Goal: Task Accomplishment & Management: Use online tool/utility

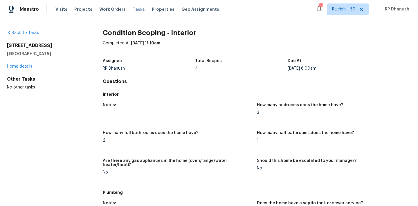
click at [135, 10] on span "Tasks" at bounding box center [139, 9] width 12 height 4
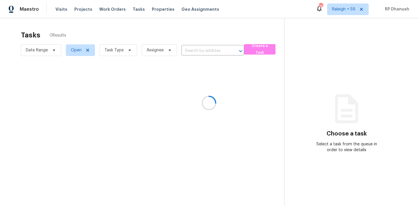
click at [119, 47] on div at bounding box center [209, 103] width 418 height 206
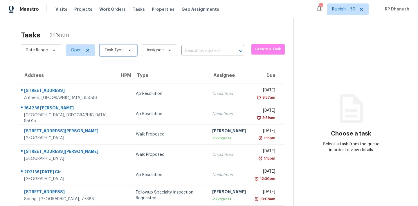
click at [122, 53] on span "Task Type" at bounding box center [113, 50] width 19 height 6
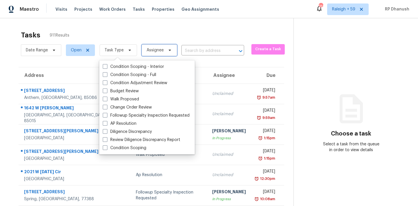
click at [169, 50] on icon at bounding box center [170, 50] width 2 height 1
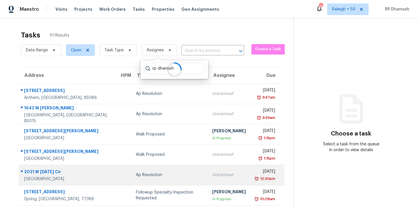
type input "rp dhanush"
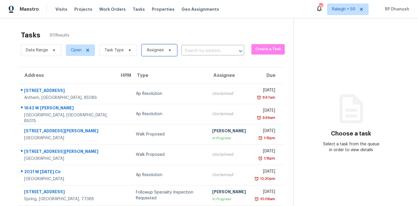
click at [160, 46] on span "Assignee" at bounding box center [159, 50] width 35 height 12
type input "rp dhanush"
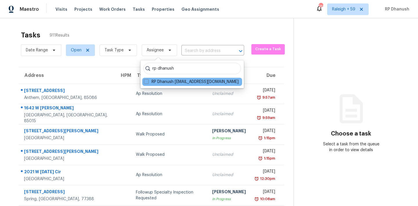
click at [168, 78] on div "RP Dhanush rp.dhanush@opendoor.com" at bounding box center [192, 82] width 100 height 8
click at [168, 84] on label "RP Dhanush rp.dhanush@opendoor.com" at bounding box center [191, 82] width 95 height 6
click at [148, 83] on input "RP Dhanush rp.dhanush@opendoor.com" at bounding box center [146, 81] width 4 height 4
checkbox input "true"
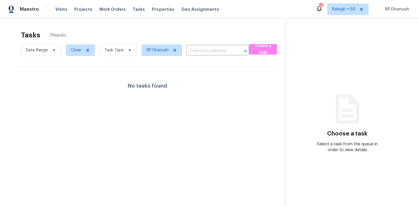
click at [123, 57] on span "Task Type" at bounding box center [116, 50] width 42 height 15
click at [125, 46] on span "Task Type" at bounding box center [118, 50] width 37 height 12
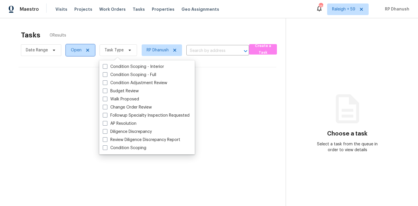
click at [75, 50] on span "Open" at bounding box center [76, 50] width 11 height 6
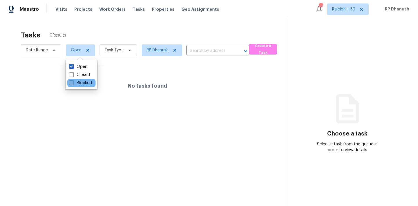
click at [73, 84] on span at bounding box center [71, 82] width 5 height 5
click at [73, 84] on input "Blocked" at bounding box center [71, 82] width 4 height 4
checkbox input "true"
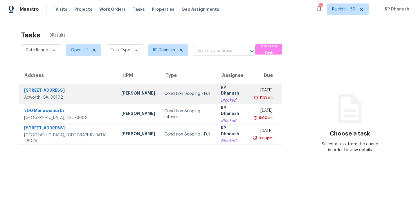
click at [221, 88] on div "RP Dhanush" at bounding box center [232, 90] width 23 height 13
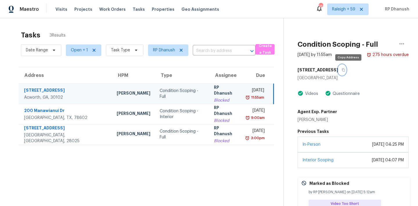
click at [345, 69] on icon "button" at bounding box center [343, 69] width 3 height 3
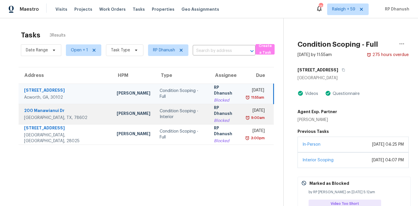
click at [215, 108] on div "RP Dhanush" at bounding box center [225, 111] width 23 height 13
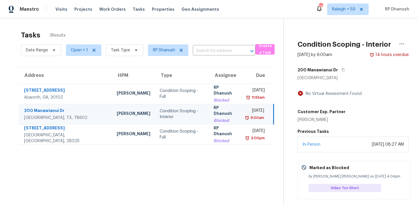
click at [345, 68] on div "200 Manawianui Dr" at bounding box center [352, 70] width 111 height 10
click at [341, 68] on icon "button" at bounding box center [342, 69] width 3 height 3
click at [209, 112] on td "RP Dhanush Blocked" at bounding box center [225, 114] width 32 height 20
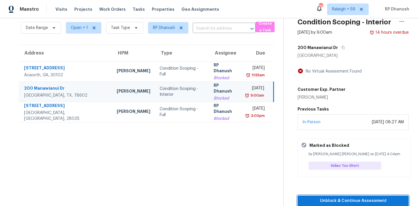
click at [340, 202] on span "Unblock & Continue Assessment" at bounding box center [353, 200] width 102 height 7
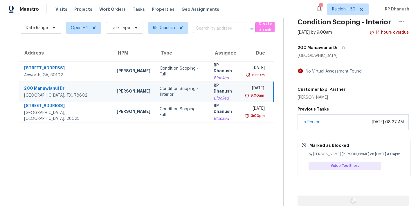
scroll to position [22, 0]
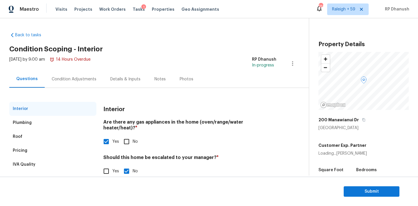
scroll to position [12, 0]
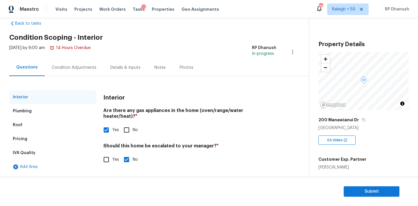
click at [77, 66] on div "Condition Adjustments" at bounding box center [74, 68] width 45 height 6
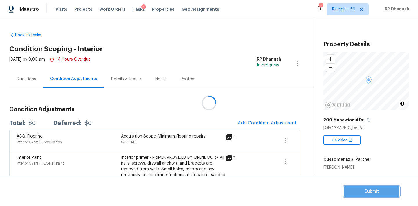
click at [381, 189] on span "Submit" at bounding box center [371, 191] width 46 height 7
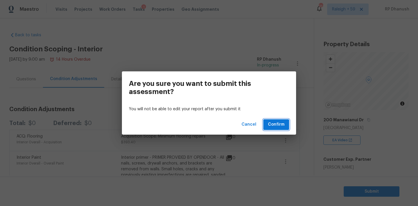
click at [287, 124] on button "Confirm" at bounding box center [276, 124] width 26 height 11
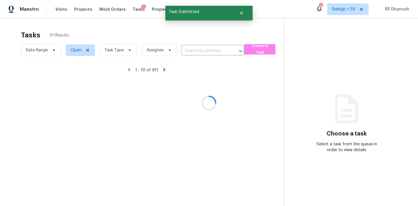
click at [151, 51] on div at bounding box center [209, 103] width 418 height 206
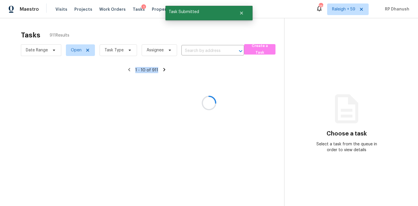
click at [151, 51] on div at bounding box center [209, 103] width 418 height 206
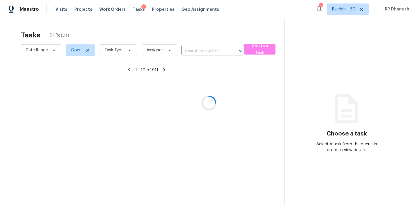
click at [151, 51] on div at bounding box center [209, 103] width 418 height 206
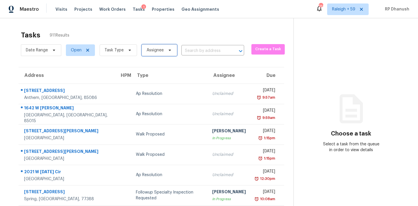
click at [151, 51] on span "Assignee" at bounding box center [155, 50] width 17 height 6
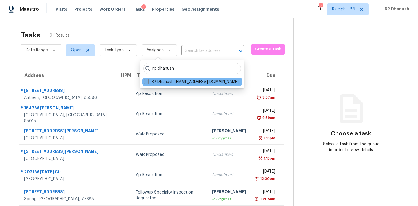
type input "rp dhanush"
click at [183, 83] on label "RP Dhanush rp.dhanush@opendoor.com" at bounding box center [191, 82] width 95 height 6
click at [148, 83] on input "RP Dhanush rp.dhanush@opendoor.com" at bounding box center [146, 81] width 4 height 4
checkbox input "true"
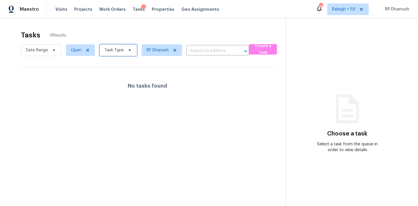
click at [113, 48] on span "Task Type" at bounding box center [113, 50] width 19 height 6
click at [73, 47] on span "Open" at bounding box center [76, 50] width 11 height 6
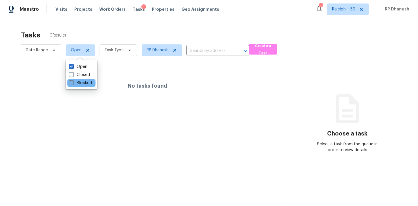
click at [82, 81] on label "Blocked" at bounding box center [80, 83] width 23 height 6
click at [73, 81] on input "Blocked" at bounding box center [71, 82] width 4 height 4
checkbox input "true"
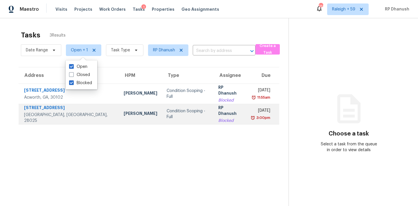
click at [174, 111] on td "Condition Scoping - Full" at bounding box center [188, 114] width 52 height 20
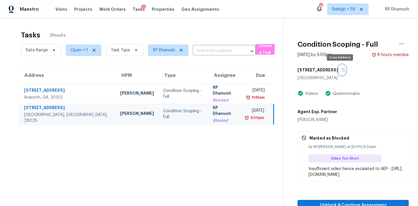
click at [342, 69] on button "button" at bounding box center [342, 70] width 8 height 10
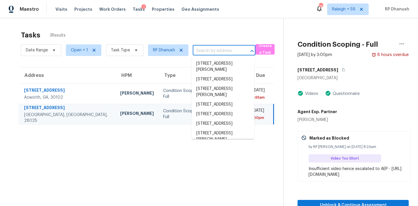
click at [208, 47] on input "text" at bounding box center [216, 50] width 46 height 9
click at [210, 50] on input "text" at bounding box center [216, 50] width 46 height 9
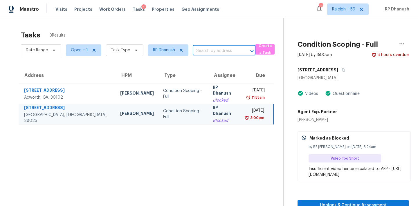
paste input "112 Tuxedo Rd, Ellenwood, GA, 30294"
type input "112 Tuxedo Rd, Ellenwood, GA, 30294"
click at [219, 64] on li "112 Tuxedo Rd, Ellenwood, GA 30294" at bounding box center [222, 64] width 63 height 10
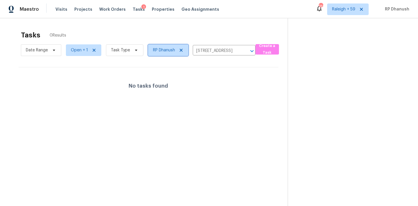
click at [179, 48] on icon at bounding box center [181, 50] width 5 height 5
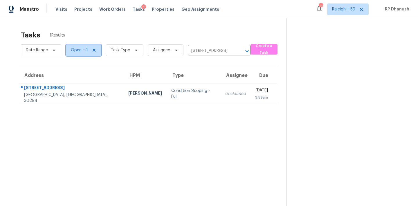
click at [71, 49] on span "Open + 1" at bounding box center [79, 50] width 17 height 6
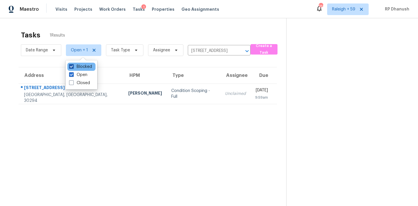
click at [70, 68] on span at bounding box center [71, 66] width 5 height 5
click at [70, 68] on input "Blocked" at bounding box center [71, 66] width 4 height 4
checkbox input "false"
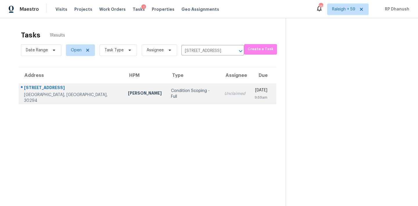
click at [254, 100] on div "9:59am" at bounding box center [260, 98] width 13 height 6
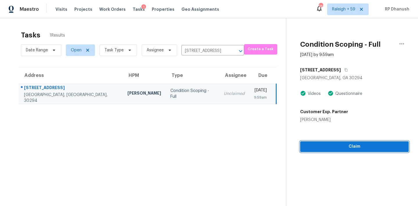
click at [310, 143] on span "Claim" at bounding box center [354, 146] width 99 height 7
click at [310, 143] on span "Start Assessment" at bounding box center [355, 146] width 98 height 7
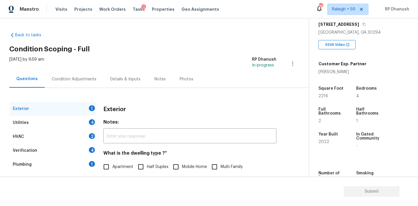
scroll to position [73, 0]
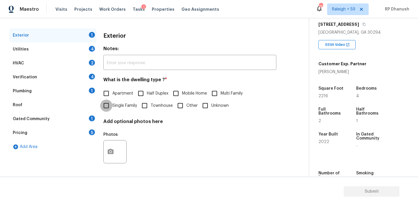
click at [109, 104] on input "Single Family" at bounding box center [106, 106] width 12 height 12
checkbox input "true"
click at [86, 46] on div "Utilities 4" at bounding box center [52, 49] width 87 height 14
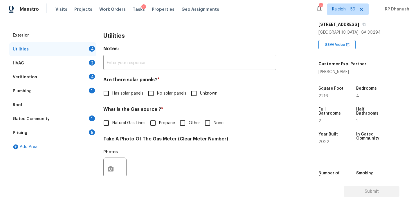
click at [153, 88] on input "No solar panels" at bounding box center [151, 93] width 12 height 12
checkbox input "true"
drag, startPoint x: 229, startPoint y: 28, endPoint x: 198, endPoint y: 59, distance: 43.7
click at [229, 28] on div "Utilities" at bounding box center [189, 35] width 173 height 15
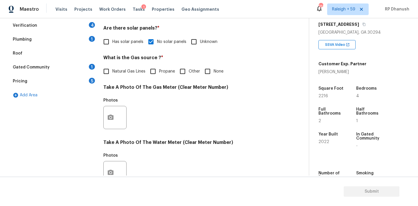
scroll to position [231, 0]
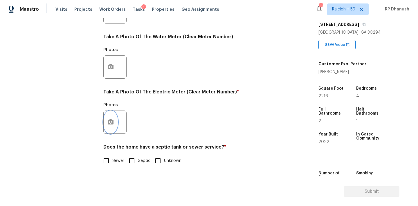
click at [109, 122] on icon "button" at bounding box center [110, 122] width 7 height 7
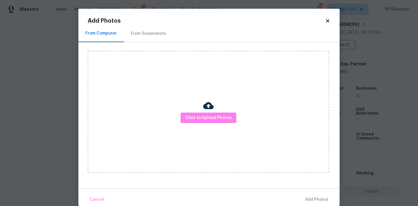
click at [139, 41] on div "From Screenshots" at bounding box center [148, 33] width 49 height 17
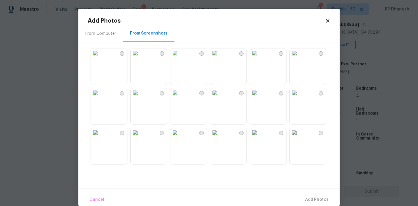
click at [219, 58] on img at bounding box center [214, 52] width 9 height 9
click at [304, 194] on button "Add 1 Photo(s)" at bounding box center [313, 200] width 33 height 12
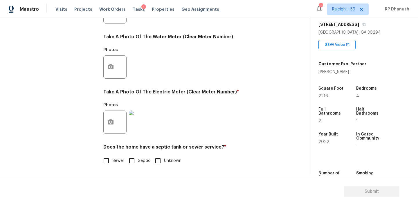
click at [111, 164] on input "Sewer" at bounding box center [106, 161] width 12 height 12
checkbox input "true"
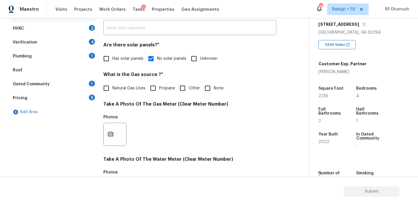
scroll to position [4, 0]
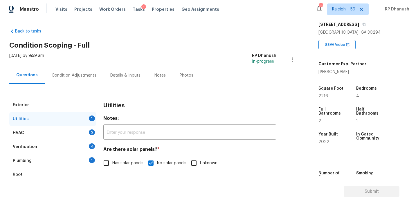
click at [68, 75] on div "Condition Adjustments" at bounding box center [74, 76] width 45 height 6
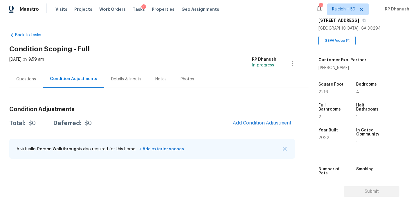
scroll to position [143, 0]
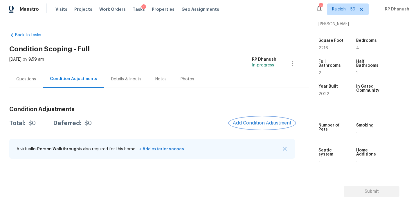
click at [281, 120] on button "Add Condition Adjustment" at bounding box center [262, 123] width 66 height 12
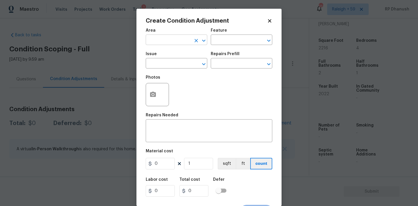
click at [169, 36] on input "text" at bounding box center [168, 40] width 45 height 9
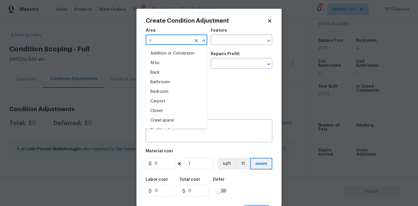
type input "ex"
click at [161, 62] on li "Exterior Overall" at bounding box center [177, 63] width 62 height 10
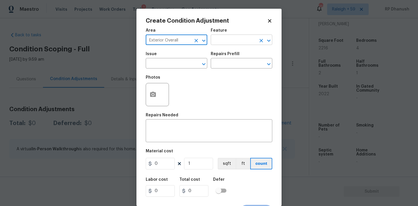
type input "Exterior Overall"
click at [239, 37] on input "text" at bounding box center [233, 40] width 45 height 9
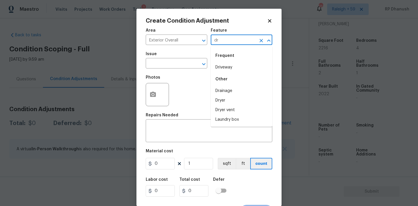
click at [223, 65] on li "Driveway" at bounding box center [242, 68] width 62 height 10
type input "Driveway"
click at [190, 64] on input "text" at bounding box center [168, 63] width 45 height 9
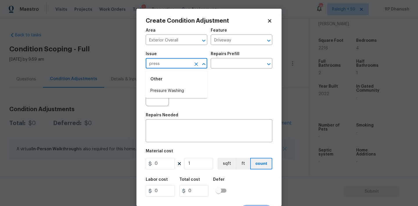
click at [176, 87] on li "Pressure Washing" at bounding box center [177, 91] width 62 height 10
type input "Pressure Washing"
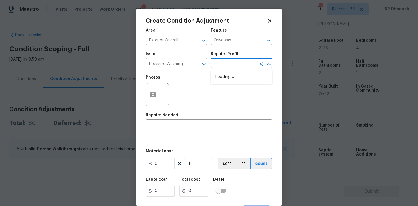
click at [242, 63] on input "text" at bounding box center [233, 63] width 45 height 9
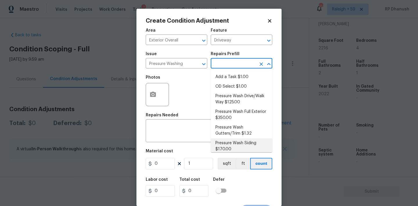
click at [225, 144] on li "Pressure Wash Siding $170.00" at bounding box center [242, 146] width 62 height 16
type input "Siding"
type textarea "Protect areas as needed for pressure washing. Pressure wash the siding on the h…"
type input "170"
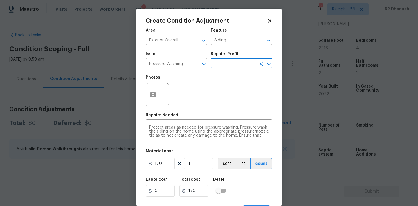
click at [180, 162] on icon at bounding box center [179, 163] width 3 height 3
click at [162, 162] on input "170" at bounding box center [160, 164] width 29 height 12
type input "200"
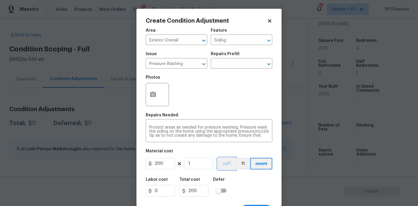
scroll to position [11, 0]
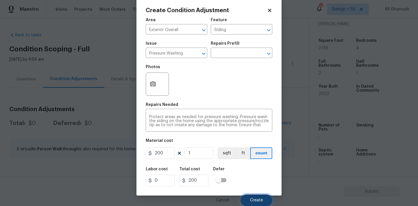
click at [255, 200] on span "Create" at bounding box center [256, 200] width 13 height 4
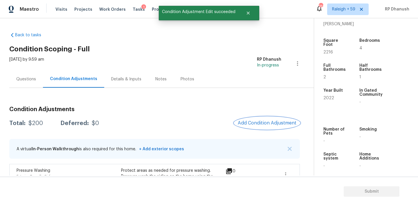
scroll to position [44, 0]
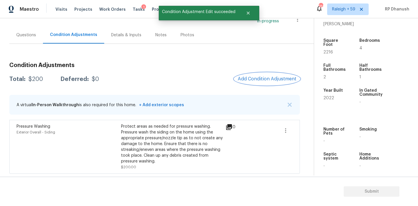
click at [264, 73] on button "Add Condition Adjustment" at bounding box center [267, 79] width 66 height 12
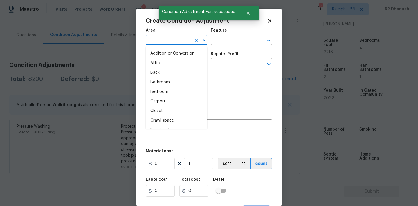
click at [178, 44] on input "text" at bounding box center [168, 40] width 45 height 9
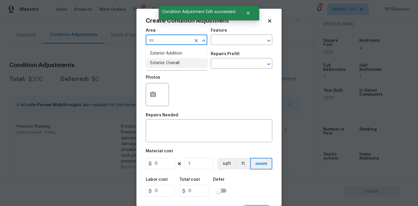
click at [175, 61] on li "Exterior Overall" at bounding box center [177, 63] width 62 height 10
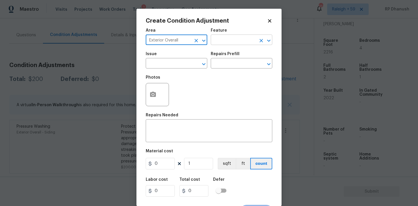
type input "Exterior Overall"
click at [229, 40] on input "text" at bounding box center [233, 40] width 45 height 9
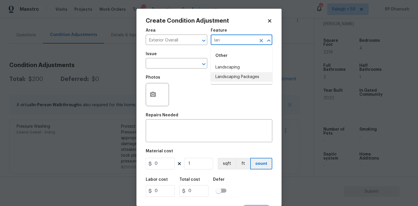
click at [227, 73] on li "Landscaping Packages" at bounding box center [242, 77] width 62 height 10
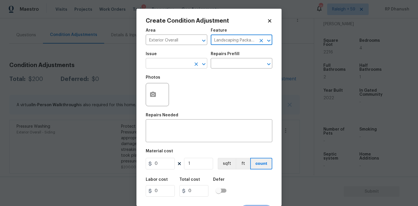
type input "Landscaping Packages"
click at [183, 67] on input "text" at bounding box center [168, 63] width 45 height 9
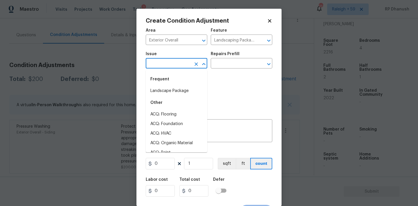
click at [181, 86] on div "Frequent" at bounding box center [177, 79] width 62 height 14
click at [181, 95] on li "Landscape Package" at bounding box center [177, 91] width 62 height 10
type input "Landscape Package"
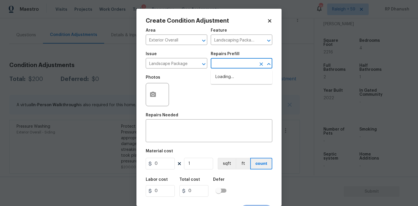
click at [242, 62] on input "text" at bounding box center [233, 63] width 45 height 9
click at [232, 85] on li "Initial landscaping package $70.00" at bounding box center [242, 80] width 62 height 16
type input "Home Readiness Packages"
type textarea "Mowing of grass up to 6" in height. Mow, edge along driveways & sidewalks, trim…"
type input "70"
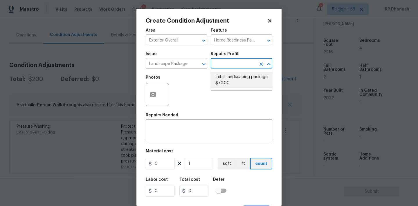
type input "70"
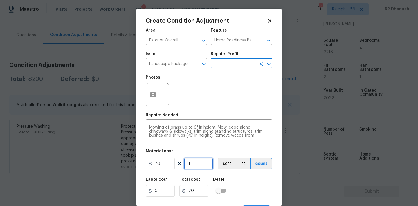
click at [198, 160] on input "1" at bounding box center [198, 164] width 29 height 12
type input "0"
type input "1"
type input "70"
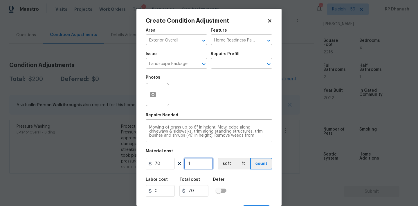
type input "10"
type input "700"
type input "10"
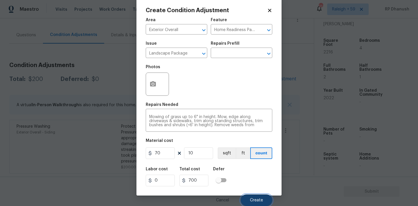
click at [246, 198] on button "Create" at bounding box center [257, 200] width 32 height 12
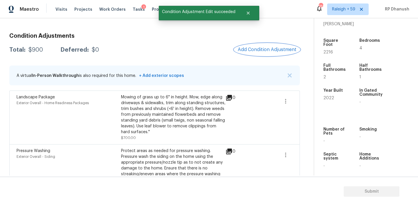
scroll to position [80, 0]
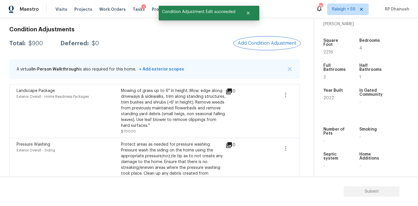
click at [272, 39] on button "Add Condition Adjustment" at bounding box center [267, 43] width 66 height 12
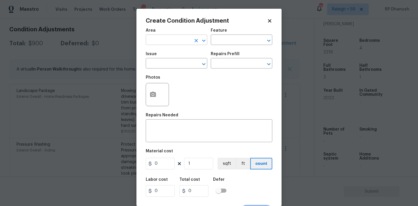
click at [181, 41] on input "text" at bounding box center [168, 40] width 45 height 9
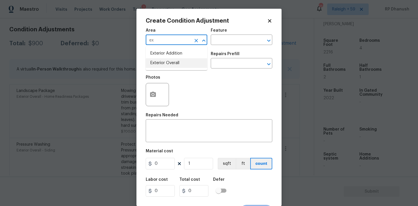
click at [160, 66] on li "Exterior Overall" at bounding box center [177, 63] width 62 height 10
type input "Exterior Overall"
click at [220, 36] on input "text" at bounding box center [233, 40] width 45 height 9
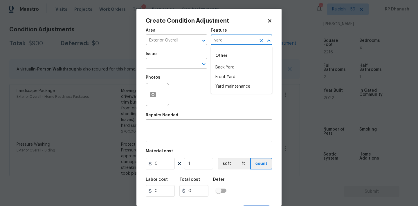
click at [219, 85] on li "Yard maintenance" at bounding box center [242, 87] width 62 height 10
type input "Yard maintenance"
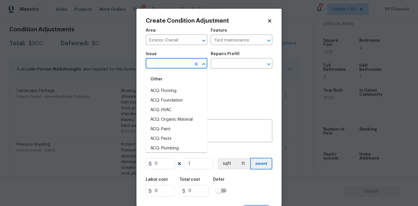
click at [180, 67] on input "text" at bounding box center [168, 63] width 45 height 9
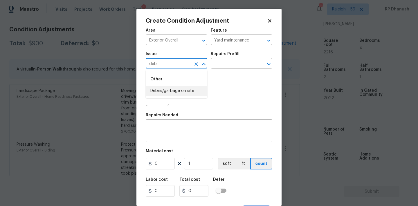
click at [183, 94] on li "Debris/garbage on site" at bounding box center [177, 91] width 62 height 10
type input "Debris/garbage on site"
click at [238, 65] on input "text" at bounding box center [233, 63] width 45 height 9
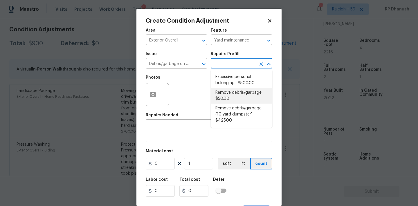
click at [230, 95] on li "Remove debris/garbage $50.00" at bounding box center [242, 96] width 62 height 16
type textarea "Remove, haul off, and properly dispose of any debris left by seller to offsite …"
type input "50"
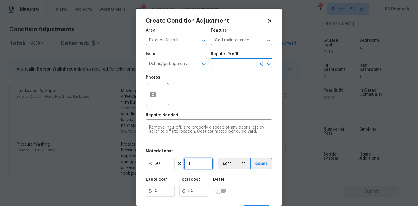
click at [194, 166] on input "1" at bounding box center [198, 164] width 29 height 12
type input "0"
type input "5"
type input "250"
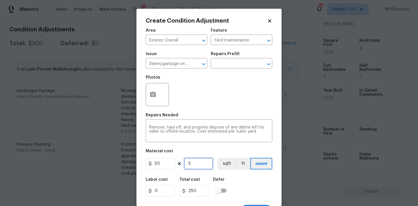
type input "5"
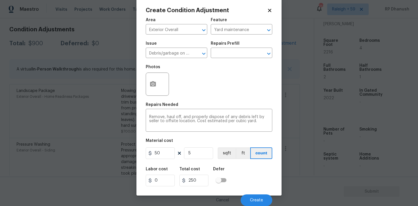
click at [247, 187] on div "Labor cost 0 Total cost 250 Defer" at bounding box center [209, 177] width 126 height 26
click at [203, 157] on input "5" at bounding box center [198, 153] width 29 height 12
type input "0"
type input "4"
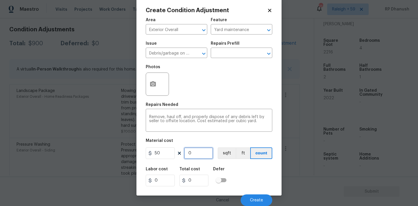
type input "200"
type input "4"
click at [253, 199] on span "Create" at bounding box center [256, 200] width 13 height 4
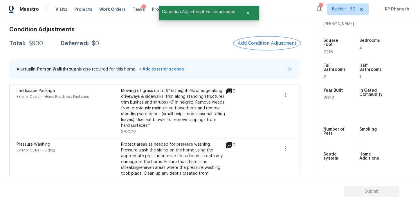
scroll to position [0, 0]
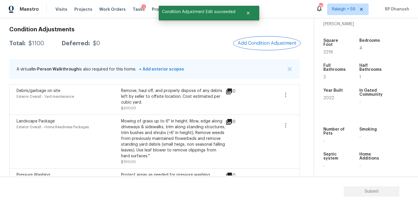
click at [259, 46] on button "Add Condition Adjustment" at bounding box center [267, 43] width 66 height 12
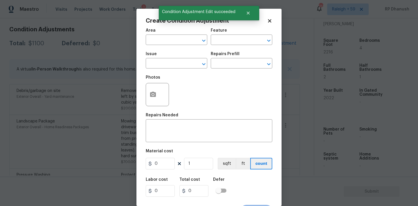
click at [171, 45] on span "Area ​" at bounding box center [177, 37] width 62 height 24
click at [171, 36] on div "Area" at bounding box center [177, 32] width 62 height 8
click at [169, 40] on input "text" at bounding box center [168, 40] width 45 height 9
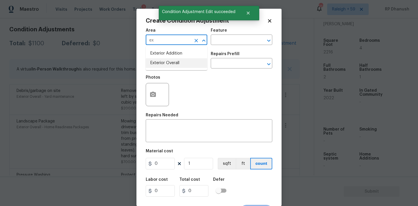
click at [163, 63] on li "Exterior Overall" at bounding box center [177, 63] width 62 height 10
type input "Exterior Overall"
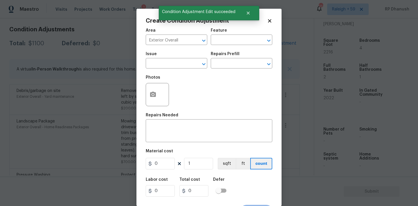
click at [163, 115] on h5 "Repairs Needed" at bounding box center [162, 115] width 32 height 4
click at [158, 139] on div "x ​" at bounding box center [209, 131] width 126 height 21
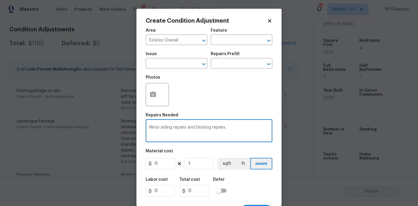
type textarea "Minor siding repairs and Decking repairs."
click at [162, 163] on input "0" at bounding box center [160, 164] width 29 height 12
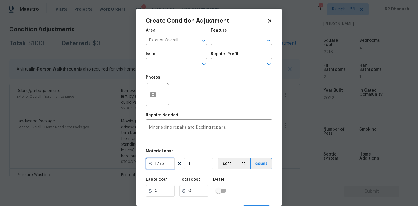
type input "1275"
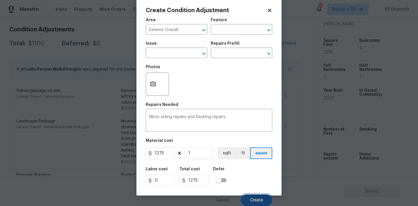
click at [257, 201] on span "Create" at bounding box center [256, 200] width 13 height 4
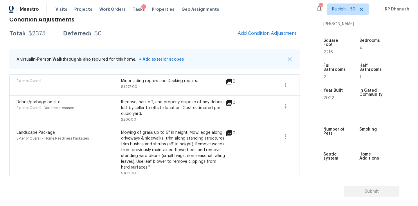
scroll to position [57, 0]
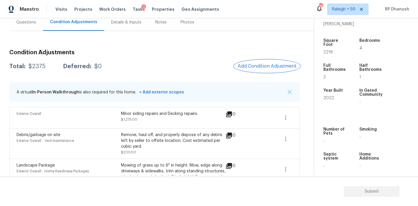
click at [267, 67] on span "Add Condition Adjustment" at bounding box center [267, 66] width 59 height 5
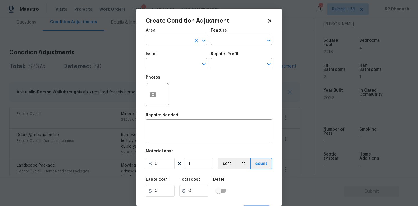
click at [182, 40] on input "text" at bounding box center [168, 40] width 45 height 9
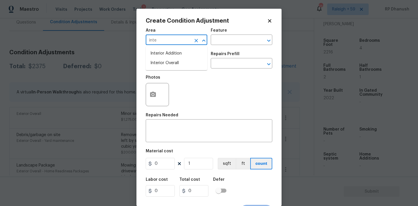
click at [177, 62] on li "Interior Overall" at bounding box center [177, 63] width 62 height 10
type input "Interior Overall"
click at [219, 37] on input "text" at bounding box center [233, 40] width 45 height 9
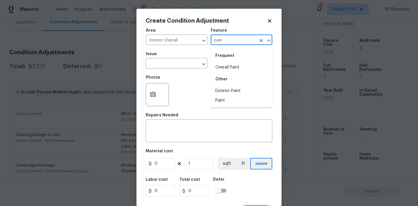
click at [223, 62] on div "Frequent" at bounding box center [242, 56] width 62 height 14
click at [223, 64] on li "Overall Paint" at bounding box center [242, 68] width 62 height 10
type input "Overall Paint"
click at [180, 64] on input "text" at bounding box center [168, 63] width 45 height 9
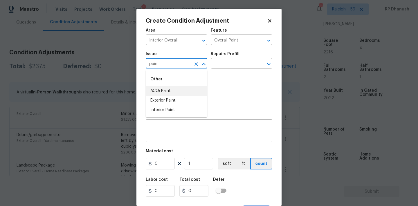
click at [176, 93] on li "ACQ: Paint" at bounding box center [177, 91] width 62 height 10
type input "ACQ: Paint"
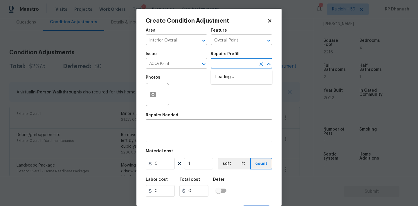
click at [236, 64] on input "text" at bounding box center [233, 63] width 45 height 9
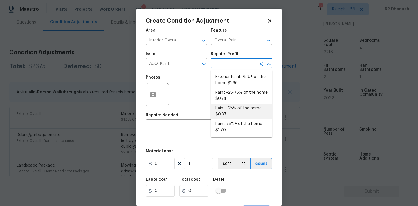
click at [229, 107] on li "Paint ~25% of the home $0.37" at bounding box center [242, 112] width 62 height 16
type input "Acquisition"
type textarea "Acquisition Scope: ~25% of the home needs interior paint"
type input "0.37"
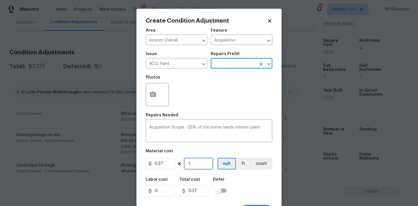
click at [196, 163] on input "1" at bounding box center [198, 164] width 29 height 12
type input "0"
type input "2"
type input "0.74"
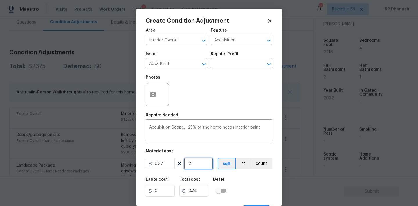
type input "22"
type input "8.14"
type input "221"
type input "81.77"
type input "2216"
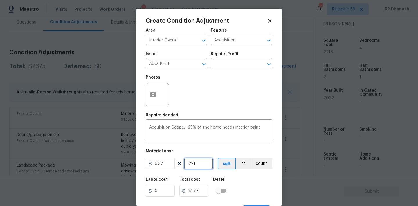
type input "819.92"
type input "2216"
click at [199, 163] on input "2216" at bounding box center [198, 164] width 29 height 12
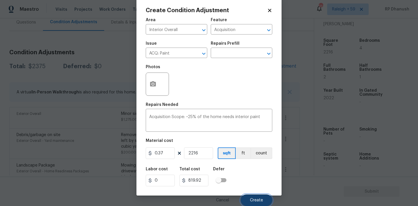
click at [249, 201] on button "Create" at bounding box center [257, 200] width 32 height 12
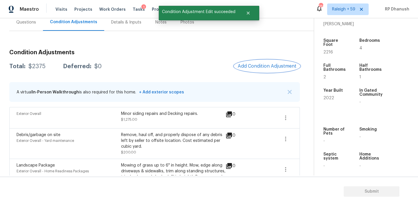
scroll to position [0, 0]
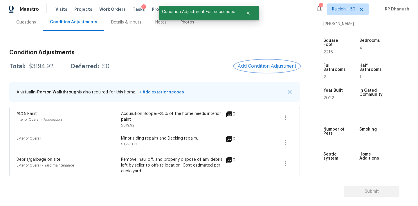
click at [260, 67] on span "Add Condition Adjustment" at bounding box center [267, 66] width 59 height 5
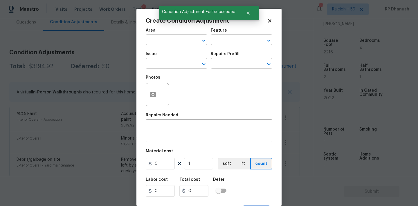
click at [157, 45] on span "Area ​" at bounding box center [177, 37] width 62 height 24
click at [158, 41] on input "text" at bounding box center [168, 40] width 45 height 9
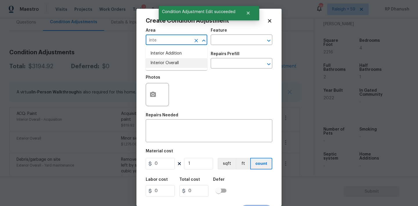
click at [159, 64] on li "Interior Overall" at bounding box center [177, 63] width 62 height 10
type input "Interior Overall"
click at [236, 41] on input "text" at bounding box center [233, 40] width 45 height 9
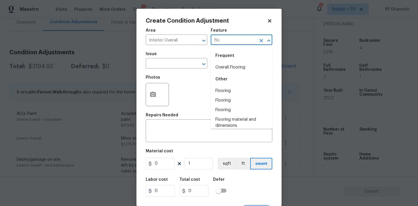
click at [233, 61] on div "Frequent" at bounding box center [242, 56] width 62 height 14
click at [224, 66] on li "Overall Flooring" at bounding box center [242, 68] width 62 height 10
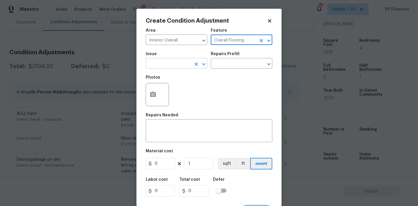
type input "Overall Flooring"
click at [179, 67] on input "text" at bounding box center [168, 63] width 45 height 9
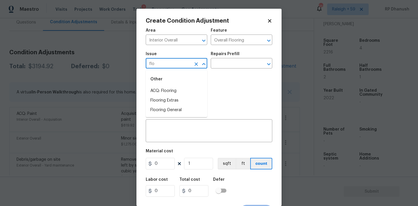
click at [174, 91] on li "ACQ: Flooring" at bounding box center [177, 91] width 62 height 10
type input "ACQ: Flooring"
click at [241, 62] on input "text" at bounding box center [233, 63] width 45 height 9
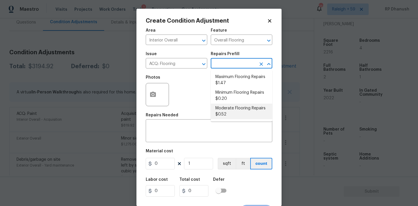
click at [233, 116] on li "Moderate Flooring Repairs $0.52" at bounding box center [242, 112] width 62 height 16
type input "Acquisition"
type textarea "Acquisition Scope: Moderate flooring repairs"
type input "0.52"
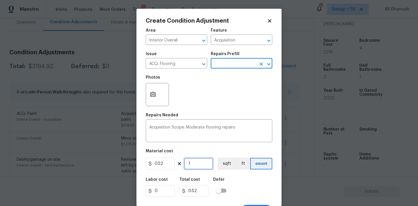
click at [205, 164] on input "1" at bounding box center [198, 164] width 29 height 12
type input "0"
paste input "2216"
type input "2216"
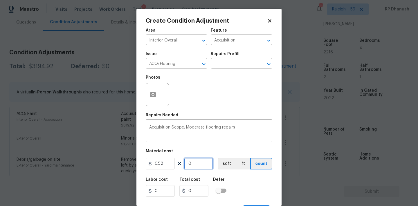
type input "1152.32"
type input "2216"
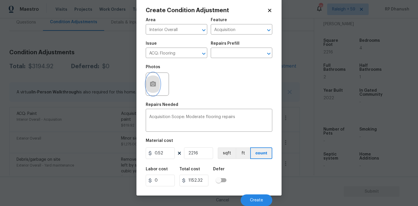
click at [156, 84] on icon "button" at bounding box center [152, 84] width 7 height 7
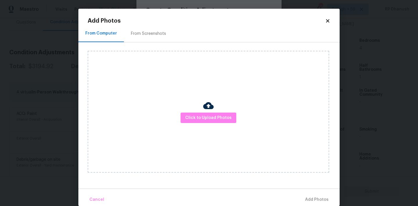
click at [155, 20] on h2 "Add Photos" at bounding box center [206, 21] width 237 height 6
click at [153, 34] on div "From Screenshots" at bounding box center [148, 34] width 35 height 6
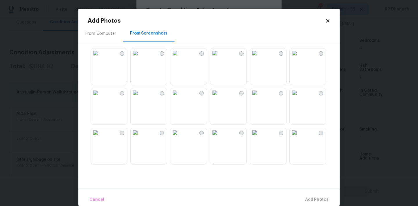
click at [140, 97] on img at bounding box center [135, 92] width 9 height 9
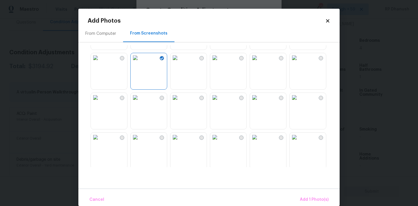
click at [259, 62] on img at bounding box center [254, 57] width 9 height 9
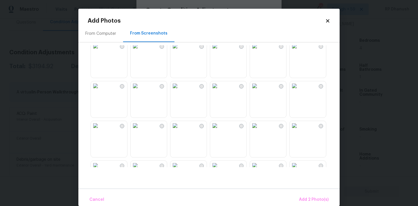
scroll to position [159, 0]
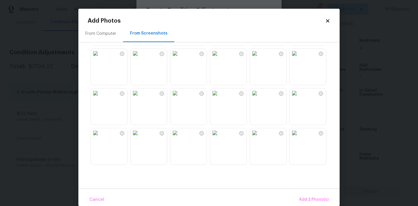
click at [180, 58] on img at bounding box center [174, 53] width 9 height 9
click at [100, 58] on img at bounding box center [95, 53] width 9 height 9
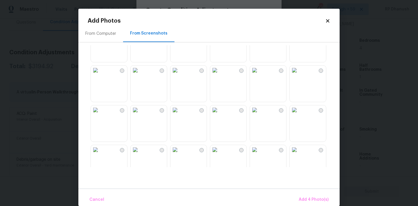
click at [219, 75] on img at bounding box center [214, 70] width 9 height 9
click at [219, 35] on img at bounding box center [214, 30] width 9 height 9
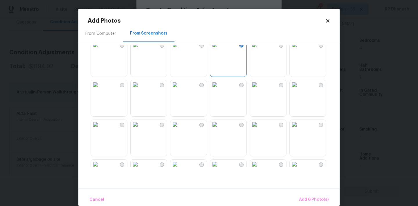
click at [219, 89] on img at bounding box center [214, 84] width 9 height 9
click at [299, 129] on img at bounding box center [294, 124] width 9 height 9
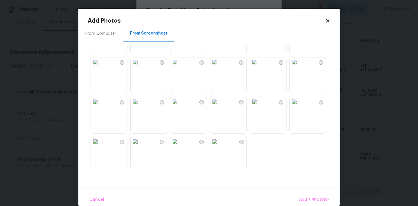
scroll to position [554, 0]
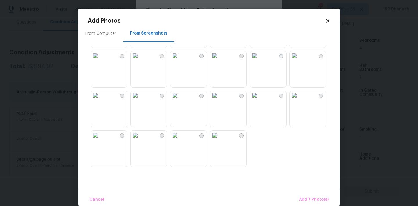
click at [219, 140] on img at bounding box center [214, 135] width 9 height 9
click at [308, 198] on span "Add 8 Photo(s)" at bounding box center [314, 199] width 30 height 7
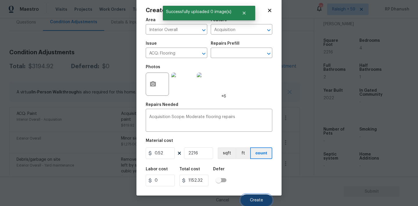
click at [267, 201] on button "Create" at bounding box center [257, 200] width 32 height 12
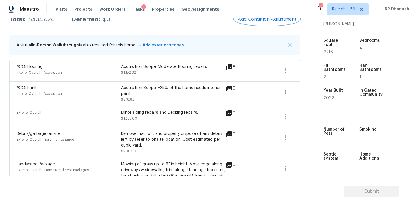
scroll to position [21, 0]
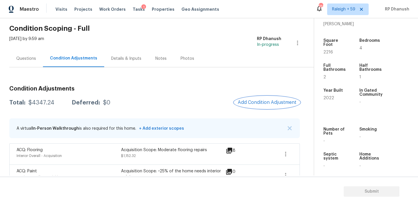
click at [267, 97] on button "Add Condition Adjustment" at bounding box center [267, 102] width 66 height 12
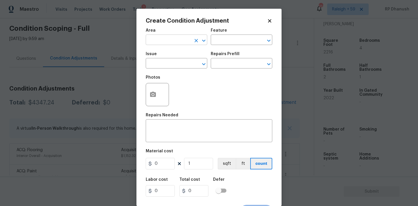
click at [168, 44] on input "text" at bounding box center [168, 40] width 45 height 9
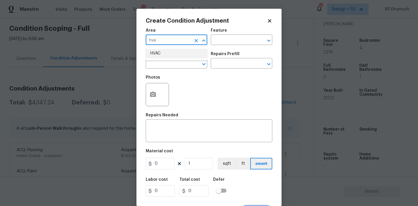
click at [159, 53] on li "HVAC" at bounding box center [177, 54] width 62 height 10
type input "HVAC"
click at [239, 35] on div "Feature" at bounding box center [242, 32] width 62 height 8
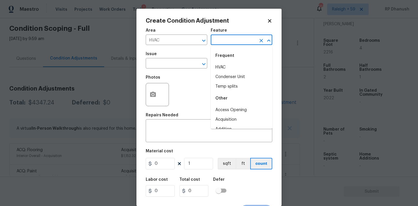
click at [232, 40] on input "text" at bounding box center [233, 40] width 45 height 9
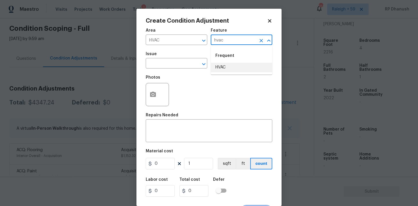
click at [216, 66] on li "HVAC" at bounding box center [242, 68] width 62 height 10
type input "HVAC"
click at [175, 61] on input "text" at bounding box center [168, 63] width 45 height 9
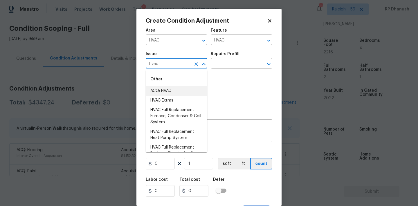
click at [165, 86] on li "ACQ: HVAC" at bounding box center [177, 91] width 62 height 10
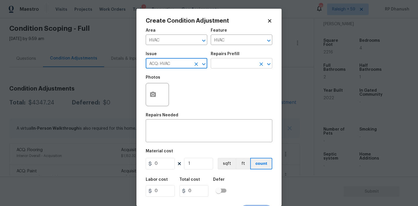
type input "ACQ: HVAC"
click at [233, 65] on input "text" at bounding box center [233, 63] width 45 height 9
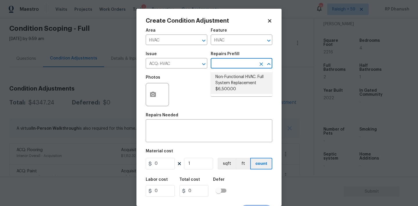
click at [243, 82] on li "Non-Functional HVAC. Full System Replacement $6,500.00" at bounding box center [242, 83] width 62 height 22
type input "Acquisition"
type textarea "Acquisition Scope: Full System Replacement"
type input "6500"
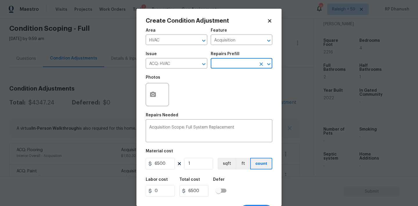
scroll to position [11, 0]
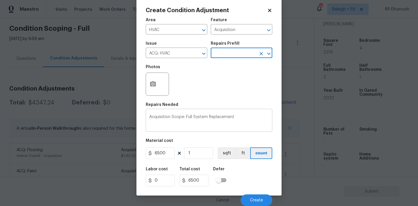
click at [247, 122] on textarea "Acquisition Scope: Full System Replacement" at bounding box center [209, 121] width 120 height 12
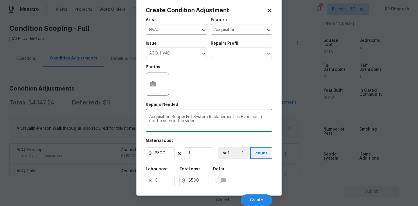
click at [242, 116] on textarea "Acquisition Scope: Full System Replacement as Hvac could not be seen in the vid…" at bounding box center [209, 121] width 120 height 12
drag, startPoint x: 242, startPoint y: 116, endPoint x: 247, endPoint y: 123, distance: 8.4
click at [247, 123] on textarea "Acquisition Scope: Full System Replacement as Hvac could not be seen in the vid…" at bounding box center [209, 121] width 120 height 12
paste textarea "Scoped for HVAC replacement as per protocol since the HVAC could not be seen in…"
click at [243, 116] on textarea "Acquisition Scope: Full System Replacement as Scoped for HVAC replacement as pe…" at bounding box center [209, 121] width 120 height 12
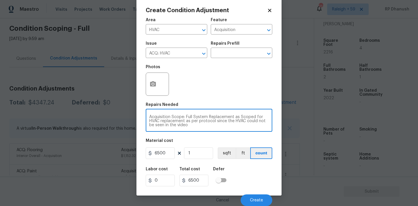
click at [243, 116] on textarea "Acquisition Scope: Full System Replacement as Scoped for HVAC replacement as pe…" at bounding box center [209, 121] width 120 height 12
click at [237, 116] on textarea "Acquisition Scope: Full System Replacement as Scoped for HVAC replacement as pe…" at bounding box center [209, 121] width 120 height 12
drag, startPoint x: 237, startPoint y: 116, endPoint x: 205, endPoint y: 122, distance: 32.4
click at [205, 122] on textarea "Acquisition Scope: Full System Replacement as Scoped for HVAC replacement as pe…" at bounding box center [209, 121] width 120 height 12
type textarea "Acquisition Scope: Full System Replacement since the HVAC could not be seen in …"
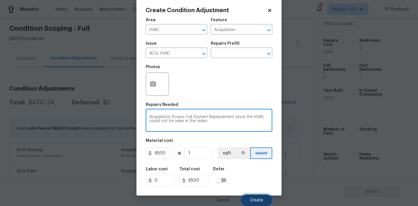
click at [248, 201] on button "Create" at bounding box center [257, 200] width 32 height 12
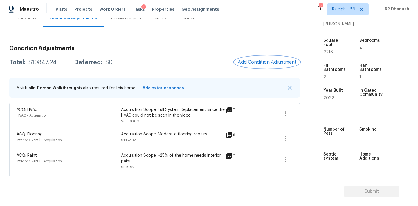
scroll to position [58, 0]
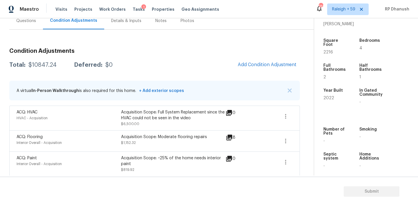
click at [55, 65] on div "$10847.24" at bounding box center [42, 65] width 28 height 6
copy div "$10847.24"
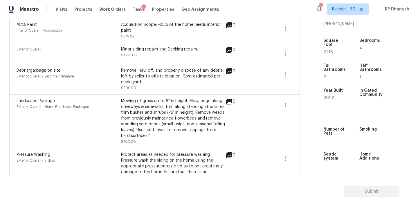
scroll to position [177, 0]
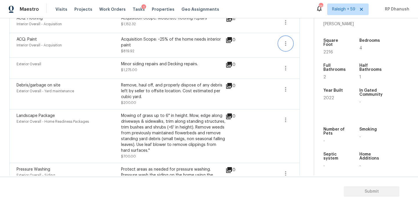
click at [285, 44] on icon "button" at bounding box center [285, 43] width 7 height 7
click at [310, 44] on div "Edit" at bounding box center [318, 42] width 45 height 6
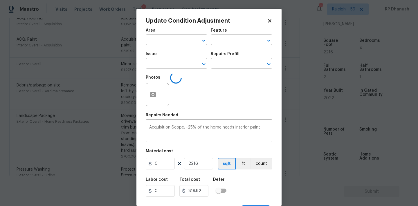
type input "Interior Overall"
type input "Acquisition"
type input "ACQ: Paint"
type input "0.37"
click at [190, 163] on input "2216" at bounding box center [198, 164] width 29 height 12
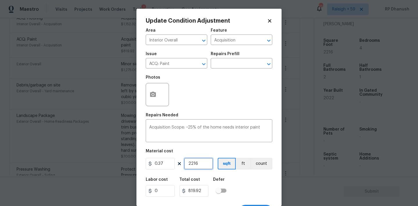
click at [190, 163] on input "2216" at bounding box center [198, 164] width 29 height 12
paste input "5"
type input "2256"
type input "834.72"
type input "2256"
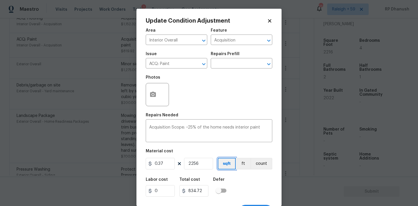
scroll to position [11, 0]
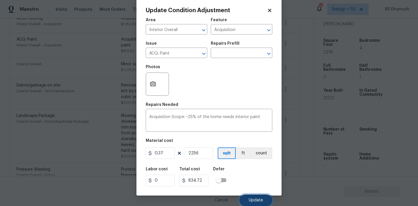
click at [243, 198] on button "Update" at bounding box center [255, 200] width 33 height 12
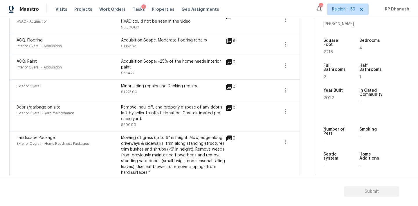
scroll to position [140, 0]
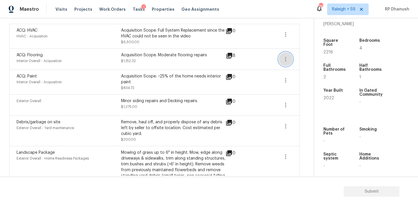
click at [281, 57] on button "button" at bounding box center [286, 59] width 14 height 14
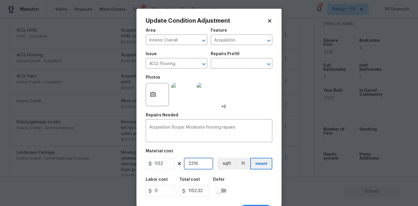
click at [184, 165] on input "2216" at bounding box center [198, 164] width 29 height 12
paste input "5"
type input "2256"
type input "1173.12"
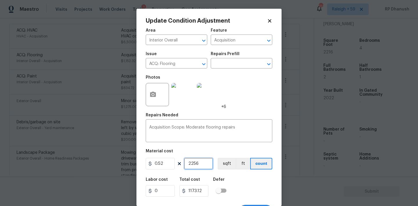
type input "2256"
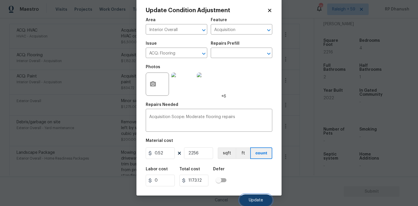
click at [250, 200] on span "Update" at bounding box center [256, 200] width 14 height 4
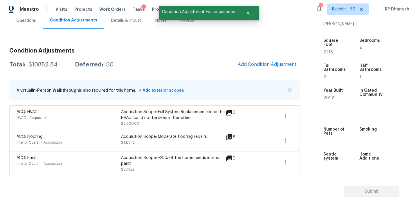
scroll to position [57, 0]
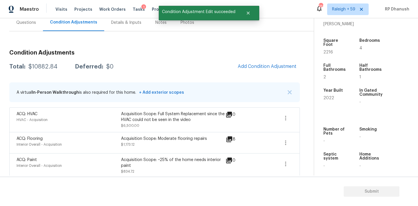
click at [42, 67] on div "$10882.84" at bounding box center [42, 67] width 29 height 6
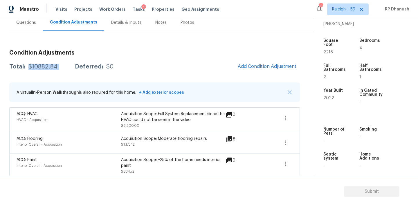
copy div "$10882.84"
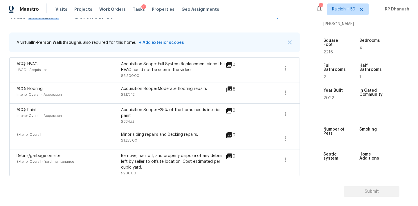
scroll to position [39, 0]
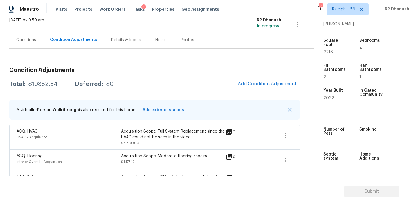
click at [25, 41] on div "Questions" at bounding box center [26, 40] width 20 height 6
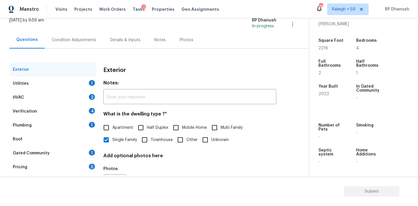
scroll to position [73, 0]
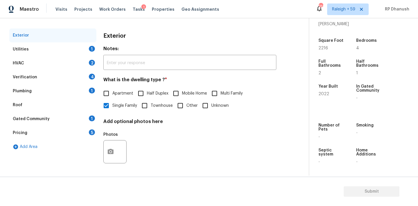
click at [83, 48] on div "Utilities 1" at bounding box center [52, 49] width 87 height 14
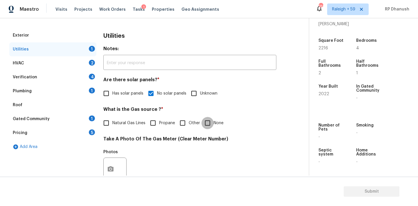
click at [207, 124] on input "None" at bounding box center [207, 123] width 12 height 12
checkbox input "true"
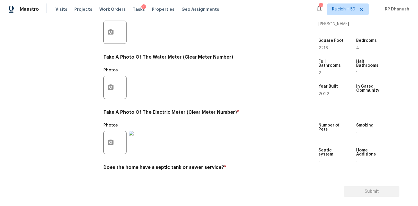
scroll to position [231, 0]
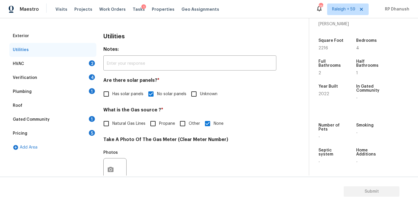
click at [86, 63] on div "HVAC 2" at bounding box center [52, 64] width 87 height 14
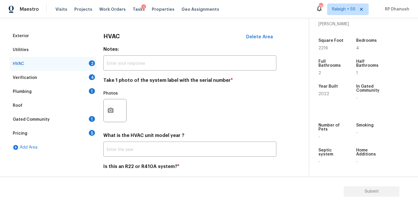
scroll to position [93, 0]
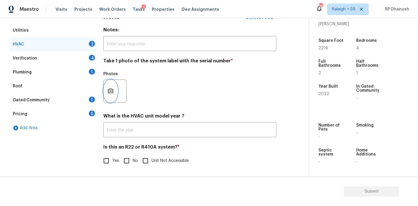
click at [107, 95] on button "button" at bounding box center [111, 91] width 14 height 23
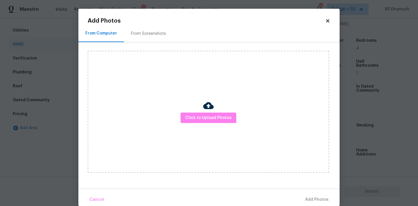
click at [150, 46] on div "Click to Upload Photos" at bounding box center [214, 111] width 252 height 139
click at [157, 24] on div "Add Photos From Computer From Screenshots Click to Upload Photos Cancel Add Pho…" at bounding box center [209, 112] width 243 height 188
click at [150, 46] on div "Click to Upload Photos" at bounding box center [214, 111] width 252 height 139
click at [153, 38] on div "From Screenshots" at bounding box center [148, 33] width 49 height 17
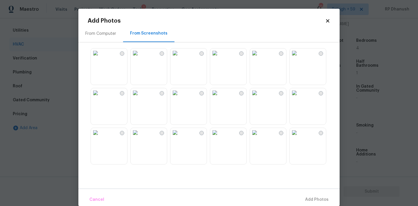
scroll to position [71, 0]
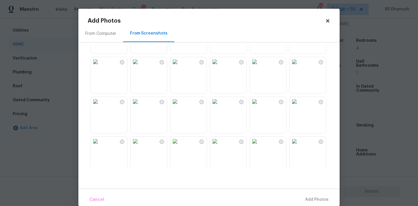
click at [140, 66] on img at bounding box center [135, 61] width 9 height 9
click at [311, 196] on span "Add 1 Photo(s)" at bounding box center [314, 199] width 29 height 7
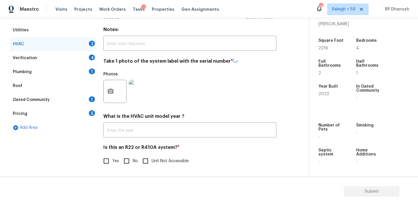
click at [124, 160] on input "No" at bounding box center [126, 161] width 12 height 12
checkbox input "true"
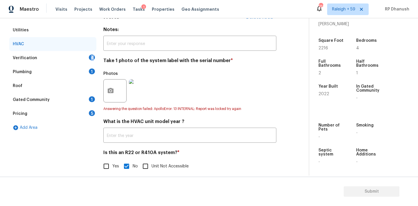
click at [95, 55] on div "Verification 4" at bounding box center [52, 58] width 87 height 14
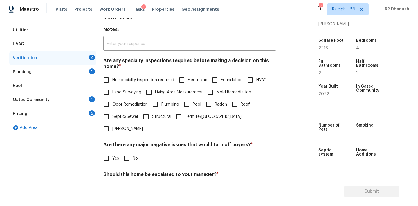
click at [118, 80] on span "No specialty inspection required" at bounding box center [143, 80] width 62 height 6
click at [112, 80] on input "No specialty inspection required" at bounding box center [106, 80] width 12 height 12
checkbox input "true"
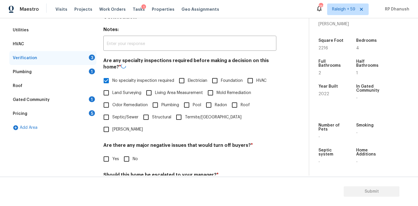
click at [128, 142] on div "Are there any major negative issues that would turn off buyers? * Yes No" at bounding box center [189, 153] width 173 height 23
click at [128, 153] on input "No" at bounding box center [126, 159] width 12 height 12
checkbox input "true"
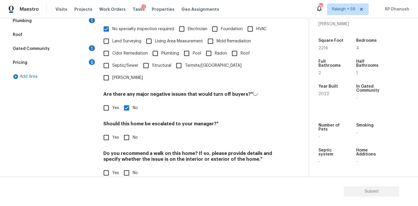
scroll to position [143, 0]
click at [126, 131] on input "No" at bounding box center [126, 137] width 12 height 12
checkbox input "true"
click at [126, 167] on input "No" at bounding box center [126, 173] width 12 height 12
checkbox input "true"
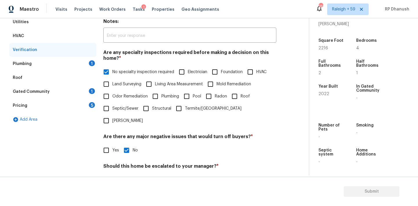
click at [92, 64] on div "1" at bounding box center [92, 63] width 6 height 6
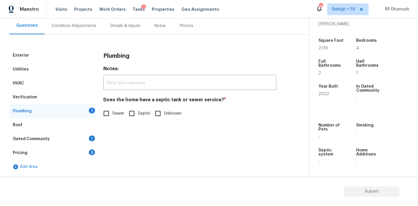
click at [109, 117] on input "Sewer" at bounding box center [106, 113] width 12 height 12
checkbox input "true"
click at [74, 136] on div "Gated Community 1" at bounding box center [52, 139] width 87 height 14
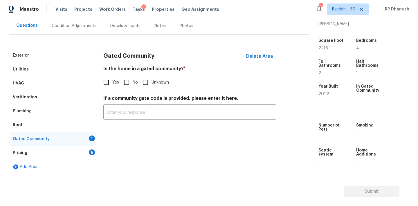
click at [128, 75] on div "Is the home in a gated community? * Yes No Unknown" at bounding box center [189, 77] width 173 height 23
click at [124, 92] on div "Gated Community Delete Area Is the home in a gated community? * Yes No Unknown …" at bounding box center [189, 87] width 173 height 78
drag, startPoint x: 127, startPoint y: 82, endPoint x: 110, endPoint y: 132, distance: 53.3
click at [127, 83] on input "No" at bounding box center [126, 82] width 12 height 12
checkbox input "true"
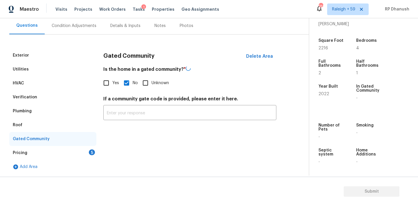
click at [91, 154] on div "5" at bounding box center [92, 152] width 6 height 6
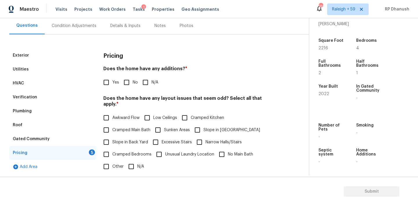
click at [129, 85] on input "No" at bounding box center [126, 82] width 12 height 12
checkbox input "true"
click at [106, 139] on input "Slope in Back Yard" at bounding box center [106, 142] width 12 height 12
checkbox input "true"
click at [209, 127] on span "Slope in [GEOGRAPHIC_DATA]" at bounding box center [231, 130] width 57 height 6
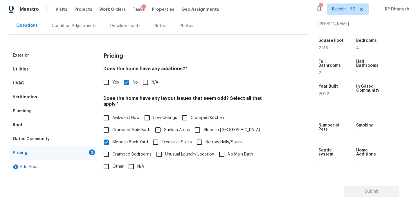
click at [203, 124] on input "Slope in [GEOGRAPHIC_DATA]" at bounding box center [197, 130] width 12 height 12
checkbox input "true"
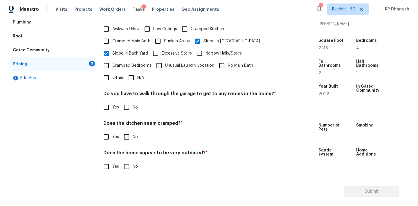
drag, startPoint x: 124, startPoint y: 102, endPoint x: 124, endPoint y: 106, distance: 4.1
click at [124, 102] on input "No" at bounding box center [126, 107] width 12 height 12
checkbox input "true"
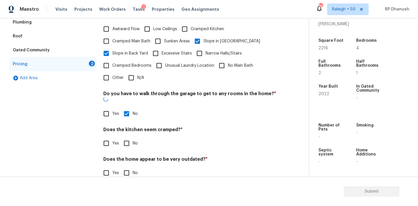
click at [124, 127] on h4 "Does the kitchen seem cramped? *" at bounding box center [189, 131] width 173 height 8
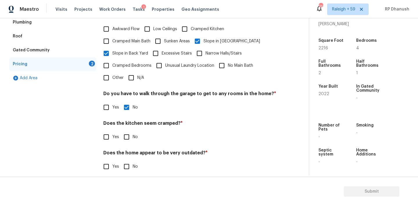
click at [124, 134] on input "No" at bounding box center [126, 137] width 12 height 12
checkbox input "true"
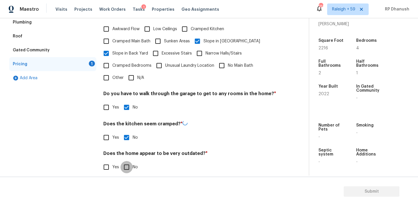
click at [125, 161] on input "No" at bounding box center [126, 167] width 12 height 12
checkbox input "true"
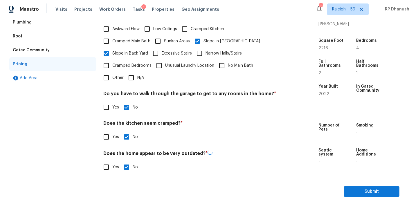
click at [110, 72] on input "Other" at bounding box center [106, 78] width 12 height 12
checkbox input "true"
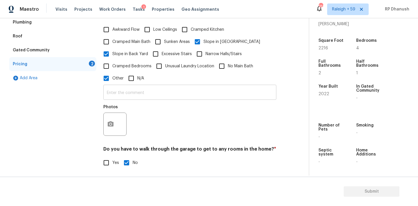
click at [110, 94] on input "text" at bounding box center [189, 93] width 173 height 14
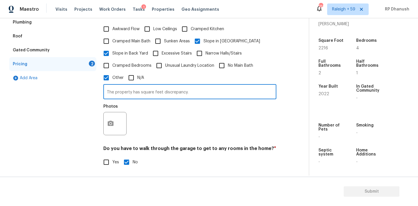
type input "The property has square feet discrepancy."
click at [108, 125] on button "button" at bounding box center [111, 123] width 14 height 23
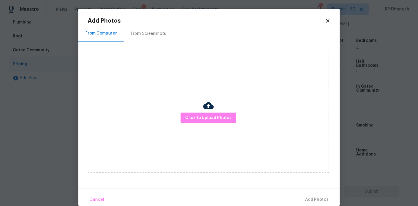
click at [140, 39] on div "From Screenshots" at bounding box center [148, 33] width 49 height 17
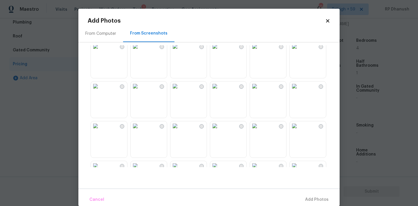
scroll to position [98, 0]
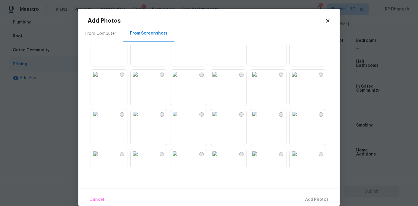
click at [259, 79] on img at bounding box center [254, 74] width 9 height 9
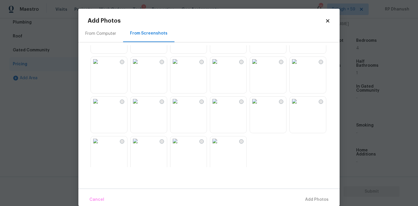
scroll to position [554, 0]
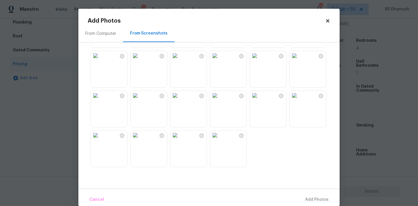
click at [180, 140] on img at bounding box center [174, 135] width 9 height 9
click at [179, 140] on img at bounding box center [174, 135] width 9 height 9
click at [259, 100] on img at bounding box center [254, 95] width 9 height 9
click at [312, 200] on span "Add 1 Photo(s)" at bounding box center [314, 199] width 29 height 7
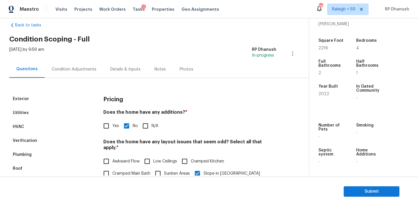
scroll to position [0, 0]
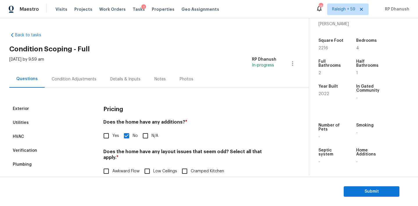
click at [74, 76] on div "Condition Adjustments" at bounding box center [74, 79] width 45 height 6
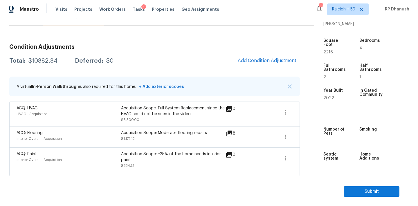
scroll to position [57, 0]
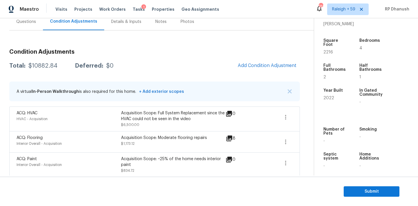
click at [37, 71] on div "Total: $10882.84 Deferred: $0 Add Condition Adjustment" at bounding box center [154, 65] width 290 height 13
copy div "$10882.84"
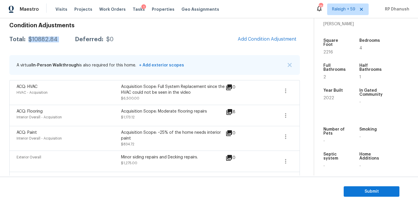
scroll to position [76, 0]
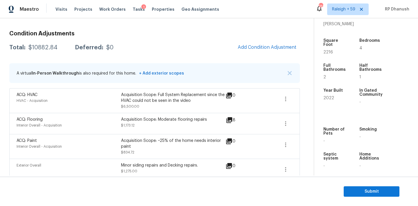
click at [40, 52] on div "Total: $10882.84 Deferred: $0 Add Condition Adjustment" at bounding box center [154, 47] width 290 height 13
copy div "$10882.84"
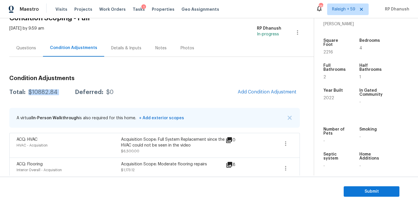
scroll to position [0, 0]
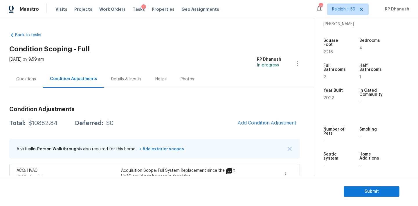
click at [33, 77] on div "Questions" at bounding box center [26, 79] width 20 height 6
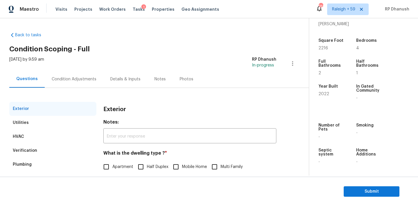
scroll to position [73, 0]
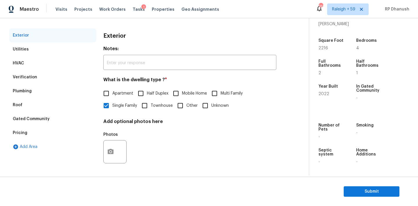
click at [31, 127] on div "Pricing" at bounding box center [52, 133] width 87 height 14
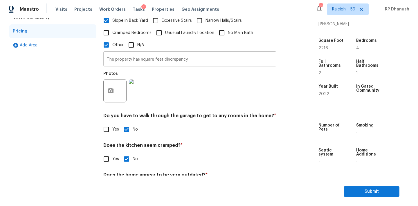
scroll to position [171, 0]
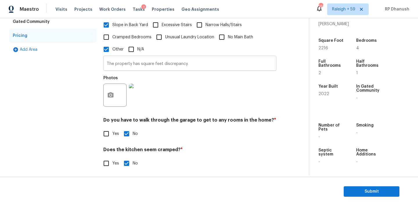
click at [168, 57] on input "The property has square feet discrepancy." at bounding box center [189, 64] width 173 height 14
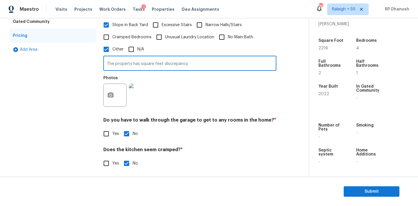
click at [168, 57] on input "The property has square feet discrepancy." at bounding box center [189, 64] width 173 height 14
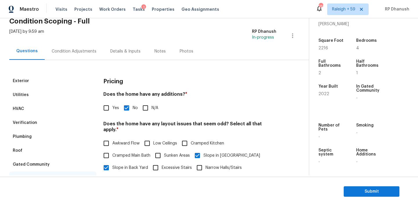
scroll to position [0, 0]
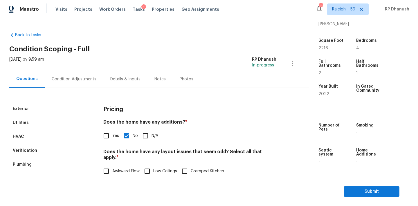
click at [63, 78] on div "Condition Adjustments" at bounding box center [74, 79] width 45 height 6
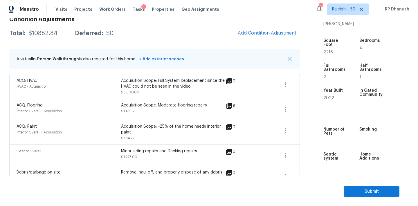
scroll to position [71, 0]
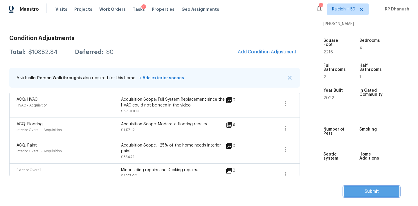
click at [360, 191] on span "Submit" at bounding box center [371, 191] width 46 height 7
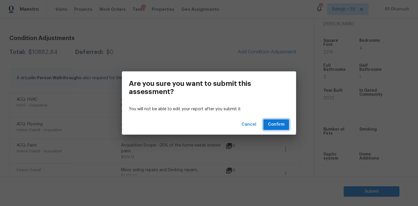
click at [285, 126] on button "Confirm" at bounding box center [276, 124] width 26 height 11
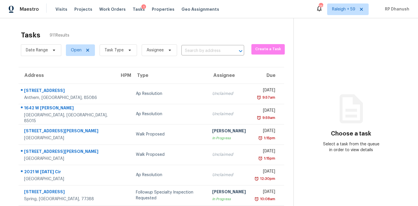
click at [220, 56] on div "Date Range Open Task Type Assignee ​" at bounding box center [132, 50] width 223 height 15
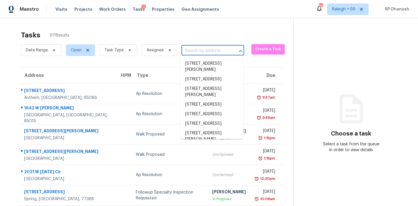
click at [217, 51] on input "text" at bounding box center [204, 50] width 46 height 9
paste input "1827 Ridgeland Dr, Decatur, GA, 30032"
type input "1827 Ridgeland Dr, Decatur, GA, 30032"
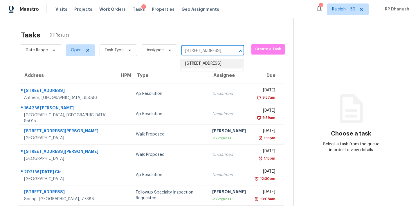
click at [223, 65] on li "1827 Ridgeland Dr, Decatur, GA 30032" at bounding box center [211, 64] width 63 height 10
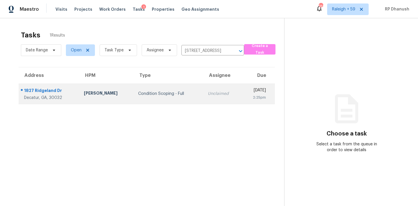
click at [241, 97] on td "Wed, Sep 3rd 2025 2:25pm" at bounding box center [258, 94] width 34 height 20
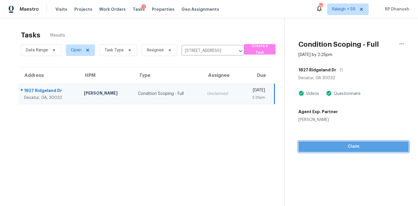
click at [328, 148] on span "Claim" at bounding box center [353, 146] width 101 height 7
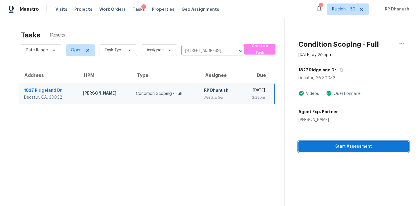
click at [328, 148] on span "Start Assessment" at bounding box center [353, 146] width 101 height 7
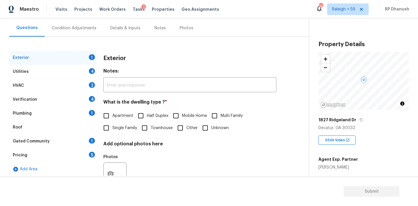
scroll to position [73, 0]
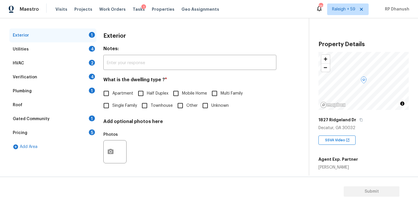
click at [105, 103] on input "Single Family" at bounding box center [106, 106] width 12 height 12
checkbox input "true"
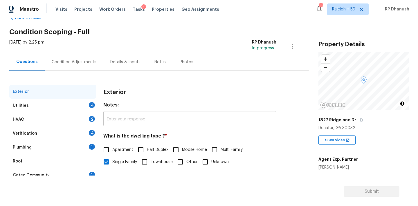
scroll to position [0, 0]
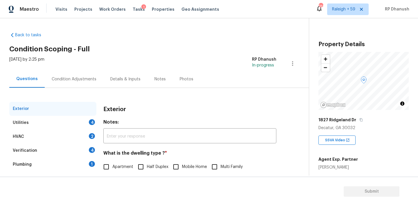
click at [80, 75] on div "Condition Adjustments" at bounding box center [74, 79] width 59 height 17
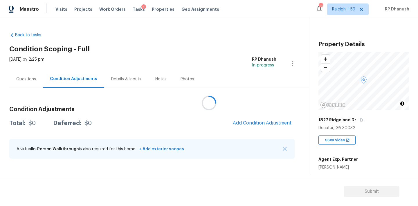
click at [247, 121] on div at bounding box center [209, 103] width 418 height 206
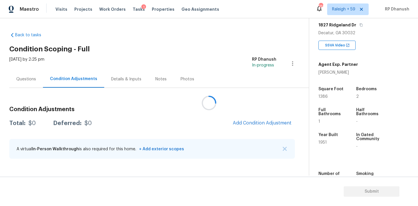
scroll to position [97, 0]
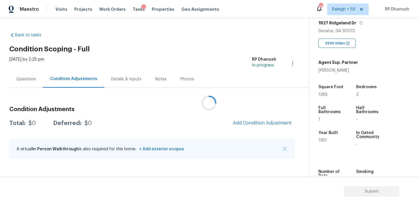
click at [256, 122] on div at bounding box center [209, 103] width 418 height 206
click at [256, 126] on div at bounding box center [209, 103] width 418 height 206
click at [263, 122] on span "Add Condition Adjustment" at bounding box center [262, 122] width 59 height 5
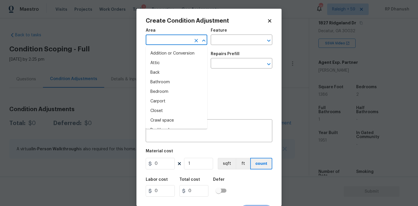
click at [154, 41] on input "text" at bounding box center [168, 40] width 45 height 9
type input "ex"
click at [152, 61] on li "Attic" at bounding box center [177, 63] width 62 height 10
type input "Attic"
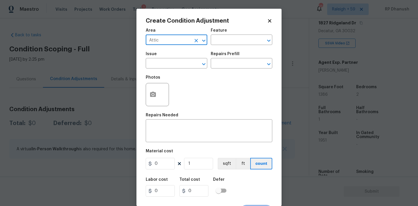
click at [194, 40] on icon "Clear" at bounding box center [196, 41] width 6 height 6
click at [189, 40] on input "text" at bounding box center [168, 40] width 45 height 9
click at [170, 60] on li "Exterior Overall" at bounding box center [177, 63] width 62 height 10
type input "Exterior Overall"
click at [214, 46] on div "Area Exterior Overall ​ Feature ​" at bounding box center [209, 37] width 126 height 24
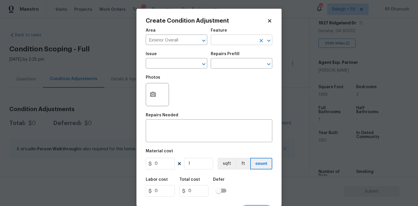
click at [219, 40] on input "text" at bounding box center [233, 40] width 45 height 9
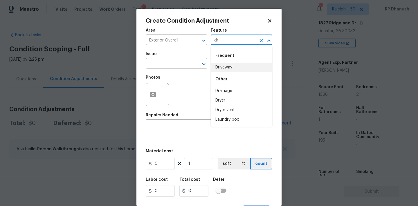
click at [218, 63] on li "Driveway" at bounding box center [242, 68] width 62 height 10
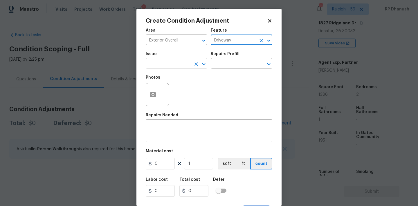
type input "Driveway"
click at [171, 63] on input "text" at bounding box center [168, 63] width 45 height 9
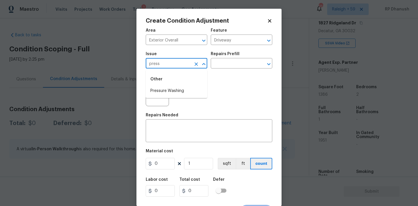
click at [169, 87] on li "Pressure Washing" at bounding box center [177, 91] width 62 height 10
type input "Pressure Washing"
click at [235, 64] on input "text" at bounding box center [233, 63] width 45 height 9
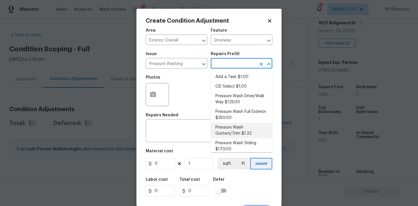
scroll to position [4, 0]
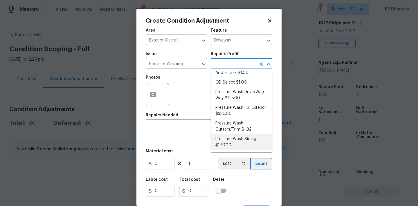
click at [230, 143] on li "Pressure Wash Siding $170.00" at bounding box center [242, 142] width 62 height 16
type input "Siding"
type textarea "Protect areas as needed for pressure washing. Pressure wash the siding on the h…"
type input "170"
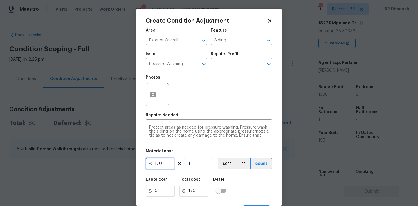
click at [157, 168] on input "170" at bounding box center [160, 164] width 29 height 12
type input "200"
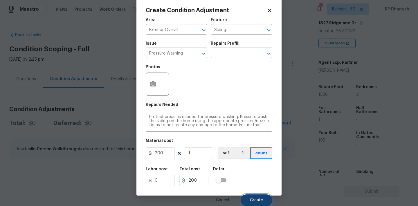
click at [252, 200] on span "Create" at bounding box center [256, 200] width 13 height 4
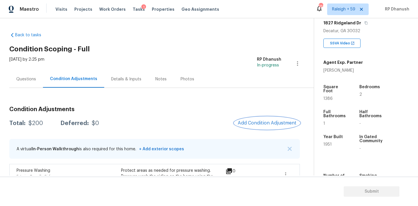
scroll to position [44, 0]
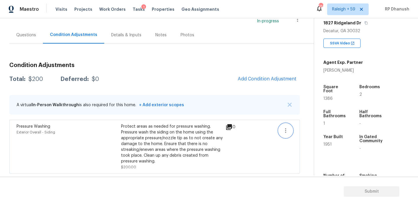
click at [283, 131] on icon "button" at bounding box center [285, 130] width 7 height 7
click at [302, 127] on div "Edit" at bounding box center [318, 129] width 45 height 6
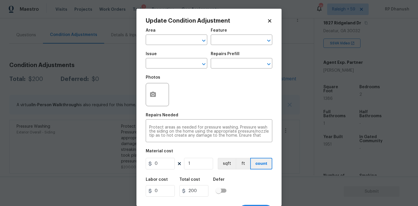
type input "Exterior Overall"
type input "Siding"
type input "Pressure Washing"
type input "200"
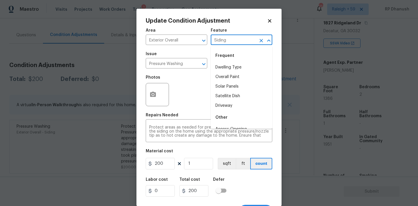
click at [229, 41] on input "Siding" at bounding box center [233, 40] width 45 height 9
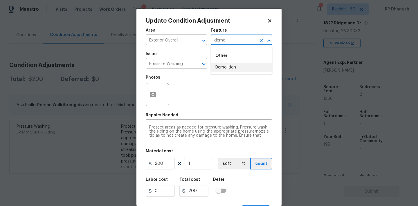
click at [226, 68] on li "Demolition" at bounding box center [242, 68] width 62 height 10
type input "Demolition"
click at [189, 65] on input "Pressure Washingd" at bounding box center [168, 63] width 45 height 9
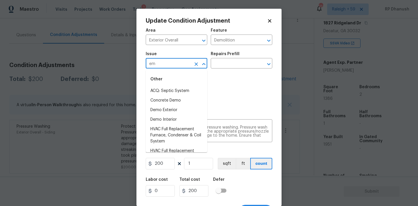
type input "e"
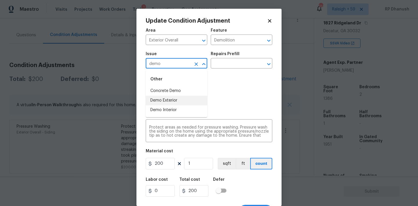
click at [172, 102] on li "Demo Exterior" at bounding box center [177, 101] width 62 height 10
type input "Demo Exterior"
click at [193, 130] on textarea "Protect areas as needed for pressure washing. Pressure wash the siding on the h…" at bounding box center [209, 131] width 120 height 12
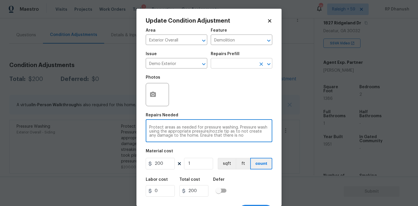
click at [241, 63] on input "text" at bounding box center [233, 63] width 45 height 9
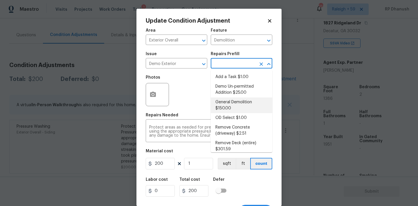
scroll to position [64, 0]
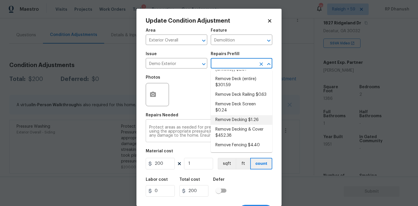
click at [191, 128] on textarea "Protect areas as needed for pressure washing. Pressure wash using the appropria…" at bounding box center [209, 131] width 120 height 12
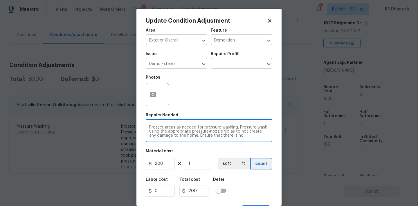
click at [234, 136] on textarea "Protect areas as needed for pressure washing. Pressure wash using the appropria…" at bounding box center [209, 131] width 120 height 12
type textarea "place. Clean up any debris created from pressure washing."
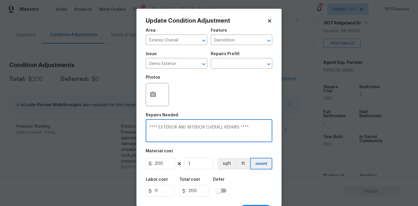
type textarea "**** EXTERIOR AND INTERIOR OVERALL REPAIRS ****"
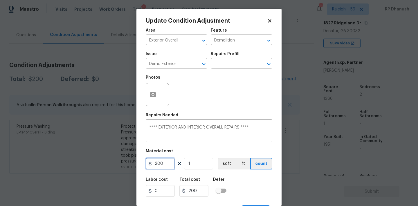
click at [163, 161] on input "200" at bounding box center [160, 164] width 29 height 12
type input "1000"
click at [163, 161] on input "1000" at bounding box center [160, 164] width 29 height 12
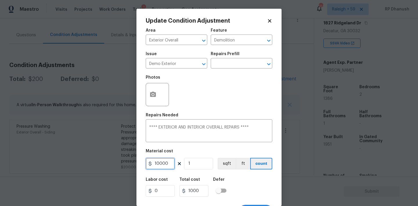
click at [171, 161] on input "10000" at bounding box center [160, 164] width 29 height 12
type input "100000"
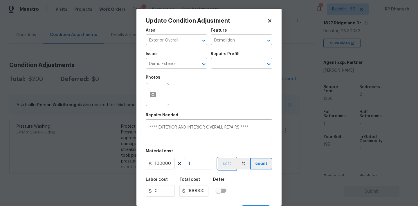
scroll to position [11, 0]
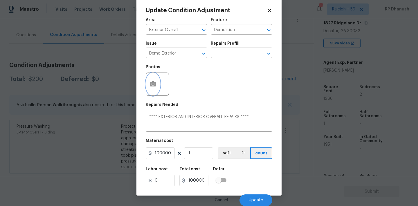
click at [153, 87] on icon "button" at bounding box center [152, 84] width 7 height 7
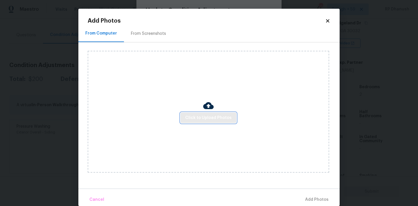
click at [203, 121] on button "Click to Upload Photos" at bounding box center [208, 118] width 56 height 11
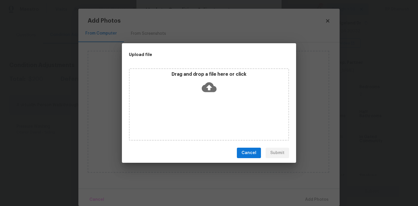
click at [204, 95] on div "Drag and drop a file here or click" at bounding box center [209, 83] width 158 height 25
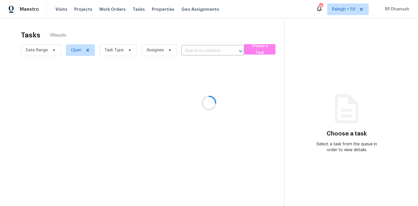
click at [205, 46] on div at bounding box center [209, 103] width 418 height 206
click at [205, 48] on div at bounding box center [209, 103] width 418 height 206
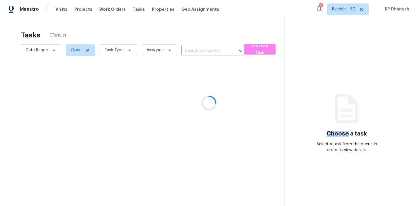
click at [205, 48] on div at bounding box center [209, 103] width 418 height 206
click at [205, 51] on div at bounding box center [209, 103] width 418 height 206
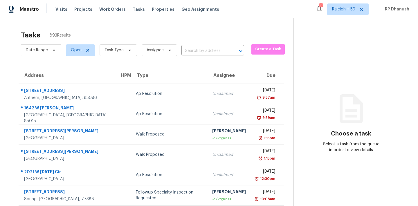
click at [205, 51] on input "text" at bounding box center [204, 50] width 46 height 9
paste input "3219 Colchester St, Douglasville, GA, 30135"
type input "3219 Colchester St, Douglasville, GA, 30135"
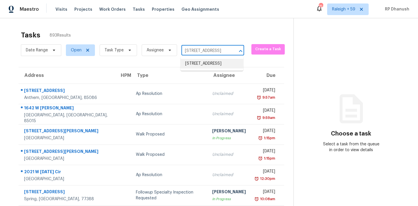
click at [203, 62] on li "3219 Colchester St, Douglasville, GA 30135" at bounding box center [211, 64] width 63 height 10
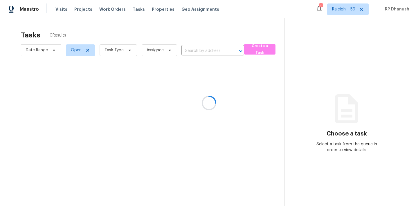
type input "3219 Colchester St, Douglasville, GA 30135"
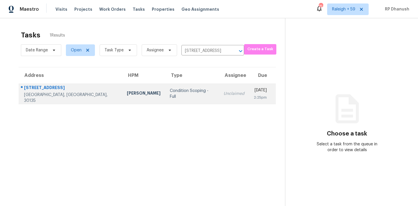
click at [219, 91] on td "Unclaimed" at bounding box center [234, 94] width 30 height 20
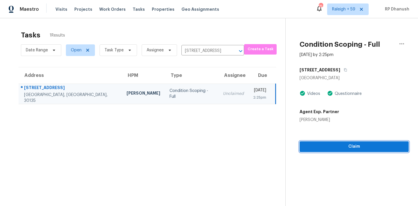
click at [334, 149] on span "Claim" at bounding box center [354, 146] width 100 height 7
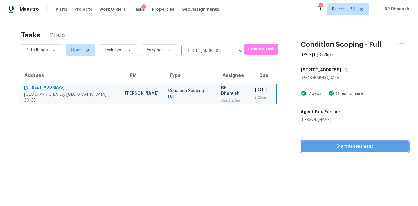
click at [322, 150] on span "Start Assessment" at bounding box center [354, 146] width 99 height 7
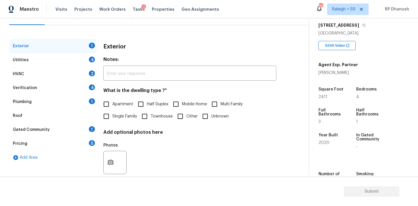
scroll to position [73, 0]
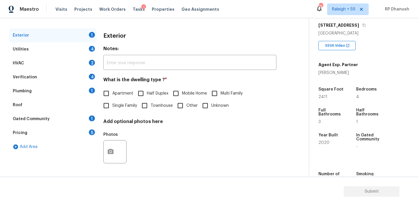
click at [121, 104] on span "Single Family" at bounding box center [124, 106] width 25 height 6
click at [112, 104] on input "Single Family" at bounding box center [106, 106] width 12 height 12
checkbox input "true"
click at [93, 51] on div "4" at bounding box center [92, 49] width 6 height 6
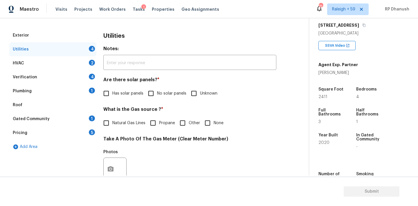
scroll to position [96, 0]
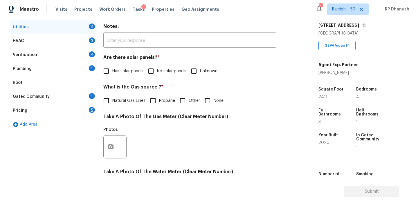
click at [161, 73] on span "No solar panels" at bounding box center [171, 71] width 29 height 6
click at [157, 73] on input "No solar panels" at bounding box center [151, 71] width 12 height 12
checkbox input "true"
click at [115, 106] on label "Natural Gas Lines" at bounding box center [122, 101] width 45 height 12
click at [112, 106] on input "Natural Gas Lines" at bounding box center [106, 101] width 12 height 12
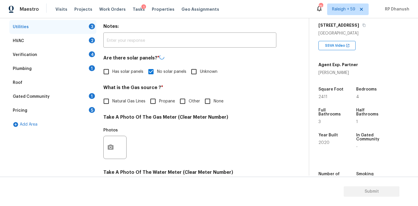
checkbox input "true"
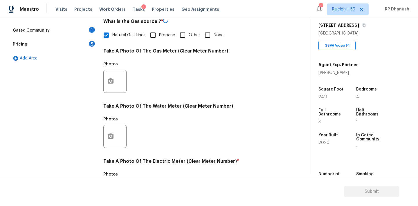
scroll to position [231, 0]
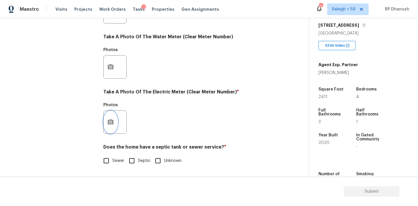
click at [112, 126] on button "button" at bounding box center [111, 122] width 14 height 23
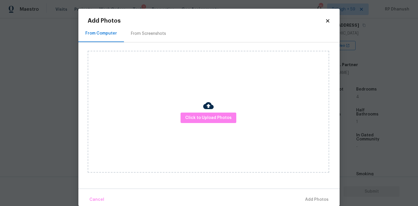
click at [148, 32] on div "From Screenshots" at bounding box center [148, 34] width 35 height 6
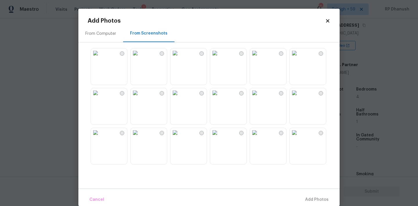
click at [100, 58] on img at bounding box center [95, 52] width 9 height 9
click at [304, 197] on span "Add 1 Photo(s)" at bounding box center [314, 199] width 29 height 7
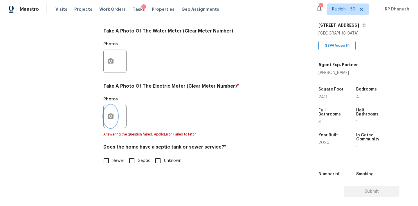
scroll to position [231, 0]
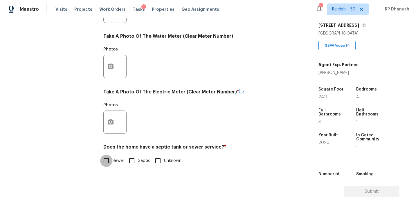
click at [110, 160] on input "Sewer" at bounding box center [106, 161] width 12 height 12
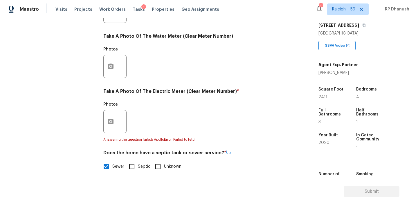
checkbox input "false"
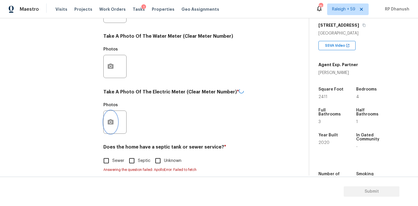
click at [114, 127] on button "button" at bounding box center [111, 122] width 14 height 23
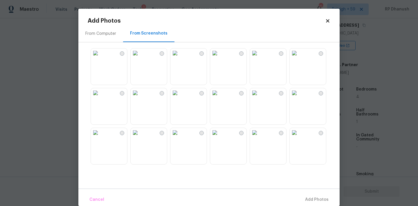
click at [100, 58] on img at bounding box center [95, 52] width 9 height 9
click at [310, 197] on span "Add 1 Photo(s)" at bounding box center [314, 199] width 29 height 7
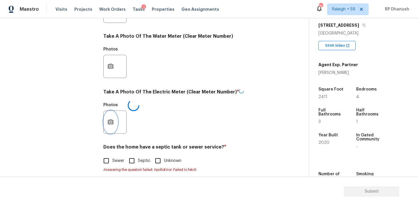
scroll to position [237, 0]
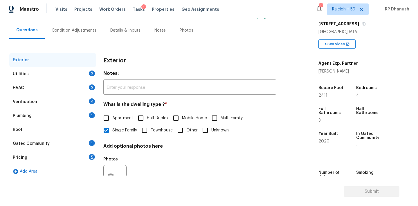
scroll to position [73, 0]
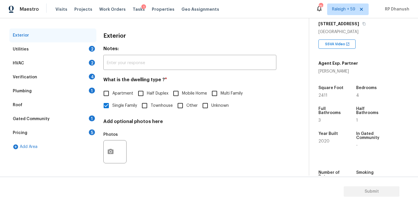
click at [80, 46] on div "Utilities 2" at bounding box center [52, 49] width 87 height 14
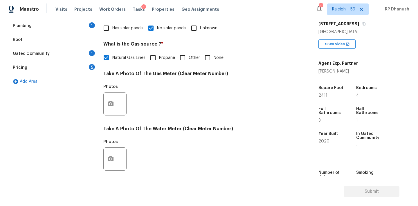
scroll to position [231, 0]
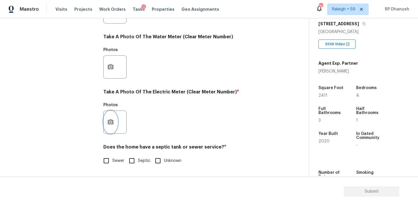
click at [110, 121] on icon "button" at bounding box center [110, 122] width 7 height 7
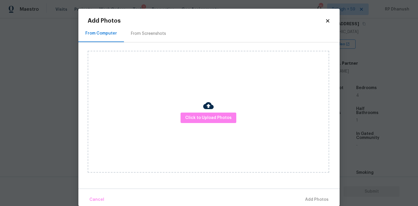
click at [157, 36] on div "From Screenshots" at bounding box center [148, 34] width 35 height 6
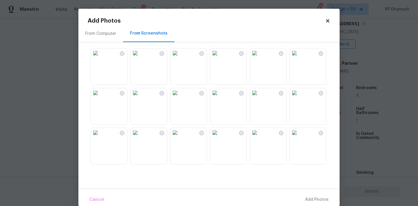
click at [100, 58] on img at bounding box center [95, 52] width 9 height 9
click at [323, 203] on span "Add 1 Photo(s)" at bounding box center [314, 199] width 29 height 7
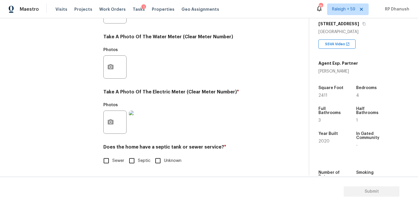
click at [121, 162] on span "Sewer" at bounding box center [118, 161] width 12 height 6
click at [112, 162] on input "Sewer" at bounding box center [106, 161] width 12 height 12
checkbox input "true"
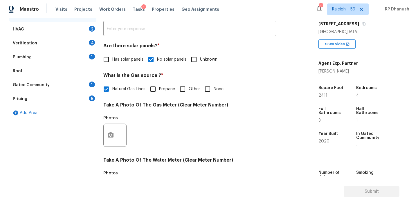
click at [85, 88] on div "Gated Community 1" at bounding box center [52, 85] width 87 height 14
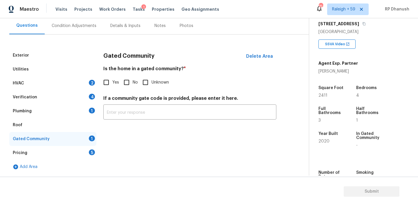
scroll to position [53, 0]
click at [133, 83] on span "No" at bounding box center [135, 82] width 5 height 6
click at [133, 83] on input "No" at bounding box center [126, 82] width 12 height 12
checkbox input "true"
click at [95, 81] on div "HVAC 2" at bounding box center [52, 83] width 87 height 14
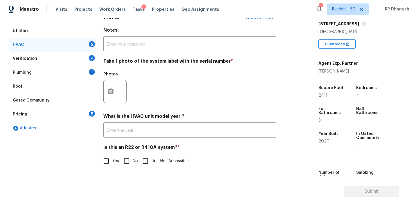
scroll to position [93, 0]
click at [112, 82] on button "button" at bounding box center [111, 91] width 14 height 23
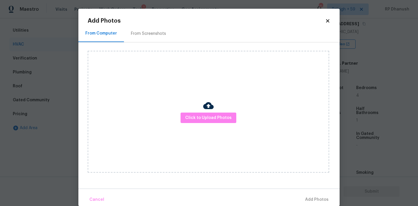
click at [153, 21] on h2 "Add Photos" at bounding box center [206, 21] width 237 height 6
click at [153, 34] on div "From Screenshots" at bounding box center [148, 34] width 35 height 6
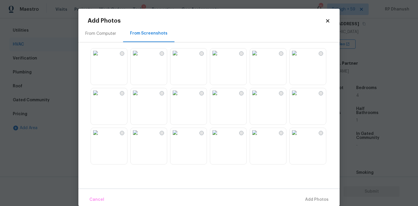
click at [100, 58] on img at bounding box center [95, 52] width 9 height 9
click at [318, 203] on button "Add 1 Photo(s)" at bounding box center [313, 200] width 33 height 12
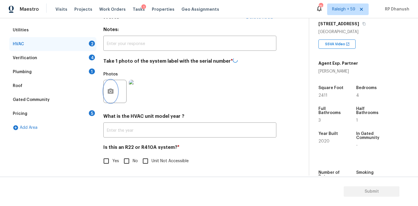
scroll to position [98, 0]
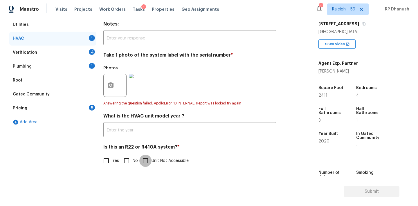
click at [140, 157] on input "Unit Not Accessible" at bounding box center [145, 161] width 12 height 12
checkbox input "true"
click at [126, 158] on input "No" at bounding box center [126, 161] width 12 height 12
checkbox input "true"
checkbox input "false"
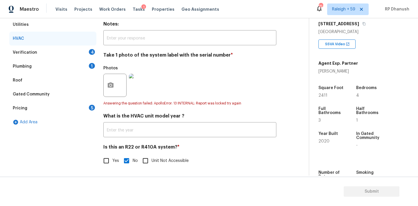
click at [80, 55] on div "Verification 4" at bounding box center [52, 53] width 87 height 14
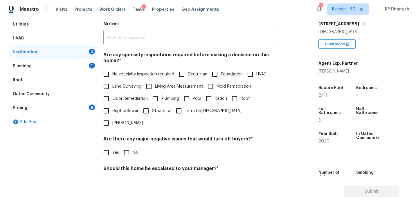
click at [106, 74] on input "No specialty inspection required" at bounding box center [106, 74] width 12 height 12
checkbox input "true"
drag, startPoint x: 134, startPoint y: 142, endPoint x: 134, endPoint y: 150, distance: 7.5
click at [134, 150] on span "No" at bounding box center [135, 153] width 5 height 6
click at [133, 147] on input "No" at bounding box center [126, 153] width 12 height 12
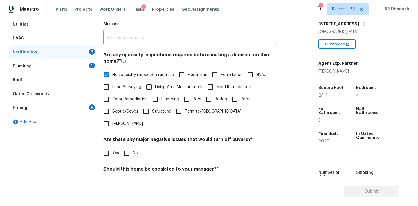
checkbox input "true"
click at [134, 180] on span "No" at bounding box center [135, 183] width 5 height 6
click at [133, 177] on input "No" at bounding box center [126, 183] width 12 height 12
checkbox input "true"
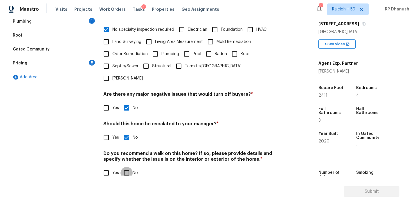
click at [129, 167] on input "No" at bounding box center [126, 173] width 12 height 12
checkbox input "true"
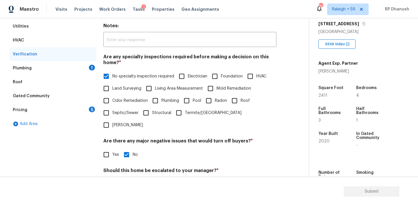
click at [85, 71] on div "Plumbing 1" at bounding box center [52, 68] width 87 height 14
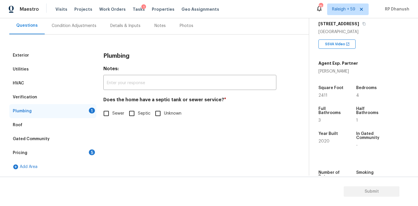
click at [108, 119] on input "Sewer" at bounding box center [106, 113] width 12 height 12
checkbox input "true"
click at [58, 149] on div "Pricing 5" at bounding box center [52, 153] width 87 height 14
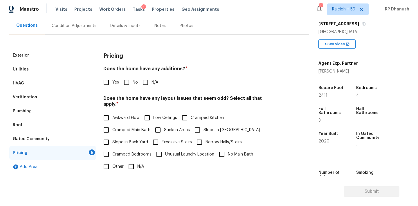
click at [128, 82] on input "No" at bounding box center [126, 82] width 12 height 12
checkbox input "true"
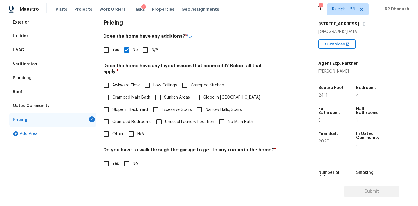
scroll to position [107, 0]
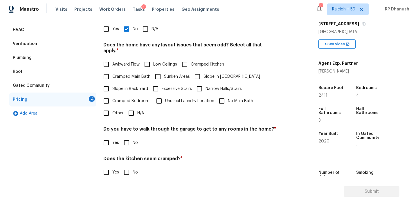
click at [120, 86] on span "Slope in Back Yard" at bounding box center [130, 89] width 36 height 6
click at [112, 83] on input "Slope in Back Yard" at bounding box center [106, 89] width 12 height 12
checkbox input "true"
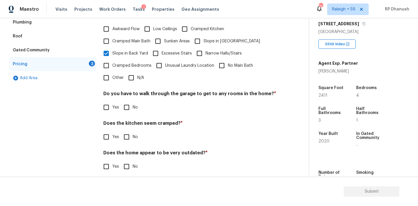
click at [129, 102] on input "No" at bounding box center [126, 107] width 12 height 12
checkbox input "true"
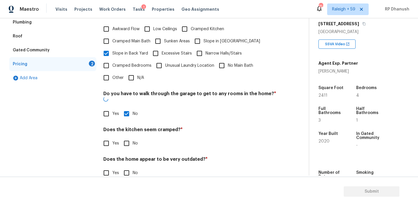
click at [129, 137] on input "No" at bounding box center [126, 143] width 12 height 12
checkbox input "true"
click at [129, 157] on h4 "Does the home appear to be very outdated? *" at bounding box center [189, 161] width 173 height 8
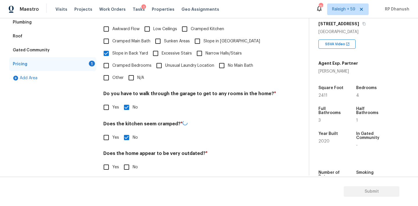
click at [127, 163] on input "No" at bounding box center [126, 167] width 12 height 12
checkbox input "true"
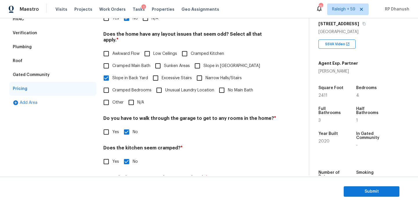
scroll to position [48, 0]
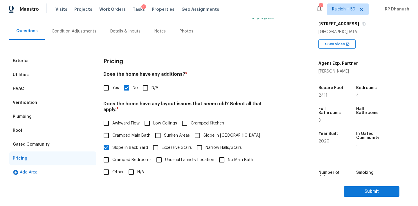
click at [76, 27] on div "Condition Adjustments" at bounding box center [74, 31] width 59 height 17
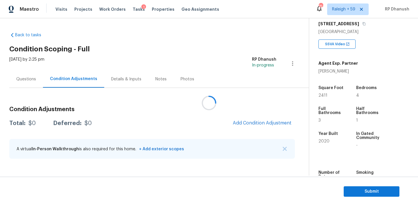
scroll to position [143, 0]
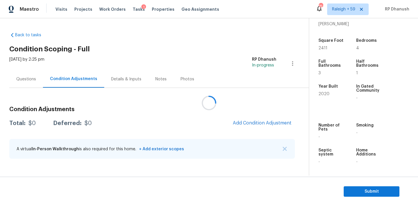
click at [246, 122] on div at bounding box center [209, 103] width 418 height 206
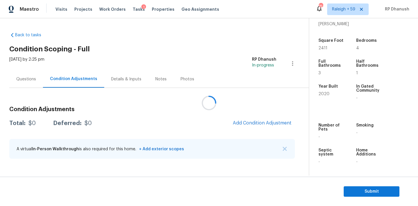
click at [246, 122] on div at bounding box center [209, 103] width 418 height 206
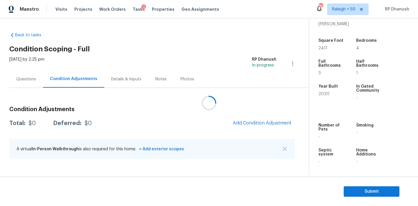
click at [246, 122] on div at bounding box center [209, 103] width 418 height 206
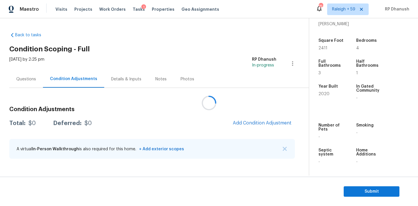
click at [246, 122] on div at bounding box center [209, 103] width 418 height 206
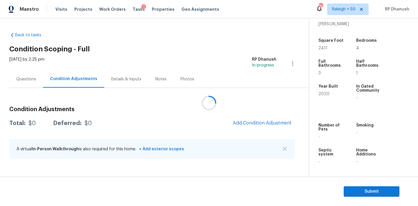
click at [246, 122] on div at bounding box center [209, 103] width 418 height 206
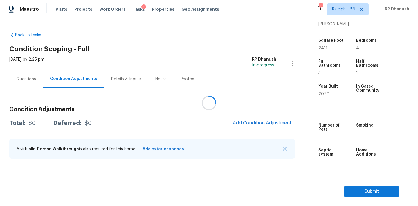
click at [246, 122] on div at bounding box center [209, 103] width 418 height 206
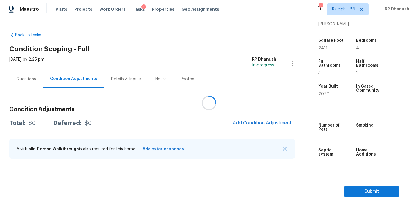
click at [246, 122] on div at bounding box center [209, 103] width 418 height 206
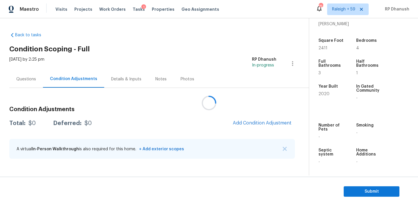
click at [246, 122] on div at bounding box center [209, 103] width 418 height 206
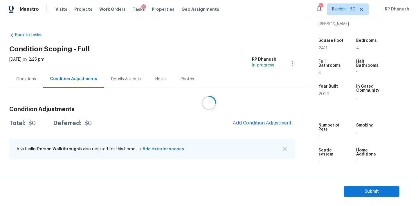
click at [246, 122] on div at bounding box center [209, 103] width 418 height 206
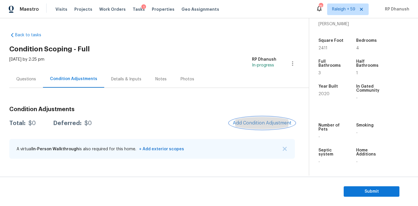
click at [246, 122] on span "Add Condition Adjustment" at bounding box center [262, 122] width 59 height 5
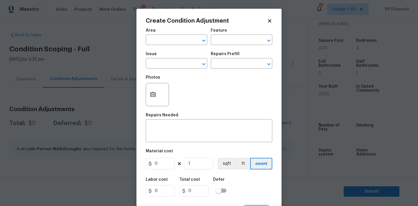
click at [246, 122] on div "x ​" at bounding box center [209, 131] width 126 height 21
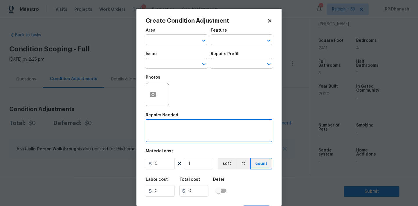
click at [246, 122] on div "x ​" at bounding box center [209, 131] width 126 height 21
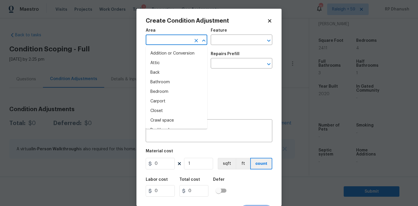
click at [158, 43] on input "text" at bounding box center [168, 40] width 45 height 9
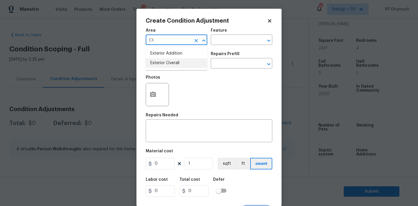
click at [154, 65] on li "Exterior Overall" at bounding box center [177, 63] width 62 height 10
type input "Exterior Overall"
click at [240, 32] on div "Feature" at bounding box center [242, 32] width 62 height 8
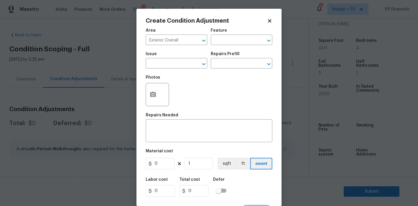
click at [233, 45] on div "Area Exterior Overall ​ Feature ​" at bounding box center [209, 37] width 126 height 24
click at [234, 42] on input "D" at bounding box center [233, 40] width 45 height 9
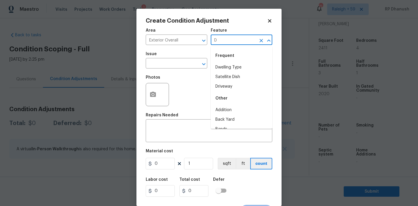
type input "R"
drag, startPoint x: 227, startPoint y: 65, endPoint x: 182, endPoint y: 66, distance: 44.7
click at [226, 65] on li "Driveway" at bounding box center [242, 68] width 62 height 10
type input "Driveway"
click at [169, 64] on input "text" at bounding box center [168, 63] width 45 height 9
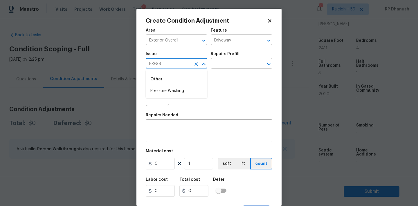
click at [166, 86] on li "Pressure Washing" at bounding box center [177, 91] width 62 height 10
type input "Pressure Washing"
click at [229, 53] on h5 "Repairs Prefill" at bounding box center [225, 54] width 29 height 4
click at [228, 63] on input "text" at bounding box center [233, 63] width 45 height 9
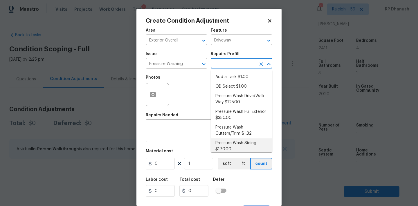
scroll to position [4, 0]
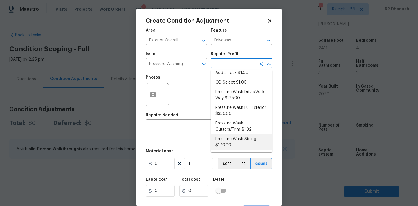
click at [234, 140] on li "Pressure Wash Siding $170.00" at bounding box center [242, 142] width 62 height 16
type input "Siding"
type textarea "Protect areas as needed for pressure washing. Pressure wash the siding on the h…"
type input "170"
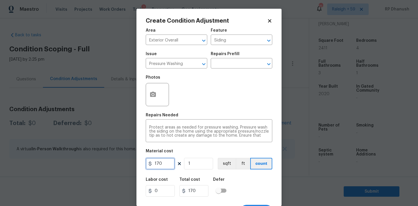
click at [166, 163] on input "170" at bounding box center [160, 164] width 29 height 12
type input "200"
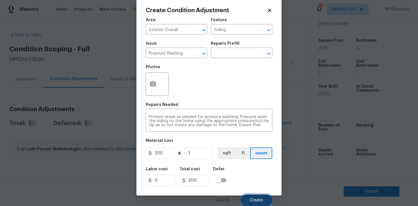
click at [252, 199] on span "Create" at bounding box center [256, 200] width 13 height 4
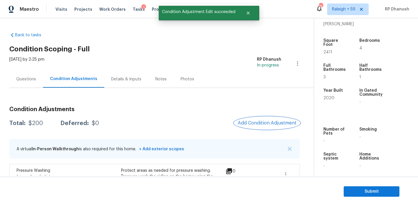
scroll to position [44, 0]
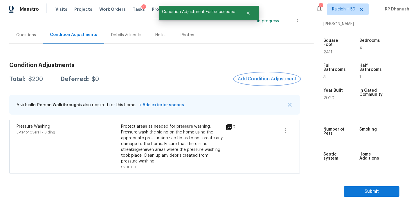
click at [271, 79] on span "Add Condition Adjustment" at bounding box center [267, 78] width 59 height 5
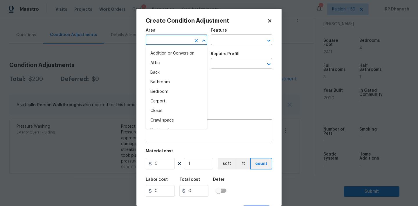
click at [165, 39] on input "text" at bounding box center [168, 40] width 45 height 9
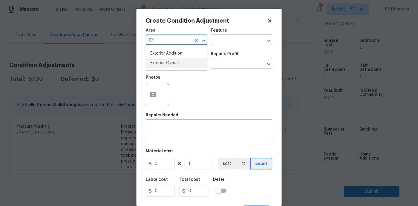
click at [164, 58] on li "Exterior Overall" at bounding box center [177, 63] width 62 height 10
type input "Exterior Overall"
click at [233, 42] on input "text" at bounding box center [233, 40] width 45 height 9
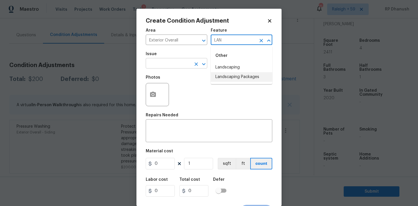
drag, startPoint x: 229, startPoint y: 79, endPoint x: 180, endPoint y: 63, distance: 51.5
click at [180, 63] on body "Maestro Visits Projects Work Orders Tasks 1 Properties Geo Assignments 751 Rale…" at bounding box center [209, 103] width 418 height 206
click at [220, 77] on li "Landscaping Packages" at bounding box center [242, 77] width 62 height 10
type input "Landscaping Packages"
click at [180, 63] on input "text" at bounding box center [168, 63] width 45 height 9
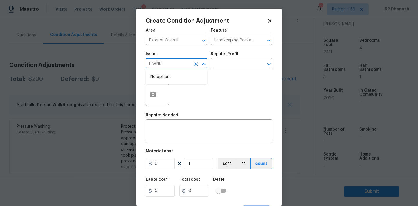
type input "LABN"
drag, startPoint x: 168, startPoint y: 92, endPoint x: 234, endPoint y: 67, distance: 70.1
click at [168, 92] on li "Landscape Package" at bounding box center [177, 91] width 62 height 10
type input "Landscape Package"
click at [234, 67] on input "text" at bounding box center [233, 63] width 45 height 9
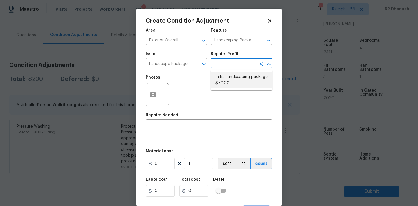
click at [231, 78] on li "Initial landscaping package $70.00" at bounding box center [242, 80] width 62 height 16
type input "Home Readiness Packages"
type textarea "Mowing of grass up to 6" in height. Mow, edge along driveways & sidewalks, trim…"
type input "70"
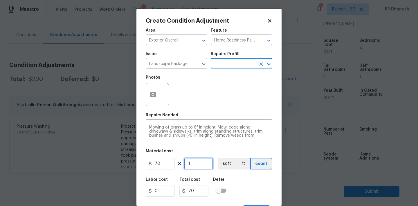
click at [195, 160] on input "1" at bounding box center [198, 164] width 29 height 12
type input "0"
type input "2"
type input "140"
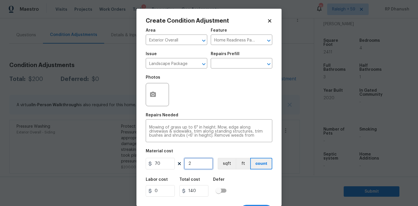
type input "2"
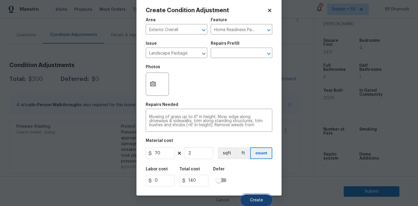
click at [251, 200] on span "Create" at bounding box center [256, 200] width 13 height 4
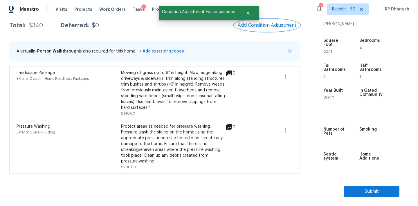
scroll to position [76, 0]
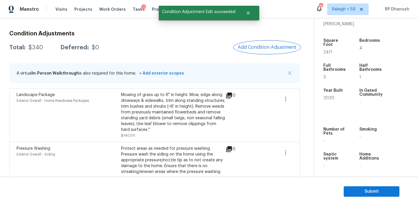
click at [259, 48] on span "Add Condition Adjustment" at bounding box center [267, 47] width 59 height 5
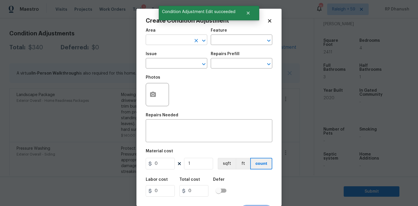
click at [155, 42] on input "text" at bounding box center [168, 40] width 45 height 9
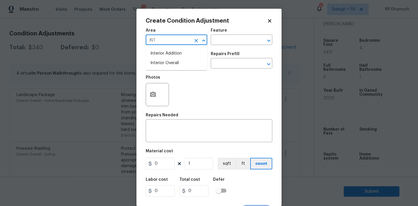
type input "INTE"
type input "Y"
click at [168, 61] on li "Exterior Overall" at bounding box center [177, 63] width 62 height 10
type input "Exterior Overall"
click at [239, 40] on input "text" at bounding box center [233, 40] width 45 height 9
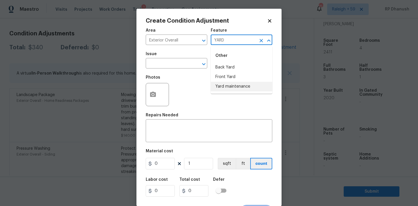
click at [229, 85] on li "Yard maintenance" at bounding box center [242, 87] width 62 height 10
type input "Yard maintenance"
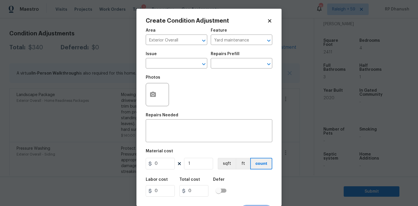
click at [182, 59] on div "Issue" at bounding box center [177, 56] width 62 height 8
click at [180, 65] on input "text" at bounding box center [168, 63] width 45 height 9
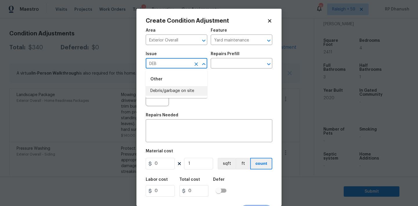
click at [177, 91] on li "Debris/garbage on site" at bounding box center [177, 91] width 62 height 10
type input "Debris/garbage on site"
click at [247, 60] on input "text" at bounding box center [233, 63] width 45 height 9
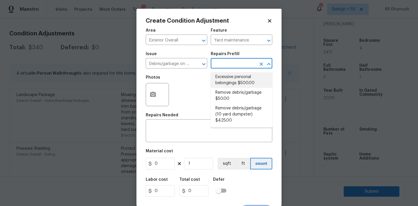
click at [233, 85] on li "Excessive personal belongings $500.00" at bounding box center [242, 80] width 62 height 16
type textarea "Contingency for excessive items to be removed - During assessment, the home con…"
type input "500"
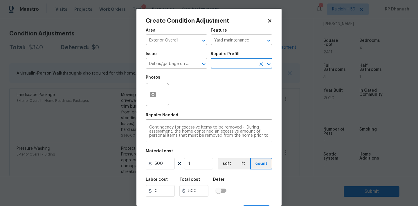
click at [234, 63] on input "text" at bounding box center [233, 63] width 45 height 9
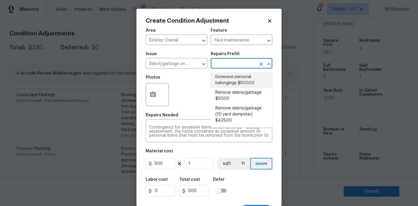
click at [231, 96] on li "Remove debris/garbage $50.00" at bounding box center [242, 96] width 62 height 16
type textarea "Remove, haul off, and properly dispose of any debris left by seller to offsite …"
type input "50"
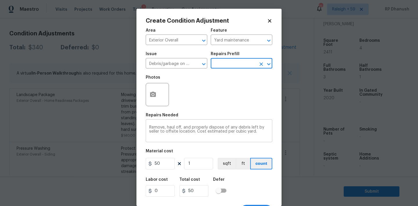
scroll to position [11, 0]
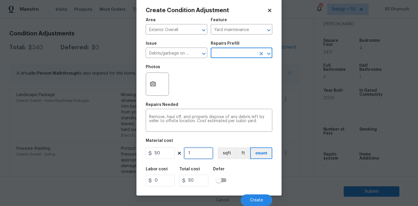
click at [201, 159] on input "1" at bounding box center [198, 153] width 29 height 12
type input "0"
type input "5"
type input "250"
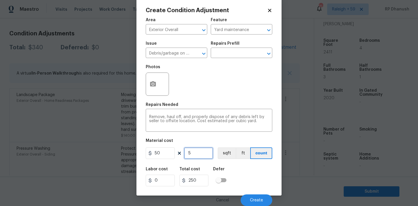
type input "5"
click at [248, 196] on button "Create" at bounding box center [257, 200] width 32 height 12
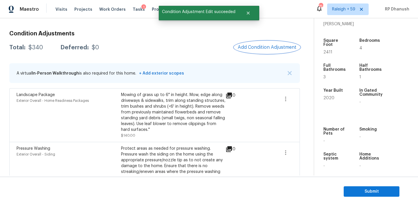
scroll to position [0, 0]
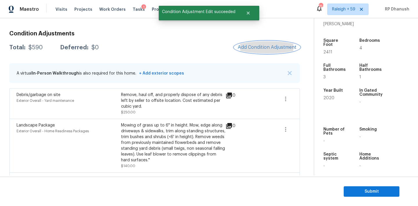
click at [257, 49] on span "Add Condition Adjustment" at bounding box center [267, 47] width 59 height 5
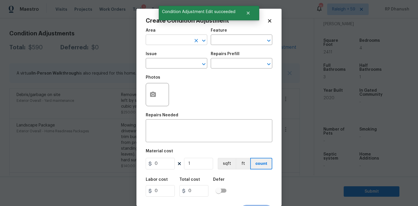
click at [177, 43] on input "text" at bounding box center [168, 40] width 45 height 9
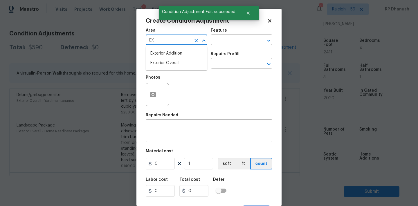
click at [167, 61] on li "Exterior Overall" at bounding box center [177, 63] width 62 height 10
type input "Exterior Overall"
click at [167, 85] on div at bounding box center [157, 94] width 23 height 23
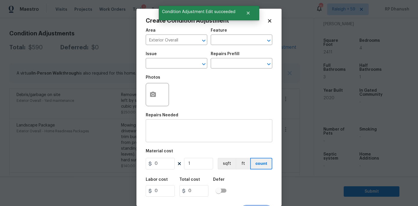
click at [167, 126] on textarea at bounding box center [209, 131] width 120 height 12
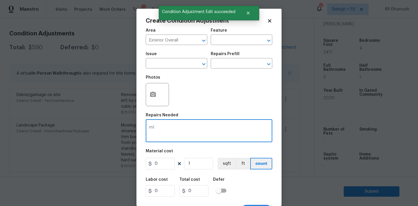
type textarea "m"
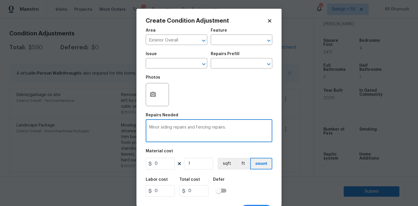
type textarea "Minor siding repairs and Fencing repairs."
click at [159, 169] on input "0" at bounding box center [160, 164] width 29 height 12
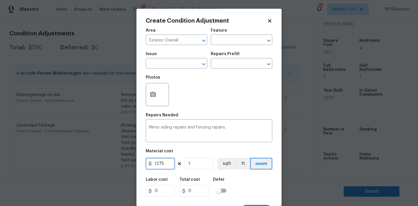
type input "1275"
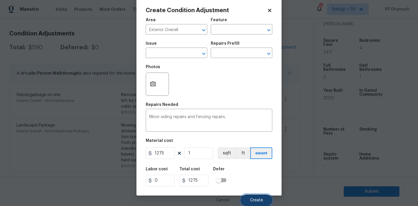
click at [246, 198] on button "Create" at bounding box center [257, 200] width 32 height 12
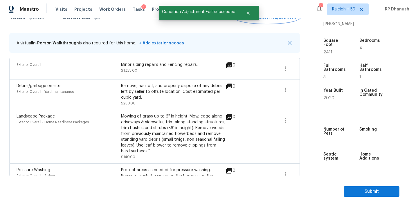
scroll to position [95, 0]
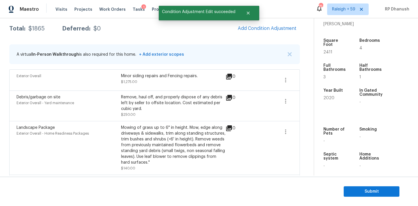
click at [277, 38] on div "Condition Adjustments Total: $1865 Deferred: $0 Add Condition Adjustment A virt…" at bounding box center [154, 117] width 290 height 221
click at [277, 31] on button "Add Condition Adjustment" at bounding box center [267, 28] width 66 height 12
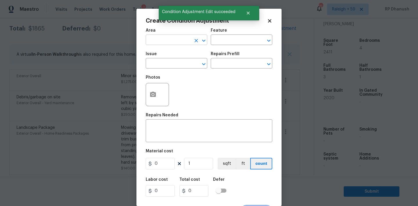
click at [182, 40] on input "text" at bounding box center [168, 40] width 45 height 9
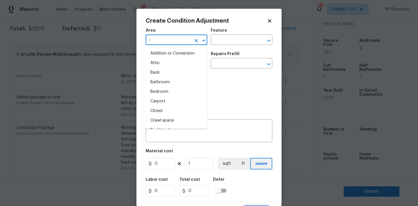
type input "it"
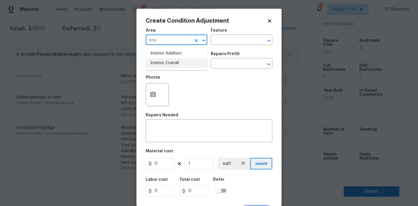
click at [182, 62] on li "Interior Overall" at bounding box center [177, 63] width 62 height 10
type input "Interior Overall"
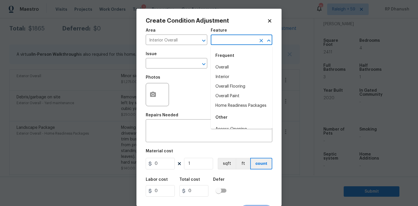
click at [242, 37] on input "text" at bounding box center [233, 40] width 45 height 9
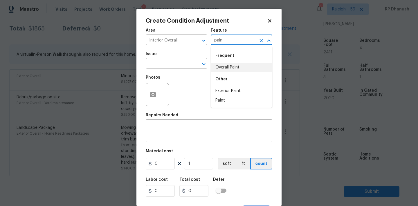
click at [231, 69] on li "Overall Paint" at bounding box center [242, 68] width 62 height 10
type input "Overall Paint"
click at [154, 64] on input "text" at bounding box center [168, 63] width 45 height 9
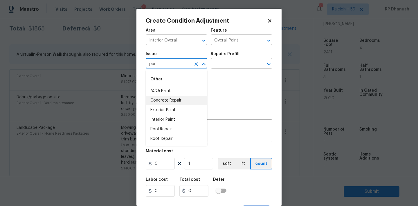
click at [157, 100] on li "Concrete Repair" at bounding box center [177, 101] width 62 height 10
type input "Concrete Repair"
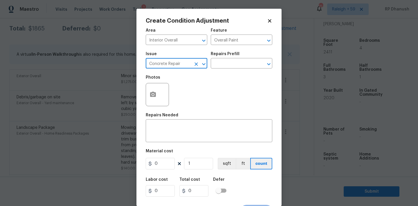
click at [198, 64] on icon "Clear" at bounding box center [196, 64] width 6 height 6
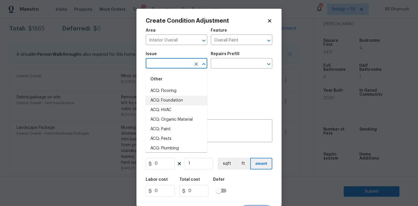
click at [176, 64] on input "text" at bounding box center [168, 63] width 45 height 9
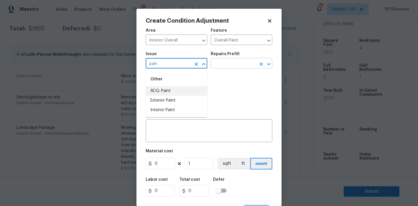
drag, startPoint x: 173, startPoint y: 93, endPoint x: 229, endPoint y: 68, distance: 61.0
click at [173, 93] on li "ACQ: Paint" at bounding box center [177, 91] width 62 height 10
type input "ACQ: Paint"
click at [233, 68] on input "text" at bounding box center [233, 63] width 45 height 9
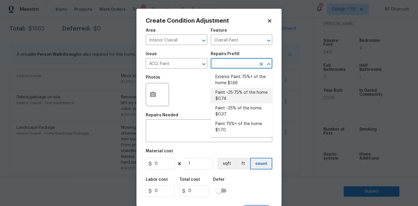
drag, startPoint x: 232, startPoint y: 97, endPoint x: 205, endPoint y: 153, distance: 62.2
click at [232, 97] on li "Paint ~25-75% of the home $0.74" at bounding box center [242, 96] width 62 height 16
type input "Acquisition"
type textarea "Acquisition Scope: ~25 - 75% of the home needs interior paint"
type input "0.74"
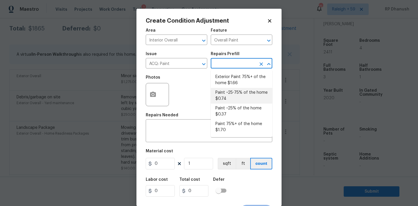
type input "0.74"
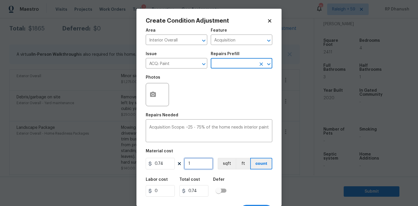
click at [202, 162] on input "1" at bounding box center [198, 164] width 29 height 12
type input "0"
type input "2"
type input "1.48"
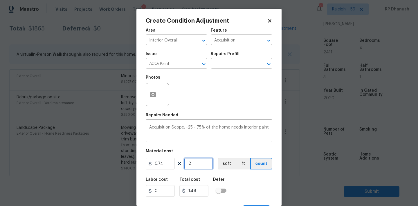
type input "24"
type input "17.76"
type input "241"
type input "178.34"
type input "2411"
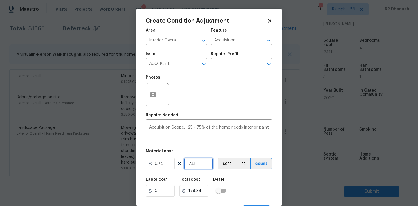
type input "1784.14"
type input "2411"
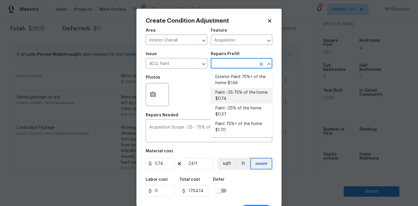
click at [231, 61] on input "text" at bounding box center [233, 63] width 45 height 9
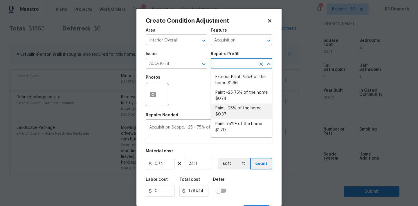
click at [226, 109] on li "Paint ~25% of the home $0.37" at bounding box center [242, 112] width 62 height 16
type textarea "Acquisition Scope: ~25% of the home needs interior paint"
type input "0.37"
type input "892.07"
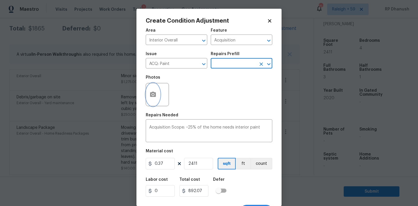
click at [149, 95] on icon "button" at bounding box center [152, 94] width 7 height 7
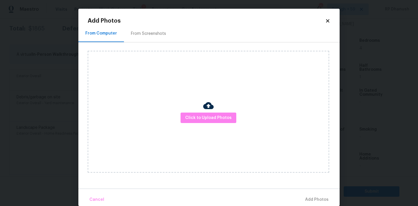
click at [158, 31] on div "From Screenshots" at bounding box center [148, 34] width 35 height 6
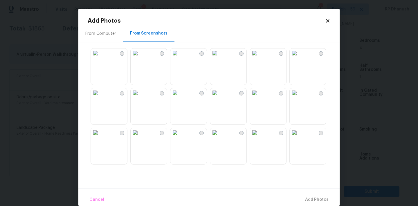
click at [140, 97] on img at bounding box center [135, 92] width 9 height 9
click at [180, 97] on img at bounding box center [174, 92] width 9 height 9
click at [219, 97] on img at bounding box center [214, 92] width 9 height 9
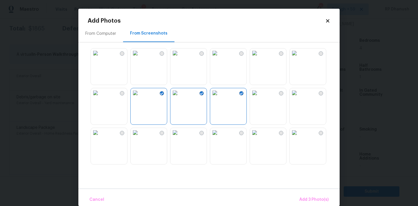
click at [139, 137] on img at bounding box center [135, 132] width 9 height 9
click at [212, 137] on img at bounding box center [214, 132] width 9 height 9
click at [219, 137] on img at bounding box center [214, 132] width 9 height 9
click at [299, 97] on img at bounding box center [294, 92] width 9 height 9
click at [303, 195] on button "Add 5 Photo(s)" at bounding box center [314, 200] width 34 height 12
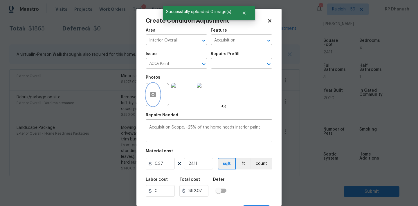
scroll to position [11, 0]
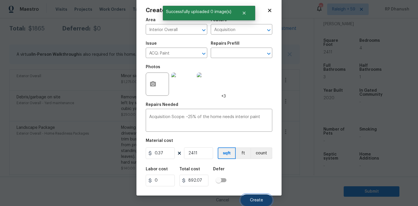
click at [253, 198] on span "Create" at bounding box center [256, 200] width 13 height 4
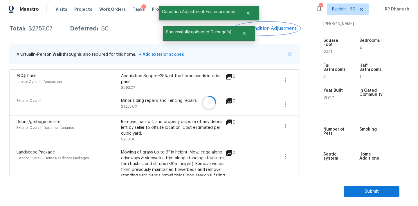
scroll to position [0, 0]
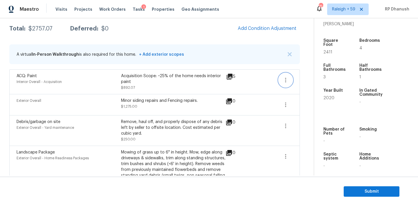
click at [283, 77] on icon "button" at bounding box center [285, 80] width 7 height 7
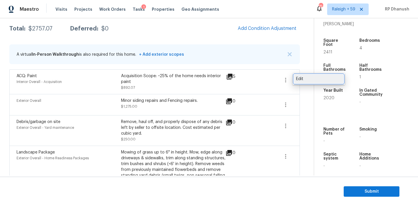
click at [306, 79] on div "Edit" at bounding box center [318, 79] width 45 height 6
click at [88, 90] on body "Maestro Visits Projects Work Orders Tasks 1 Properties Geo Assignments 751 Rale…" at bounding box center [209, 103] width 418 height 206
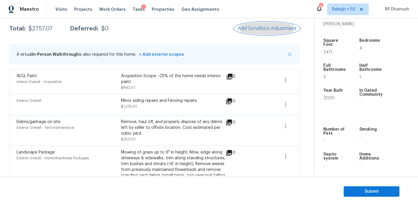
click at [246, 32] on button "Add Condition Adjustment" at bounding box center [267, 28] width 66 height 12
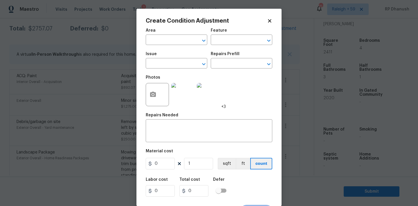
click at [174, 34] on div "Area" at bounding box center [177, 32] width 62 height 8
click at [174, 39] on input "text" at bounding box center [168, 40] width 45 height 9
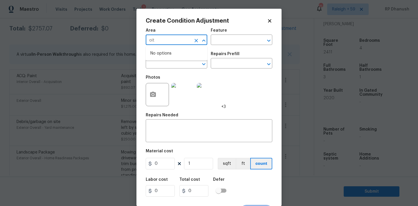
type input "oite"
click at [171, 64] on li "Interior Overall" at bounding box center [177, 63] width 62 height 10
type input "Interior Overall"
click at [229, 44] on input "text" at bounding box center [233, 40] width 45 height 9
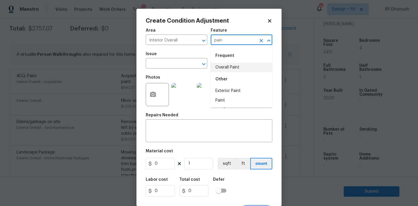
click at [230, 66] on li "Overall Paint" at bounding box center [242, 68] width 62 height 10
type input "Overall Paint"
click at [156, 66] on input "text" at bounding box center [168, 63] width 45 height 9
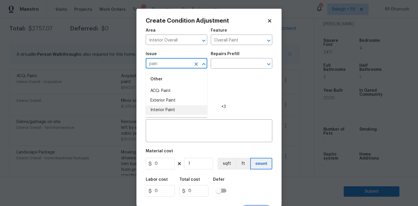
click at [158, 110] on li "Interior Paint" at bounding box center [177, 110] width 62 height 10
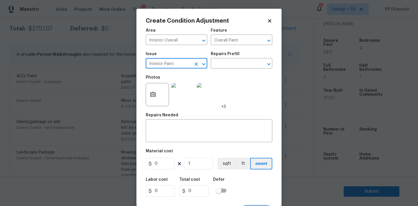
type input "Interior Paint"
click at [223, 69] on div "Issue Interior Paint ​ Repairs Prefill ​" at bounding box center [209, 60] width 126 height 24
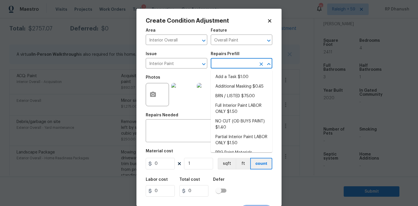
click at [225, 66] on input "text" at bounding box center [233, 63] width 45 height 9
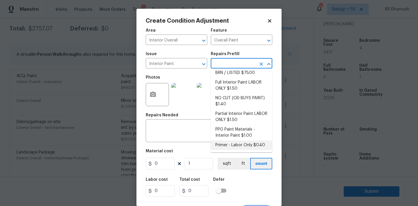
click at [221, 140] on li "Primer - Labor Only $0.40" at bounding box center [242, 145] width 62 height 10
type textarea "Interior primer - PRIMER PROVIDED BY OPENDOOR - All nails, screws, drywall anch…"
type input "0.4"
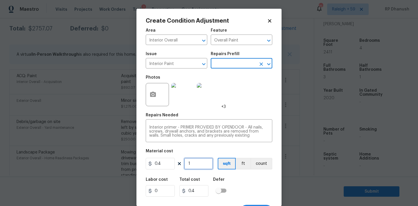
click at [206, 158] on input "1" at bounding box center [198, 164] width 29 height 12
type input "0"
type input "2"
type input "0.8"
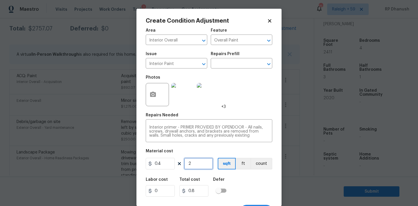
type input "25"
type input "10"
type input "250"
type input "100"
type input "250"
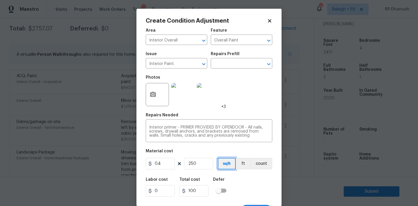
scroll to position [11, 0]
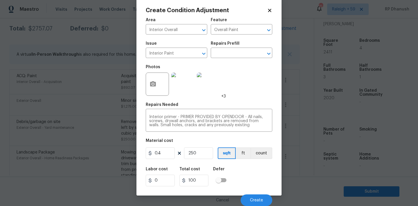
click at [269, 193] on div "Cancel Create" at bounding box center [209, 198] width 126 height 16
click at [268, 197] on button "Create" at bounding box center [257, 200] width 32 height 12
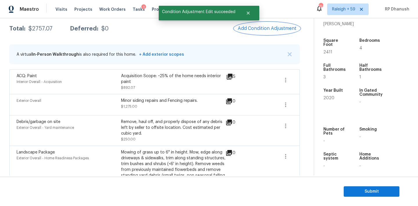
scroll to position [0, 0]
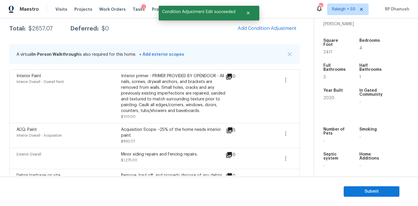
click at [269, 37] on div "Condition Adjustments Total: $2857.07 Deferred: $0 Add Condition Adjustment A v…" at bounding box center [154, 157] width 290 height 300
click at [267, 34] on button "Add Condition Adjustment" at bounding box center [267, 28] width 66 height 12
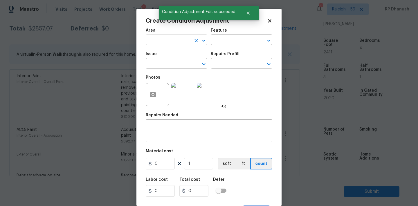
click at [181, 41] on input "text" at bounding box center [168, 40] width 45 height 9
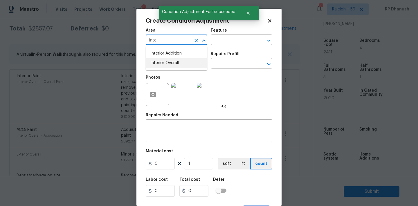
click at [180, 63] on li "Interior Overall" at bounding box center [177, 63] width 62 height 10
type input "Interior Overall"
click at [222, 40] on input "text" at bounding box center [233, 40] width 45 height 9
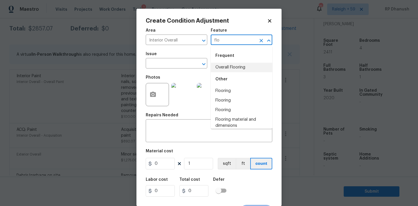
click at [221, 67] on li "Overall Flooring" at bounding box center [242, 68] width 62 height 10
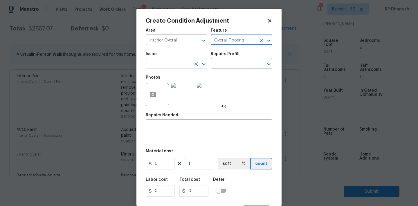
type input "Overall Flooring"
click at [176, 67] on input "text" at bounding box center [168, 63] width 45 height 9
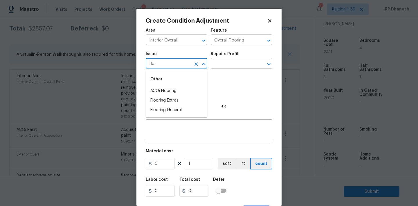
click at [172, 82] on div "Other" at bounding box center [177, 79] width 62 height 14
click at [172, 84] on div "Other" at bounding box center [177, 79] width 62 height 14
click at [172, 90] on li "ACQ: Flooring" at bounding box center [177, 91] width 62 height 10
type input "ACQ: Flooring"
click at [227, 60] on input "text" at bounding box center [233, 63] width 45 height 9
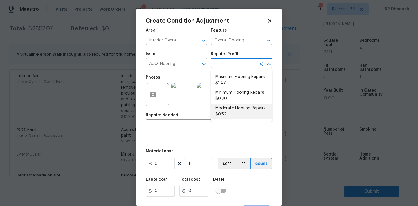
click at [230, 106] on li "Moderate Flooring Repairs $0.52" at bounding box center [242, 112] width 62 height 16
type input "Acquisition"
type textarea "Acquisition Scope: Moderate flooring repairs"
type input "0.52"
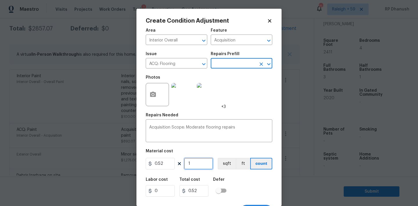
click at [203, 161] on input "1" at bounding box center [198, 164] width 29 height 12
type input "0"
type input "2"
type input "1.04"
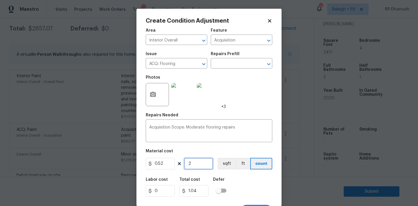
type input "24"
type input "12.48"
type input "241"
type input "125.32"
type input "2411"
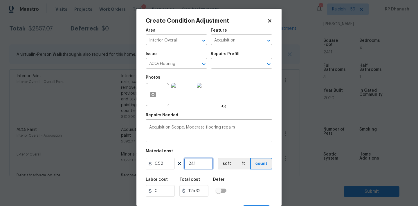
type input "1253.72"
type input "2411"
click at [148, 92] on button "button" at bounding box center [153, 94] width 14 height 23
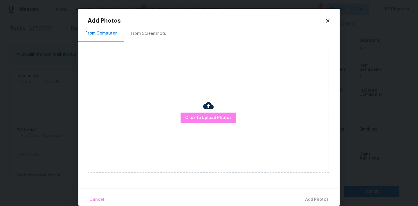
click at [167, 33] on div "From Screenshots" at bounding box center [148, 33] width 49 height 17
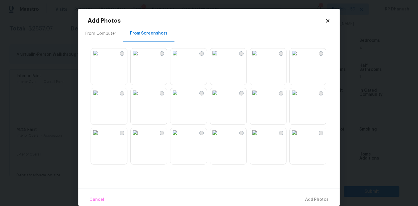
click at [180, 97] on img at bounding box center [174, 92] width 9 height 9
click at [219, 97] on img at bounding box center [214, 92] width 9 height 9
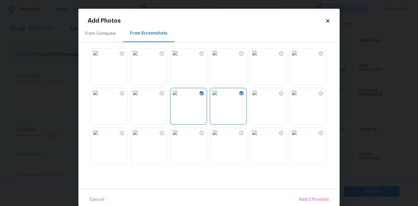
click at [140, 137] on img at bounding box center [135, 132] width 9 height 9
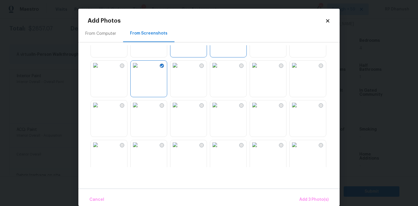
scroll to position [95, 0]
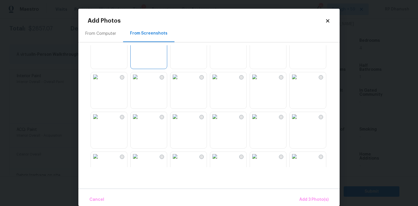
click at [299, 82] on img at bounding box center [294, 76] width 9 height 9
click at [311, 204] on button "Add 4 Photo(s)" at bounding box center [313, 200] width 35 height 12
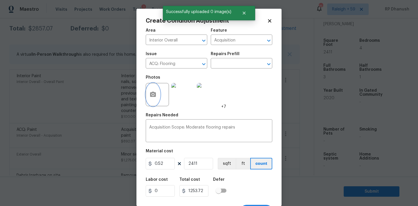
scroll to position [11, 0]
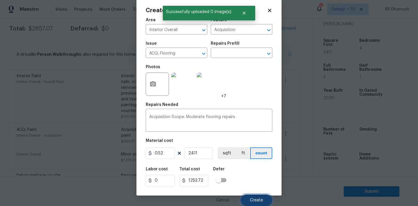
click at [256, 199] on span "Create" at bounding box center [256, 200] width 13 height 4
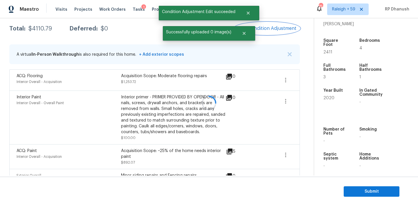
scroll to position [0, 0]
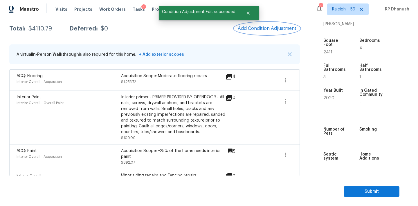
click at [281, 29] on span "Add Condition Adjustment" at bounding box center [267, 28] width 59 height 5
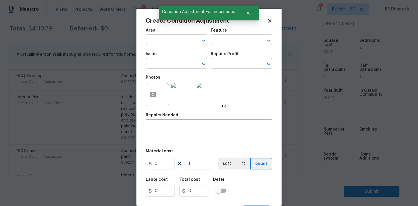
click at [161, 35] on div "Area" at bounding box center [177, 32] width 62 height 8
click at [162, 41] on input "text" at bounding box center [168, 40] width 45 height 9
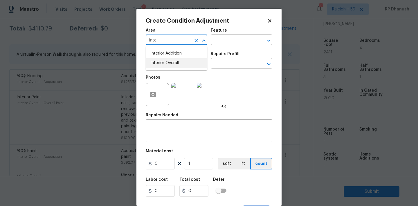
drag, startPoint x: 160, startPoint y: 64, endPoint x: 234, endPoint y: 48, distance: 76.0
click at [160, 63] on li "Interior Overall" at bounding box center [177, 63] width 62 height 10
type input "Interior Overall"
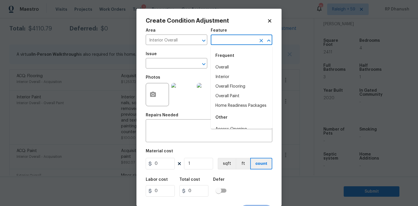
click at [232, 39] on input "text" at bounding box center [233, 40] width 45 height 9
click at [182, 125] on div "x ​" at bounding box center [209, 131] width 126 height 21
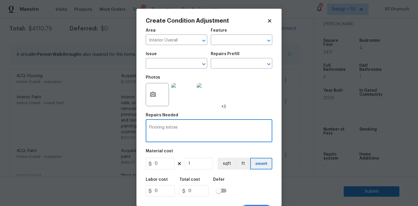
type textarea "Flooring extras"
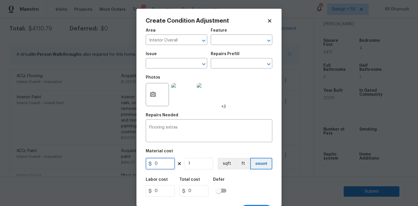
click at [172, 165] on input "0" at bounding box center [160, 164] width 29 height 12
type input "500"
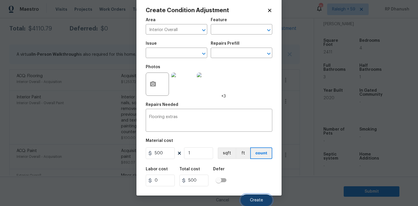
click at [261, 199] on span "Create" at bounding box center [256, 200] width 13 height 4
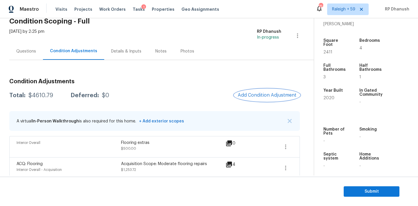
scroll to position [0, 0]
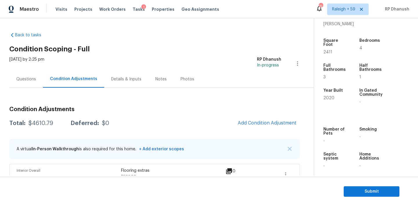
click at [16, 76] on div "Questions" at bounding box center [26, 79] width 34 height 17
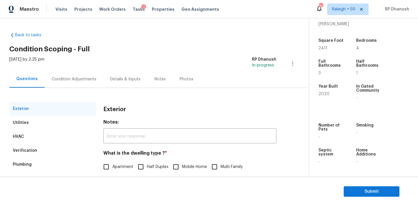
scroll to position [73, 0]
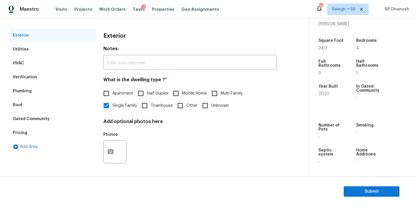
click at [29, 80] on div "Verification" at bounding box center [52, 77] width 87 height 14
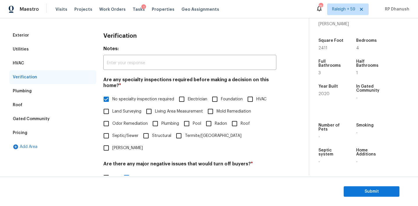
click at [19, 131] on div "Pricing" at bounding box center [20, 133] width 15 height 6
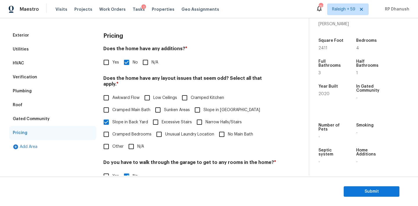
scroll to position [142, 0]
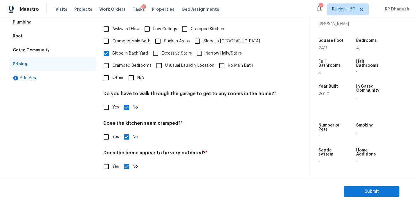
click at [104, 79] on div "Pricing Does the home have any additions? * Yes No N/A Does the home have any l…" at bounding box center [189, 70] width 173 height 220
click at [107, 73] on input "Other" at bounding box center [106, 78] width 12 height 12
checkbox input "true"
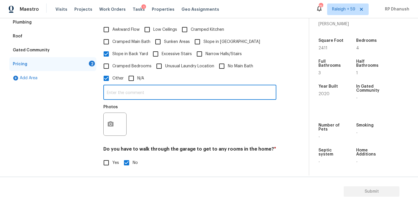
click at [109, 96] on input "text" at bounding box center [189, 93] width 173 height 14
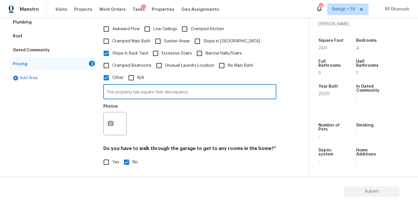
type input "The property has square feet discrepancy."
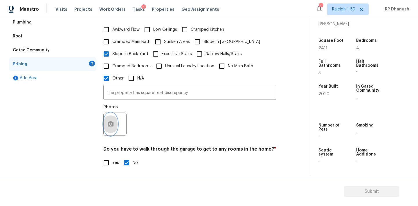
click at [111, 118] on button "button" at bounding box center [111, 124] width 14 height 23
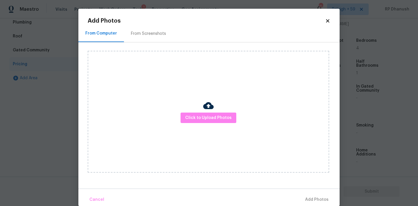
click at [141, 39] on div "From Screenshots" at bounding box center [148, 33] width 49 height 17
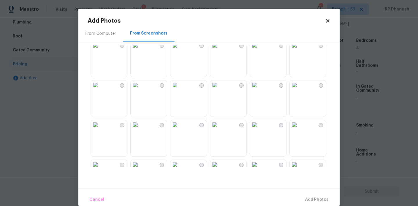
scroll to position [130, 0]
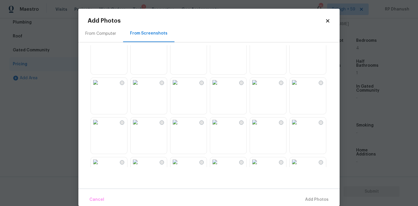
click at [259, 127] on img at bounding box center [254, 122] width 9 height 9
click at [320, 199] on span "Add 1 Photo(s)" at bounding box center [314, 199] width 29 height 7
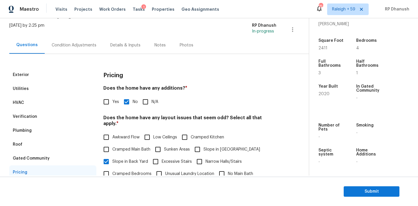
scroll to position [0, 0]
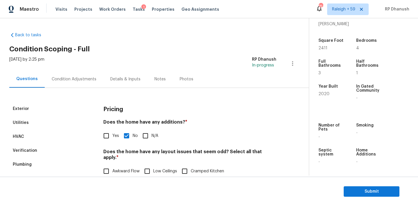
click at [81, 75] on div "Condition Adjustments" at bounding box center [74, 79] width 59 height 17
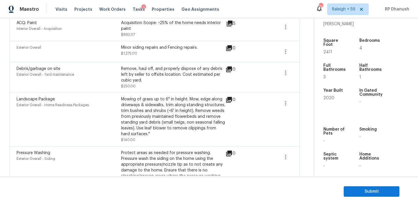
scroll to position [233, 0]
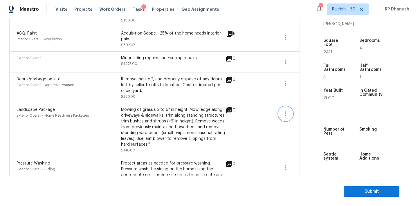
click at [285, 115] on icon "button" at bounding box center [285, 113] width 7 height 7
click at [299, 115] on div "Edit" at bounding box center [318, 113] width 45 height 6
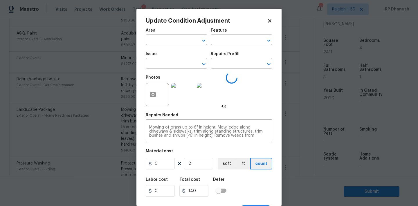
type input "Exterior Overall"
type input "Home Readiness Packages"
type input "Landscape Package"
type input "70"
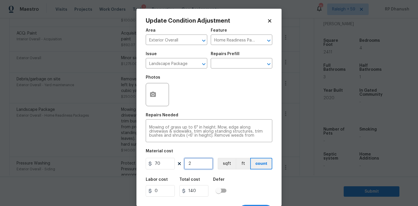
click at [197, 166] on input "2" at bounding box center [198, 164] width 29 height 12
type input "0"
type input "6"
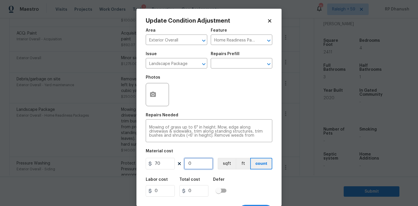
type input "420"
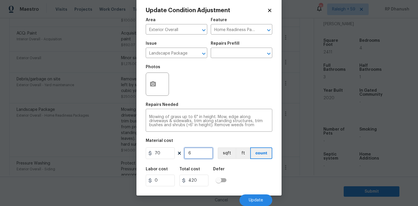
type input "6"
click at [153, 91] on button "button" at bounding box center [153, 84] width 14 height 23
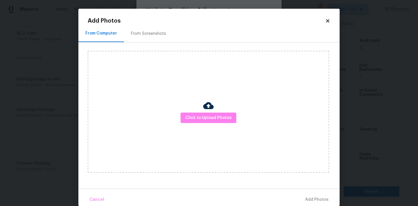
click at [152, 48] on div "Click to Upload Photos" at bounding box center [214, 111] width 252 height 139
click at [151, 41] on div "From Screenshots" at bounding box center [148, 33] width 49 height 17
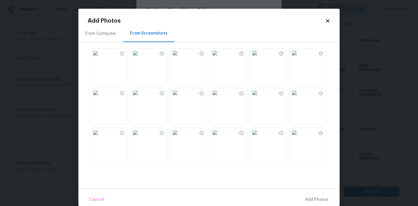
click at [100, 58] on img at bounding box center [95, 52] width 9 height 9
click at [219, 137] on img at bounding box center [214, 132] width 9 height 9
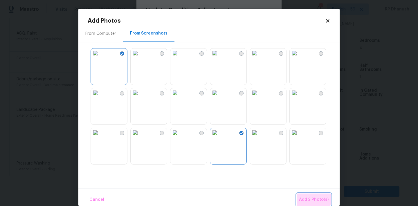
click at [312, 199] on span "Add 2 Photo(s)" at bounding box center [314, 199] width 30 height 7
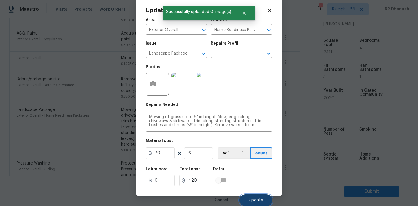
click at [252, 203] on button "Update" at bounding box center [255, 200] width 33 height 12
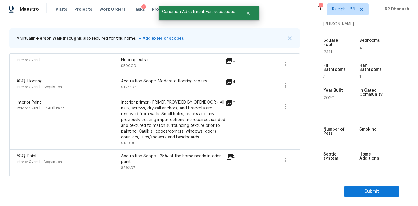
scroll to position [98, 0]
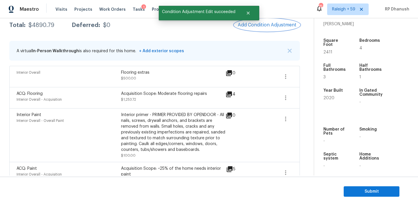
click at [259, 28] on button "Add Condition Adjustment" at bounding box center [267, 25] width 66 height 12
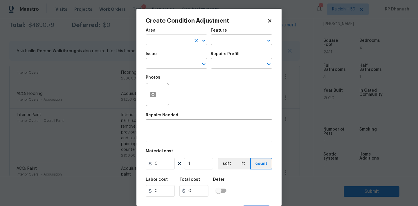
click at [163, 45] on input "text" at bounding box center [168, 40] width 45 height 9
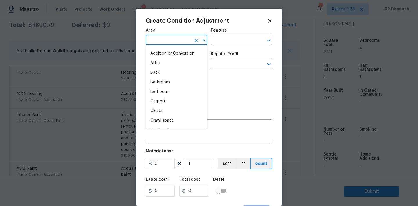
type input "e"
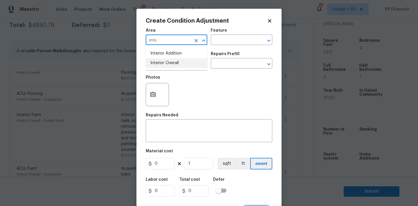
click at [165, 62] on li "Interior Overall" at bounding box center [177, 63] width 62 height 10
type input "Interior Overall"
click at [241, 46] on div "Area Interior Overall ​ Feature ​" at bounding box center [209, 37] width 126 height 24
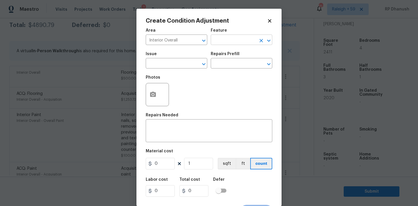
click at [238, 43] on input "text" at bounding box center [233, 40] width 45 height 9
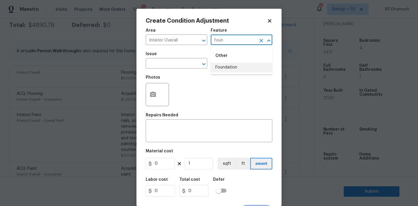
click at [234, 66] on li "Foundation" at bounding box center [242, 68] width 62 height 10
type input "Foundation"
click at [173, 64] on input "text" at bounding box center [168, 63] width 45 height 9
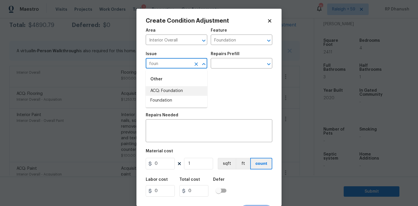
click at [167, 94] on li "ACQ: Foundation" at bounding box center [177, 91] width 62 height 10
type input "ACQ: Foundation"
click at [225, 72] on div "Issue ACQ: Foundation ​ Repairs Prefill ​" at bounding box center [209, 60] width 126 height 24
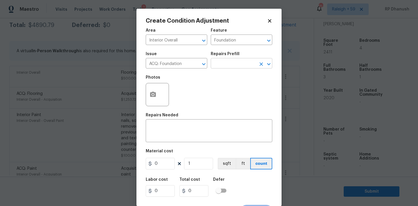
click at [233, 63] on input "text" at bounding box center [233, 63] width 45 height 9
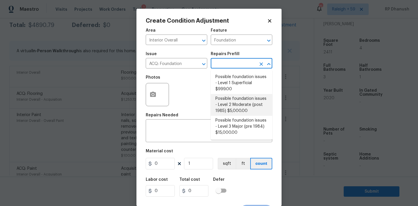
click at [232, 105] on li "Possible foundation issues - Level 2 Moderate (post 1985) $5,000.00" at bounding box center [242, 105] width 62 height 22
type input "Acquisition"
type textarea "Possible foundation issues - Level 2 Moderate: Disclaimer: This is NOT a techni…"
type input "5000"
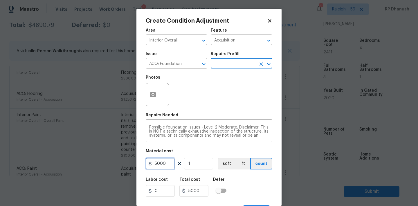
click at [169, 161] on input "5000" at bounding box center [160, 164] width 29 height 12
type input "2000"
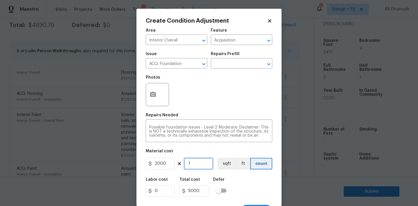
type input "2000"
click at [159, 165] on input "2000" at bounding box center [160, 164] width 29 height 12
type input "3000"
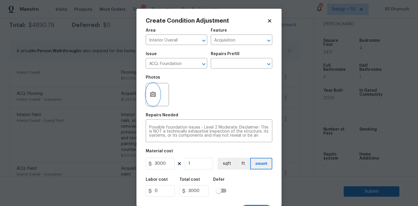
click at [152, 104] on button "button" at bounding box center [153, 94] width 14 height 23
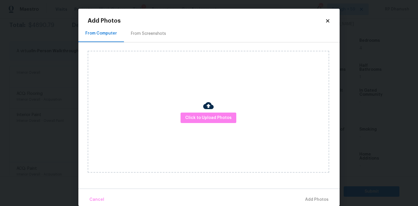
click at [202, 127] on div "Click to Upload Photos" at bounding box center [208, 112] width 241 height 122
click at [199, 124] on div "Click to Upload Photos" at bounding box center [208, 112] width 241 height 122
drag, startPoint x: 198, startPoint y: 112, endPoint x: 200, endPoint y: 106, distance: 5.8
click at [198, 112] on div "Click to Upload Photos" at bounding box center [208, 112] width 241 height 122
click at [204, 86] on div "Click to Upload Photos" at bounding box center [208, 112] width 241 height 122
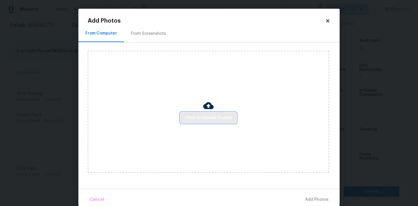
click at [203, 115] on span "Click to Upload Photos" at bounding box center [208, 117] width 46 height 7
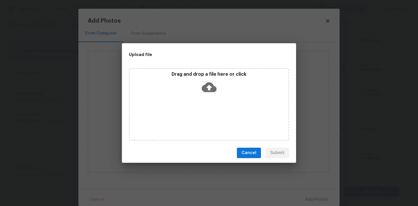
click at [205, 84] on icon at bounding box center [209, 87] width 15 height 10
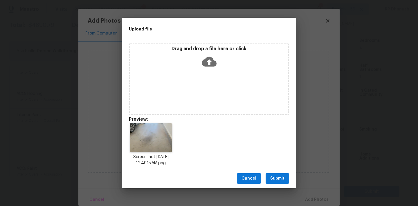
click at [277, 179] on span "Submit" at bounding box center [277, 178] width 14 height 7
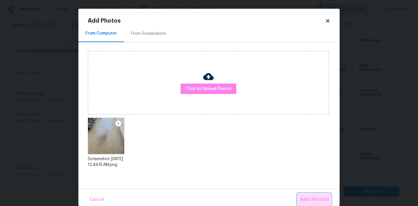
click at [321, 201] on span "Add 1 Photo(s)" at bounding box center [314, 199] width 29 height 7
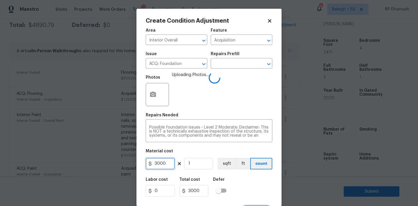
click at [158, 165] on input "3000" at bounding box center [160, 164] width 29 height 12
type input "2000"
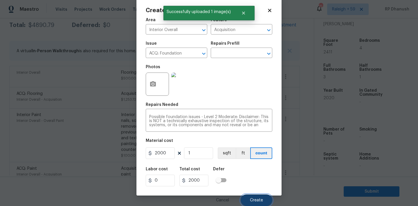
click at [262, 197] on button "Create" at bounding box center [257, 200] width 32 height 12
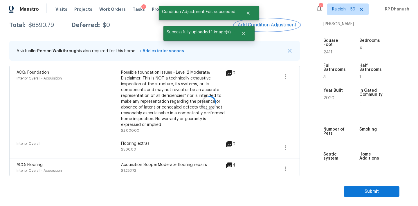
scroll to position [0, 0]
click at [262, 197] on section "Submit" at bounding box center [209, 192] width 418 height 30
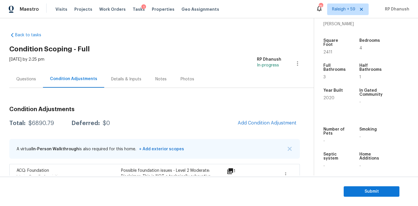
click at [50, 124] on div "$6890.79" at bounding box center [41, 123] width 26 height 6
click at [34, 84] on div "Questions" at bounding box center [26, 79] width 34 height 17
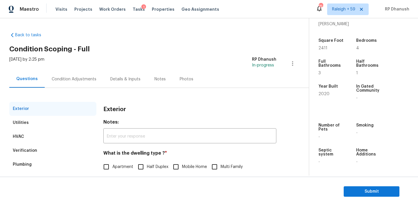
scroll to position [73, 0]
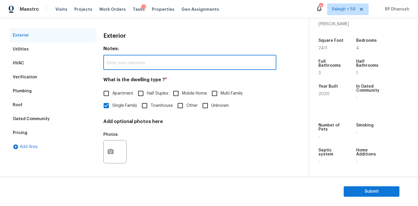
click at [139, 66] on input "text" at bounding box center [189, 63] width 173 height 14
paste input "2480"
type input "2480"
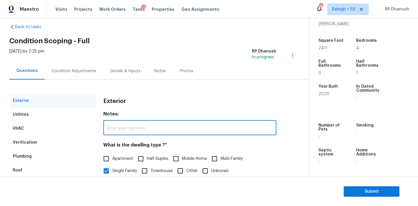
scroll to position [0, 0]
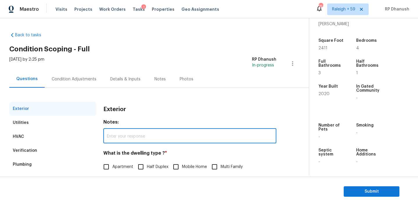
click at [64, 86] on div "Condition Adjustments" at bounding box center [74, 79] width 59 height 17
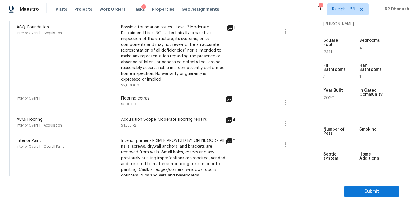
scroll to position [164, 0]
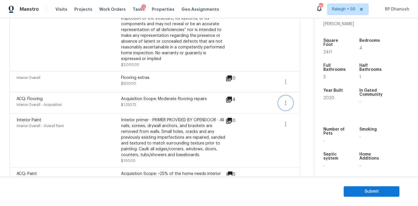
click at [287, 102] on icon "button" at bounding box center [285, 103] width 7 height 7
click at [303, 102] on div "Edit" at bounding box center [318, 102] width 45 height 6
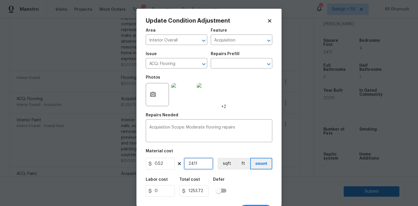
click at [195, 161] on input "2411" at bounding box center [198, 164] width 29 height 12
paste input "80"
type input "2480"
type input "1289.6"
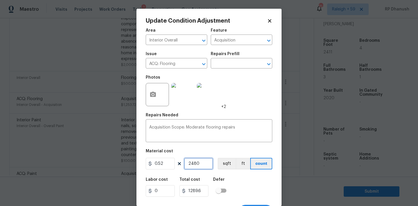
type input "2480"
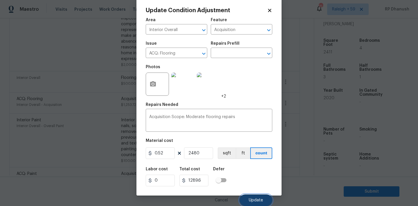
click at [251, 201] on span "Update" at bounding box center [256, 200] width 14 height 4
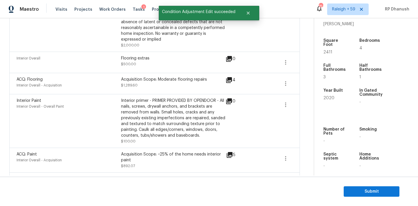
scroll to position [203, 0]
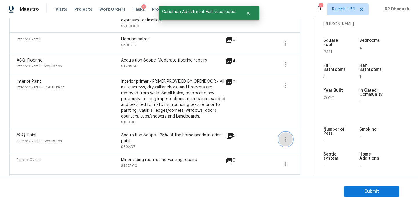
click at [287, 142] on icon "button" at bounding box center [285, 139] width 7 height 7
click at [303, 136] on div "Edit" at bounding box center [318, 138] width 45 height 6
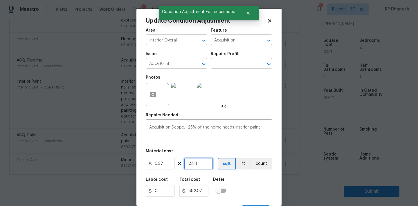
click at [194, 163] on input "2411" at bounding box center [198, 164] width 29 height 12
paste input "80"
type input "2480"
type input "917.6"
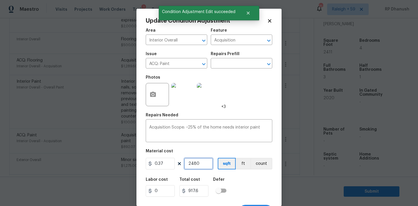
scroll to position [11, 0]
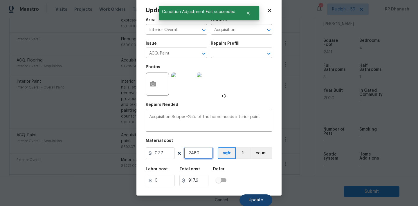
type input "2480"
click at [250, 200] on span "Update" at bounding box center [256, 200] width 14 height 4
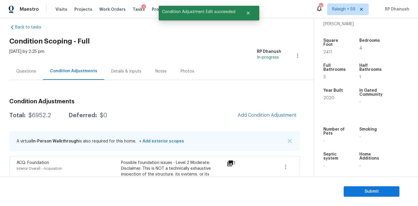
scroll to position [2, 0]
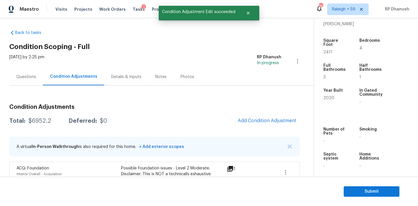
click at [37, 120] on div "$6952.2" at bounding box center [39, 121] width 23 height 6
copy div "6952.2"
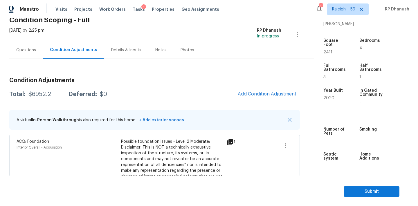
click at [24, 52] on div "Questions" at bounding box center [26, 50] width 20 height 6
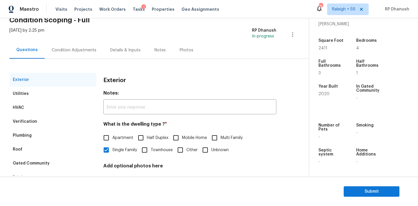
scroll to position [73, 0]
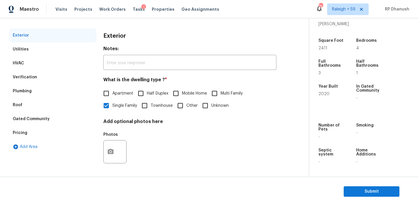
click at [13, 132] on div "Pricing" at bounding box center [20, 133] width 15 height 6
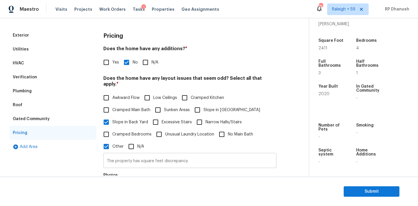
scroll to position [197, 0]
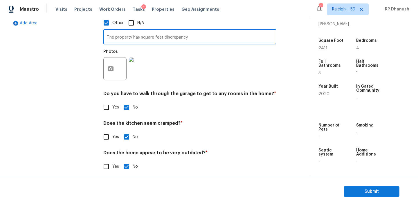
click at [163, 37] on input "The property has square feet discrepancy." at bounding box center [189, 38] width 173 height 14
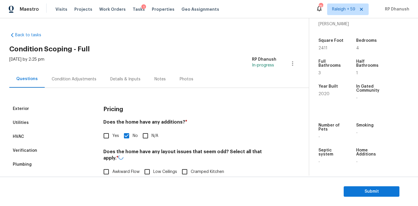
click at [39, 108] on div "Exterior" at bounding box center [52, 109] width 87 height 14
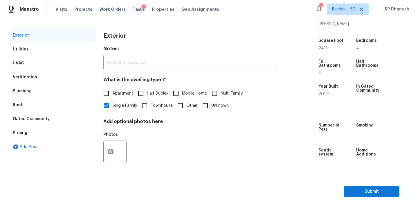
click at [31, 71] on div "Verification" at bounding box center [52, 77] width 87 height 14
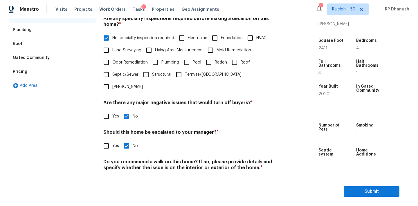
scroll to position [143, 0]
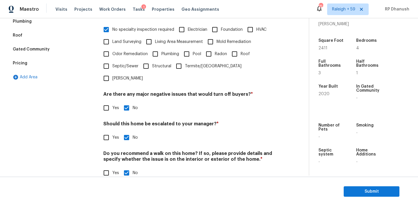
click at [109, 131] on input "Yes" at bounding box center [106, 137] width 12 height 12
checkbox input "true"
checkbox input "false"
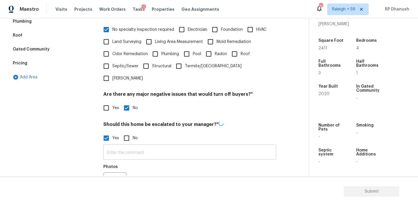
click at [109, 146] on input "text" at bounding box center [189, 153] width 173 height 14
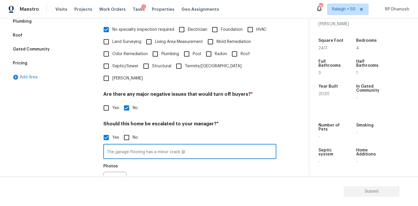
scroll to position [198, 0]
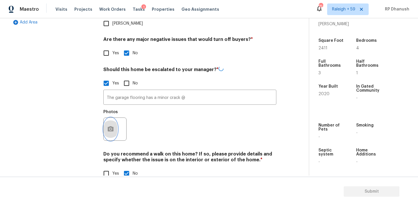
click at [115, 118] on button "button" at bounding box center [111, 129] width 14 height 23
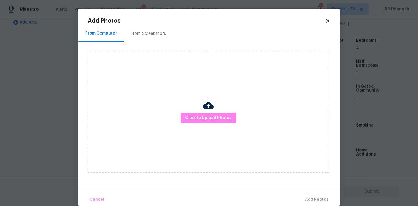
click at [166, 117] on div "Click to Upload Photos" at bounding box center [208, 112] width 241 height 122
click at [205, 118] on span "Click to Upload Photos" at bounding box center [208, 117] width 46 height 7
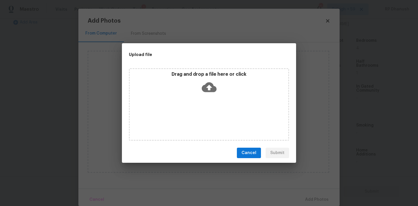
click at [207, 84] on icon at bounding box center [209, 87] width 15 height 10
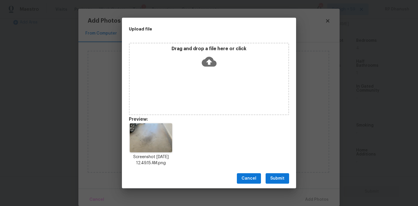
click at [278, 176] on span "Submit" at bounding box center [277, 178] width 14 height 7
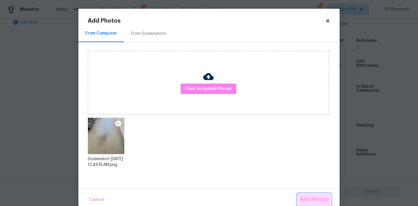
click at [312, 194] on button "Add 1 Photo(s)" at bounding box center [313, 200] width 33 height 12
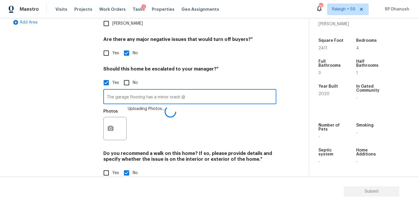
click at [201, 91] on input "The garage flooring has a minor crack @" at bounding box center [189, 98] width 173 height 14
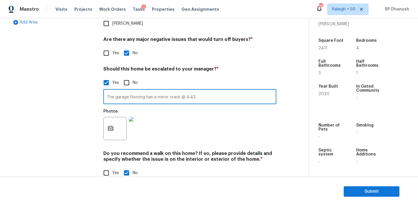
click at [206, 91] on input "The garage flooring has a minor crack @ 4:43." at bounding box center [189, 98] width 173 height 14
type input "The garage flooring has a minor crack @ 4:43."
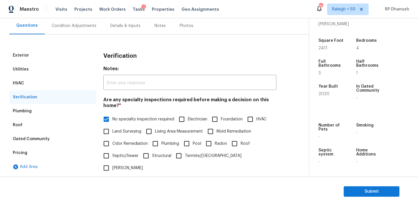
click at [75, 26] on div "Condition Adjustments" at bounding box center [74, 26] width 45 height 6
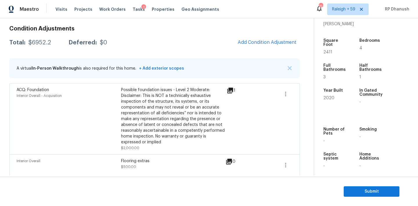
scroll to position [80, 0]
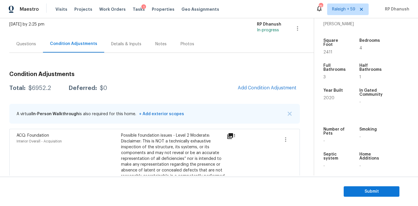
click at [29, 48] on div "Questions" at bounding box center [26, 43] width 34 height 17
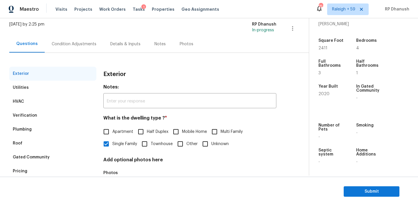
scroll to position [73, 0]
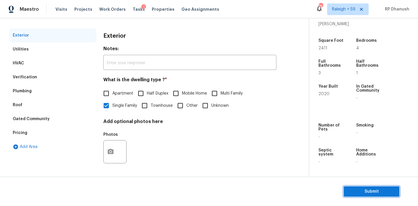
click at [374, 191] on span "Submit" at bounding box center [371, 191] width 46 height 7
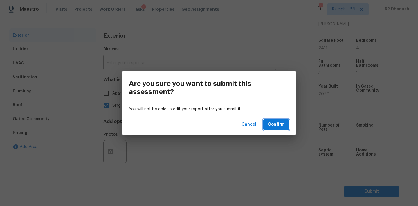
click at [279, 127] on span "Confirm" at bounding box center [276, 124] width 17 height 7
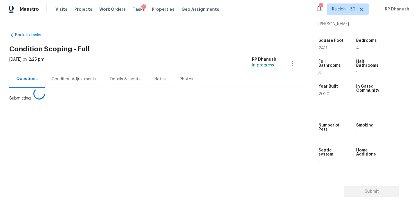
scroll to position [0, 0]
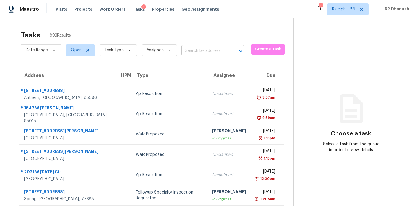
click at [222, 54] on input "text" at bounding box center [204, 50] width 46 height 9
click at [221, 54] on input "text" at bounding box center [204, 50] width 46 height 9
paste input "1009 Sweetwater Church Rd, Douglasville, GA, 30134"
type input "1009 Sweetwater Church Rd, Douglasville, GA, 30134"
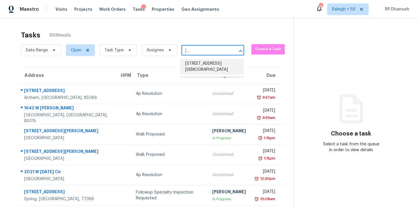
click at [212, 62] on li "1009 Sweetwater Church Rd, Douglasville, GA 30134" at bounding box center [211, 67] width 63 height 16
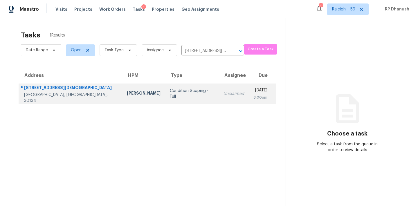
click at [218, 95] on td "Unclaimed" at bounding box center [233, 94] width 30 height 20
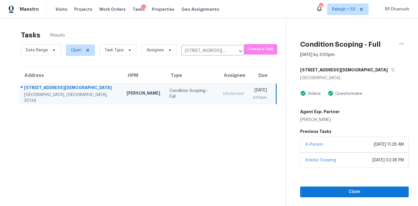
click at [309, 152] on div "In-Person March 19, 2024 at 11:28 AM" at bounding box center [354, 145] width 109 height 16
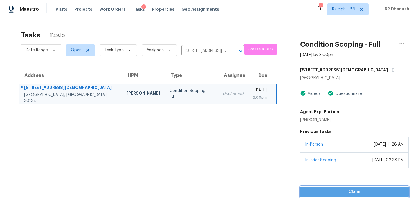
click at [310, 188] on span "Claim" at bounding box center [354, 191] width 99 height 7
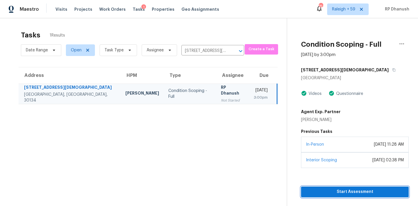
click at [310, 188] on span "Start Assessment" at bounding box center [355, 191] width 98 height 7
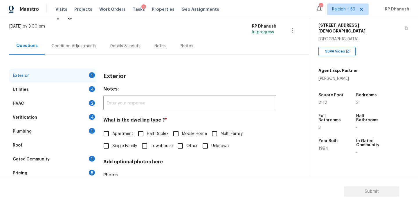
scroll to position [34, 0]
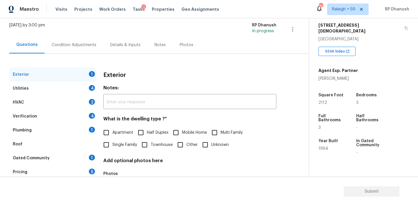
click at [118, 144] on span "Single Family" at bounding box center [124, 145] width 25 height 6
click at [112, 144] on input "Single Family" at bounding box center [106, 145] width 12 height 12
checkbox input "true"
click at [92, 88] on div "4" at bounding box center [92, 88] width 6 height 6
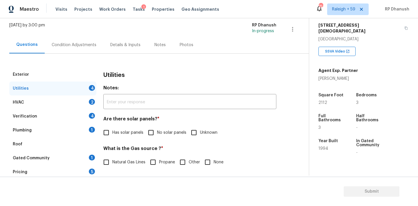
click at [84, 46] on div "Condition Adjustments" at bounding box center [74, 45] width 45 height 6
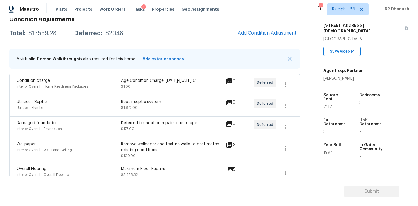
scroll to position [83, 0]
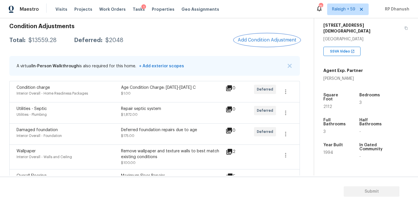
click at [277, 39] on span "Add Condition Adjustment" at bounding box center [267, 39] width 59 height 5
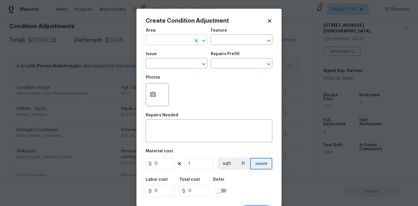
click at [167, 42] on input "text" at bounding box center [168, 40] width 45 height 9
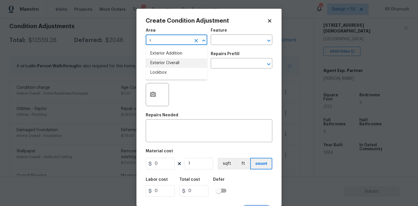
click at [163, 64] on li "Exterior Overall" at bounding box center [177, 63] width 62 height 10
type input "Exterior Overall"
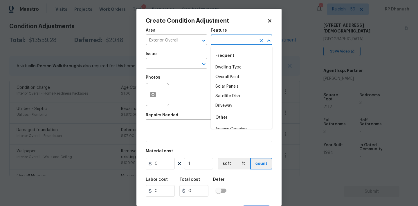
click at [211, 43] on input "text" at bounding box center [233, 40] width 45 height 9
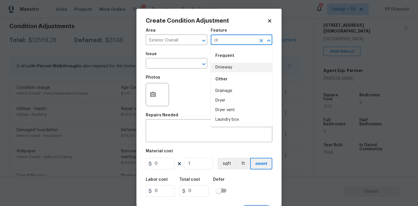
click at [221, 67] on li "Driveway" at bounding box center [242, 68] width 62 height 10
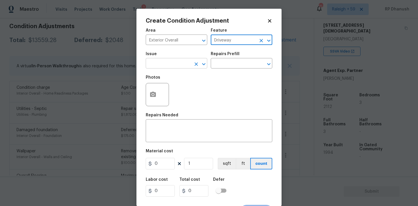
type input "Driveway"
click at [149, 66] on input "text" at bounding box center [168, 63] width 45 height 9
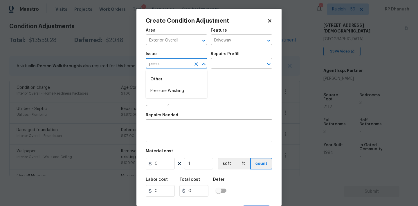
click at [170, 88] on li "Pressure Washing" at bounding box center [177, 91] width 62 height 10
type input "Pressure Washing"
click at [230, 73] on div "Photos" at bounding box center [209, 91] width 126 height 38
click at [230, 57] on div "Repairs Prefill" at bounding box center [242, 56] width 62 height 8
click at [229, 64] on input "text" at bounding box center [233, 63] width 45 height 9
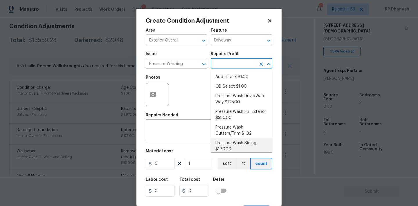
scroll to position [4, 0]
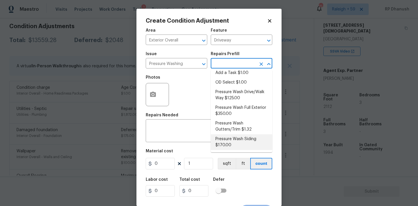
click at [229, 138] on li "Pressure Wash Siding $170.00" at bounding box center [242, 142] width 62 height 16
type input "Siding"
type textarea "Protect areas as needed for pressure washing. Pressure wash the siding on the h…"
type input "170"
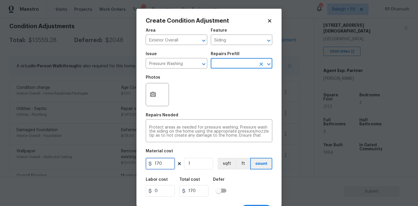
click at [164, 162] on input "170" at bounding box center [160, 164] width 29 height 12
type input "200"
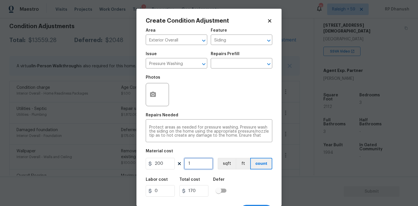
type input "200"
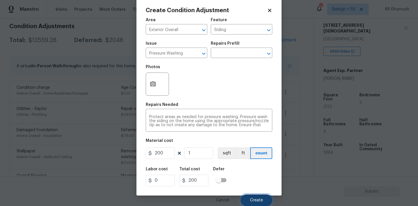
click at [264, 197] on button "Create" at bounding box center [257, 200] width 32 height 12
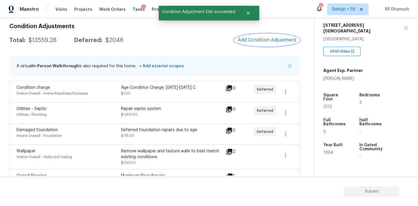
scroll to position [0, 0]
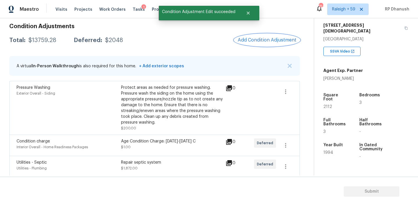
click at [266, 45] on button "Add Condition Adjustment" at bounding box center [267, 40] width 66 height 12
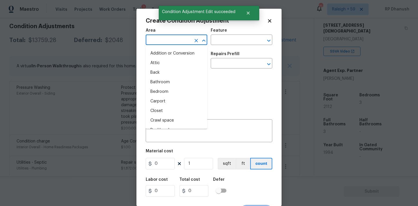
click at [156, 42] on input "text" at bounding box center [168, 40] width 45 height 9
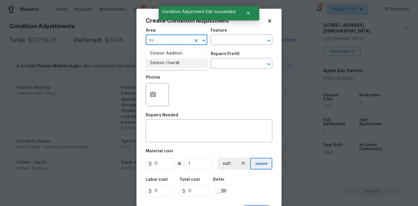
click at [160, 59] on li "Exterior Overall" at bounding box center [177, 63] width 62 height 10
type input "Exterior Overall"
click at [222, 41] on input "text" at bounding box center [233, 40] width 45 height 9
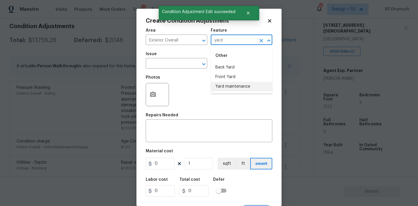
click at [227, 86] on li "Yard maintenance" at bounding box center [242, 87] width 62 height 10
type input "Yard maintenance"
click at [179, 68] on input "text" at bounding box center [168, 63] width 45 height 9
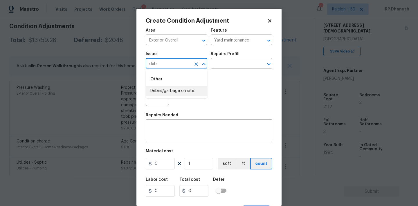
click at [173, 87] on li "Debris/garbage on site" at bounding box center [177, 91] width 62 height 10
type input "Debris/garbage on site"
click at [247, 67] on input "text" at bounding box center [233, 63] width 45 height 9
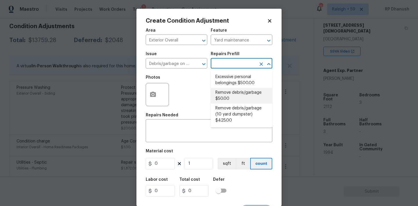
click at [228, 99] on li "Remove debris/garbage $50.00" at bounding box center [242, 96] width 62 height 16
type textarea "Remove, haul off, and properly dispose of any debris left by seller to offsite …"
type input "50"
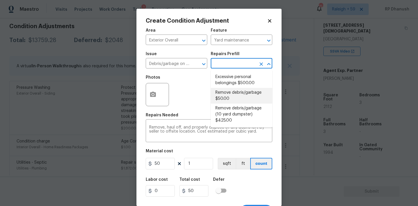
click at [221, 89] on li "Remove debris/garbage $50.00" at bounding box center [242, 96] width 62 height 16
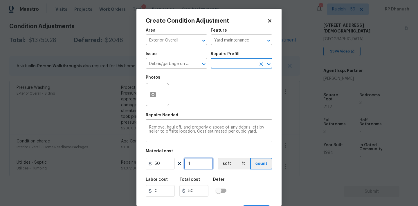
click at [200, 168] on input "1" at bounding box center [198, 164] width 29 height 12
type input "0"
type input "5"
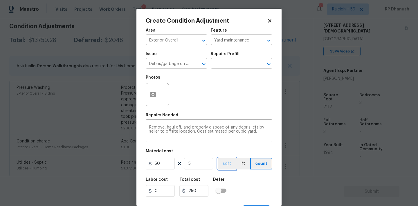
scroll to position [11, 0]
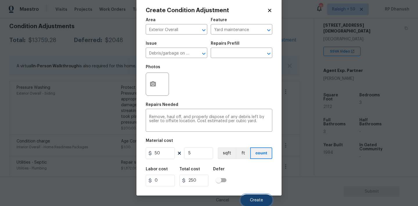
click at [254, 197] on button "Create" at bounding box center [257, 200] width 32 height 12
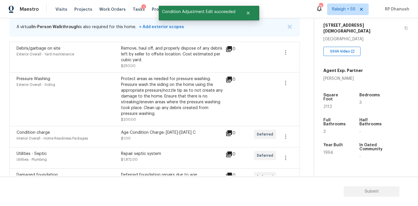
scroll to position [99, 0]
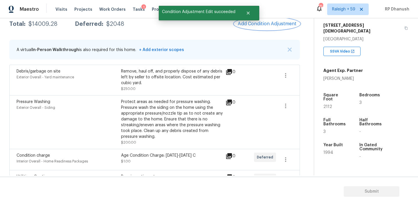
click at [277, 25] on span "Add Condition Adjustment" at bounding box center [267, 23] width 59 height 5
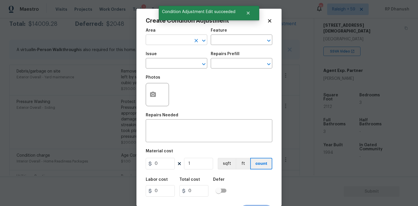
click at [181, 44] on input "text" at bounding box center [168, 40] width 45 height 9
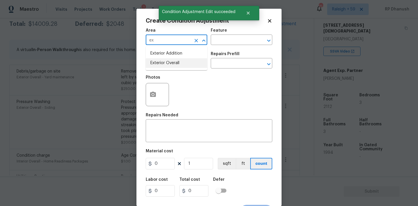
click at [163, 64] on li "Exterior Overall" at bounding box center [177, 63] width 62 height 10
click at [241, 29] on div "Feature" at bounding box center [242, 32] width 62 height 8
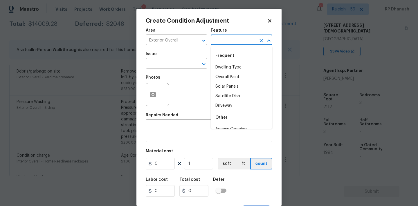
click at [232, 41] on input "text" at bounding box center [233, 40] width 45 height 9
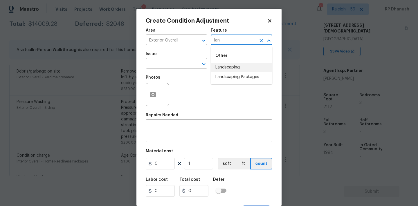
click at [227, 71] on li "Landscaping" at bounding box center [242, 68] width 62 height 10
click at [263, 39] on icon "Clear" at bounding box center [261, 41] width 6 height 6
click at [254, 39] on input "text" at bounding box center [233, 40] width 45 height 9
click at [234, 75] on li "Landscaping Packages" at bounding box center [242, 77] width 62 height 10
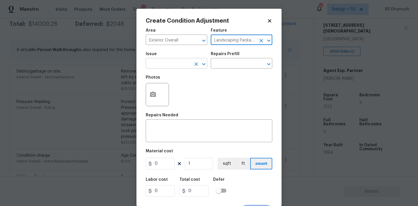
click at [174, 64] on input "text" at bounding box center [168, 63] width 45 height 9
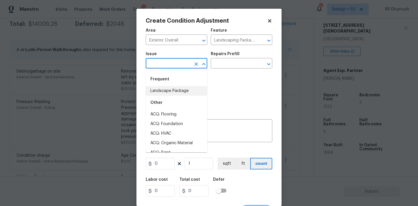
click at [167, 94] on li "Landscape Package" at bounding box center [177, 91] width 62 height 10
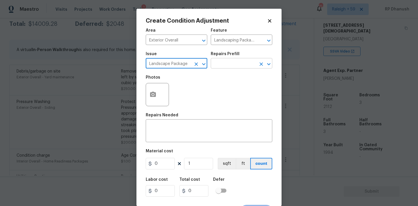
click at [229, 68] on input "text" at bounding box center [233, 63] width 45 height 9
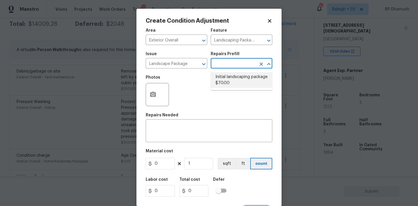
click at [235, 79] on li "Initial landscaping package $70.00" at bounding box center [242, 80] width 62 height 16
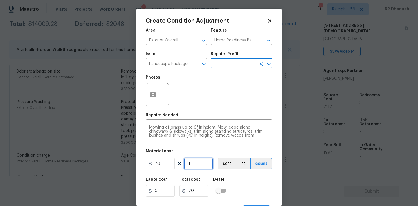
click at [205, 166] on input "1" at bounding box center [198, 164] width 29 height 12
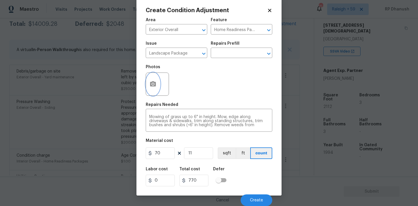
click at [157, 82] on button "button" at bounding box center [153, 84] width 14 height 23
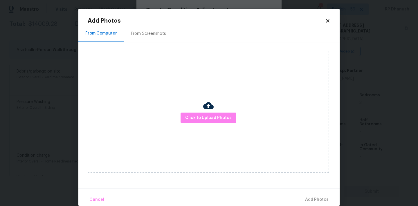
click at [151, 30] on div "From Screenshots" at bounding box center [148, 33] width 49 height 17
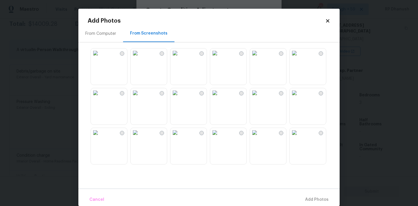
click at [299, 97] on img at bounding box center [294, 92] width 9 height 9
click at [219, 58] on img at bounding box center [214, 52] width 9 height 9
click at [259, 96] on img at bounding box center [254, 92] width 9 height 9
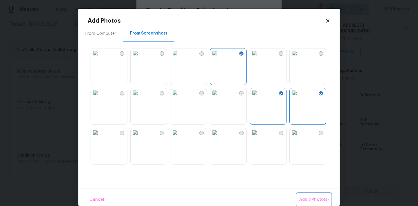
click at [317, 197] on span "Add 3 Photo(s)" at bounding box center [313, 199] width 29 height 7
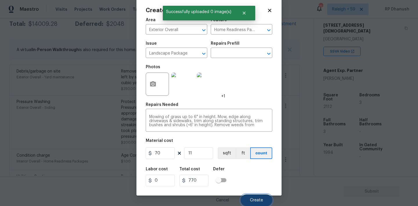
click at [250, 201] on button "Create" at bounding box center [257, 200] width 32 height 12
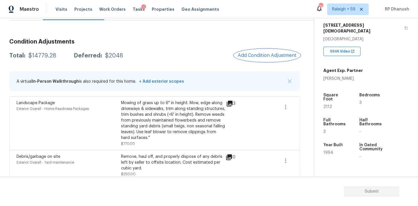
scroll to position [67, 0]
click at [274, 52] on button "Add Condition Adjustment" at bounding box center [267, 56] width 66 height 12
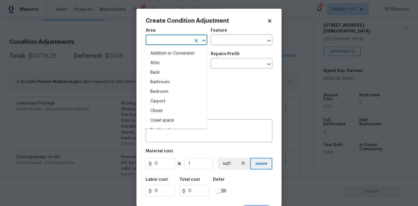
click at [179, 44] on input "text" at bounding box center [168, 40] width 45 height 9
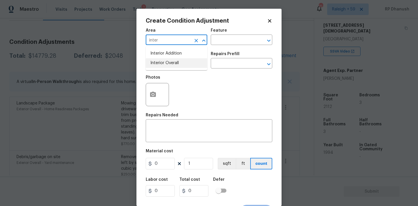
click at [176, 61] on li "Interior Overall" at bounding box center [177, 63] width 62 height 10
click at [232, 40] on input "text" at bounding box center [233, 40] width 45 height 9
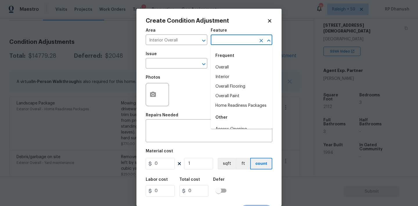
click at [101, 118] on body "Maestro Visits Projects Work Orders Tasks 1 Properties Geo Assignments 751 Rale…" at bounding box center [209, 103] width 418 height 206
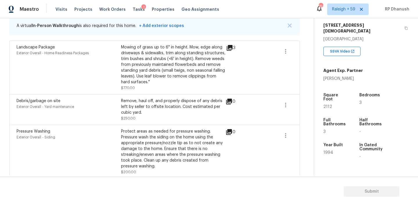
scroll to position [83, 0]
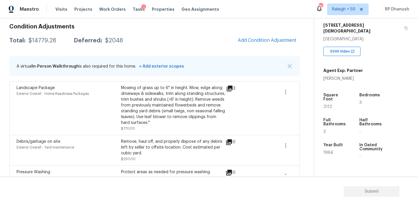
click at [262, 44] on button "Add Condition Adjustment" at bounding box center [267, 40] width 66 height 12
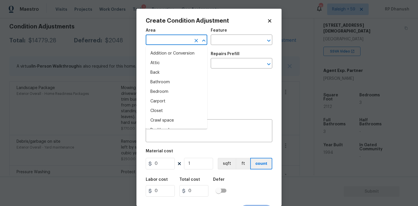
click at [170, 44] on input "text" at bounding box center [168, 40] width 45 height 9
click at [166, 64] on li "Exterior Overall" at bounding box center [177, 63] width 62 height 10
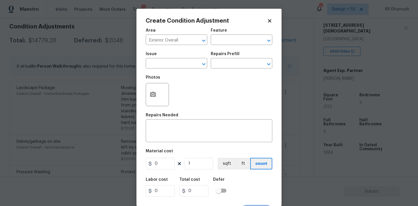
click at [166, 113] on h5 "Repairs Needed" at bounding box center [162, 115] width 32 height 4
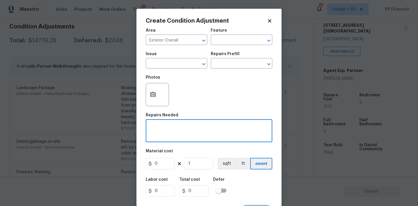
click at [166, 129] on textarea at bounding box center [209, 131] width 120 height 12
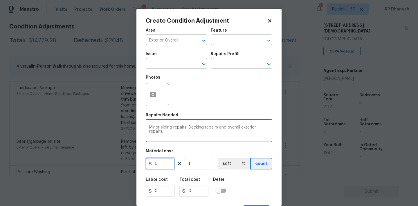
click at [169, 162] on input "0" at bounding box center [160, 164] width 29 height 12
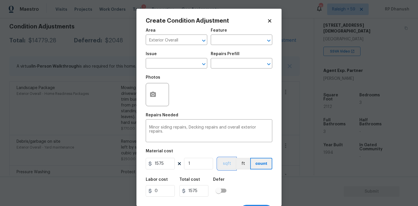
scroll to position [11, 0]
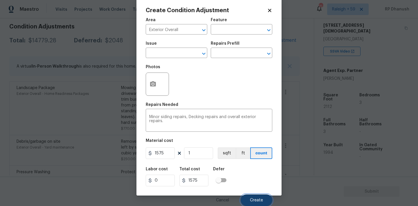
click at [245, 198] on button "Create" at bounding box center [257, 200] width 32 height 12
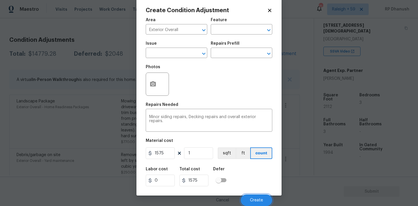
scroll to position [9, 0]
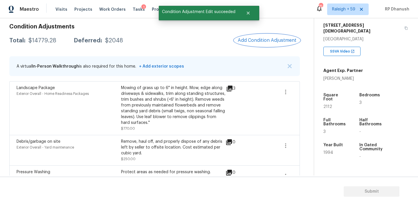
click at [285, 41] on span "Add Condition Adjustment" at bounding box center [267, 40] width 59 height 5
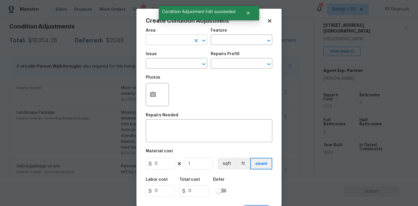
click at [182, 41] on input "text" at bounding box center [168, 40] width 45 height 9
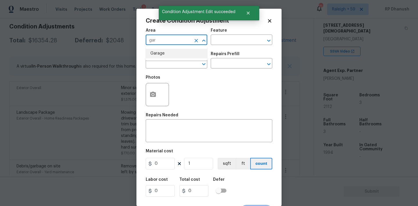
click at [179, 55] on li "Garage" at bounding box center [177, 54] width 62 height 10
click at [224, 44] on input "text" at bounding box center [233, 40] width 45 height 9
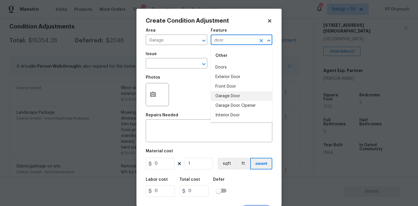
click at [225, 95] on li "Garage Door" at bounding box center [242, 96] width 62 height 10
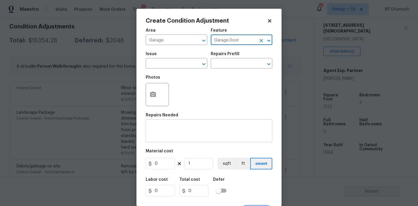
click at [171, 139] on div "x ​" at bounding box center [209, 131] width 126 height 21
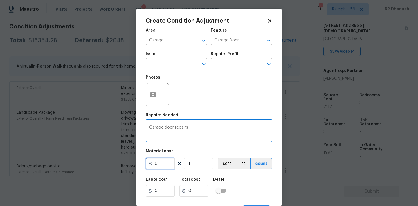
click at [167, 164] on input "0" at bounding box center [160, 164] width 29 height 12
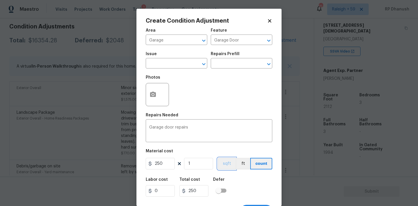
scroll to position [11, 0]
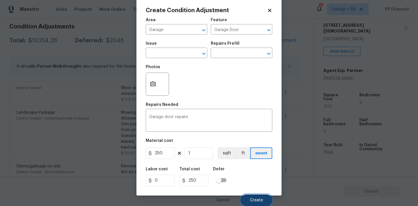
click at [246, 199] on button "Create" at bounding box center [257, 200] width 32 height 12
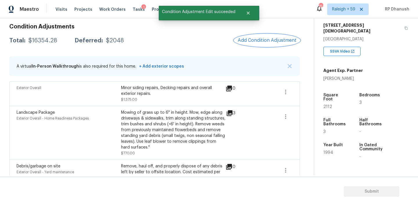
scroll to position [0, 0]
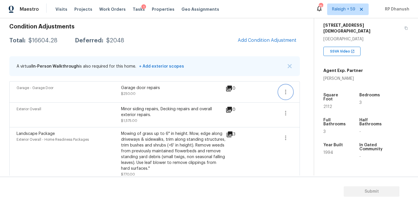
click at [290, 91] on button "button" at bounding box center [286, 92] width 14 height 14
click at [304, 92] on div "Edit" at bounding box center [318, 91] width 45 height 6
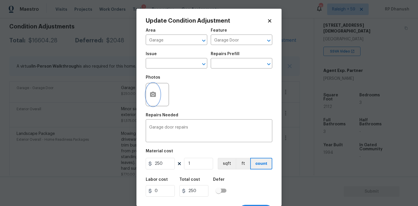
click at [159, 95] on button "button" at bounding box center [153, 94] width 14 height 23
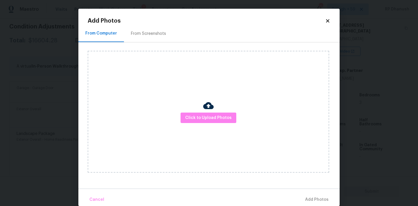
click at [194, 106] on div "Click to Upload Photos" at bounding box center [208, 112] width 241 height 122
click at [197, 121] on span "Click to Upload Photos" at bounding box center [208, 117] width 46 height 7
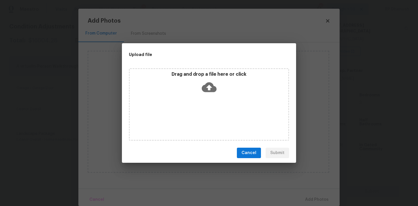
click at [205, 97] on div "Drag and drop a file here or click" at bounding box center [209, 104] width 160 height 73
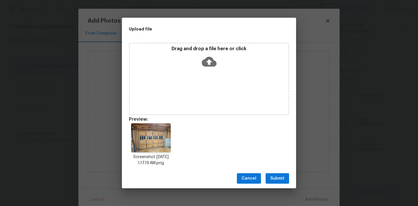
click at [270, 177] on span "Submit" at bounding box center [277, 178] width 14 height 7
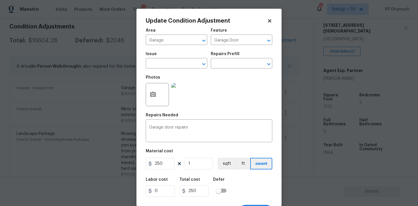
scroll to position [11, 0]
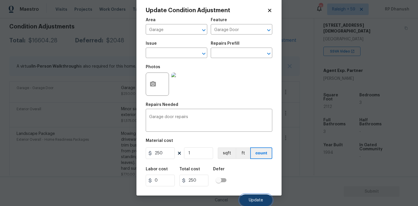
click at [250, 200] on span "Update" at bounding box center [256, 200] width 14 height 4
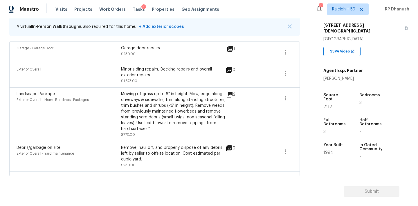
scroll to position [96, 0]
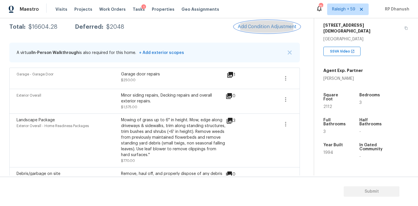
click at [263, 24] on span "Add Condition Adjustment" at bounding box center [267, 26] width 59 height 5
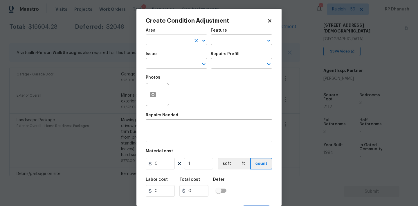
click at [172, 39] on input "text" at bounding box center [168, 40] width 45 height 9
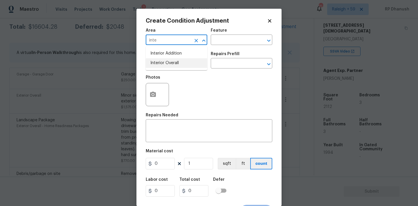
click at [170, 63] on li "Interior Overall" at bounding box center [177, 63] width 62 height 10
type input "Interior Overall"
click at [230, 47] on div "Area Interior Overall ​ Feature ​" at bounding box center [209, 37] width 126 height 24
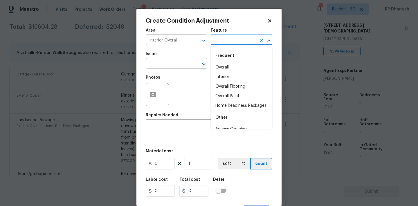
click at [233, 41] on input "text" at bounding box center [233, 40] width 45 height 9
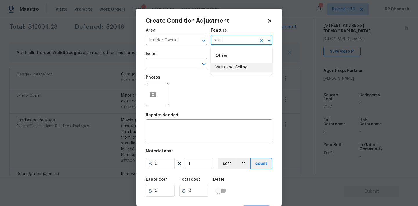
click at [227, 66] on li "Walls and Ceiling" at bounding box center [242, 68] width 62 height 10
type input "Walls and Ceiling"
click at [180, 66] on input "text" at bounding box center [168, 63] width 45 height 9
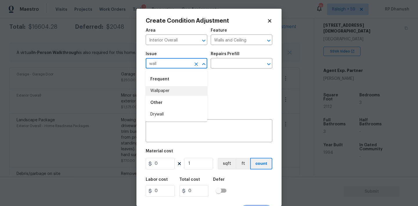
click at [169, 97] on div "Other" at bounding box center [177, 103] width 62 height 14
click at [175, 91] on li "Wallpaper" at bounding box center [177, 91] width 62 height 10
type input "Wallpaper"
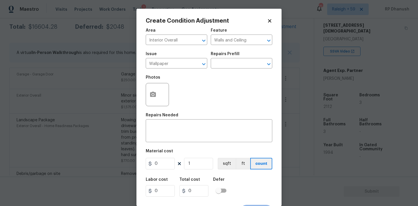
click at [220, 59] on div "Repairs Prefill" at bounding box center [242, 56] width 62 height 8
click at [220, 67] on input "text" at bounding box center [233, 63] width 45 height 9
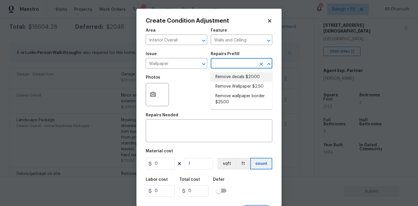
click at [225, 75] on li "Remove decals $20.00" at bounding box center [242, 77] width 62 height 10
type textarea "Remove decals from door/wall/ceiling"
type input "20"
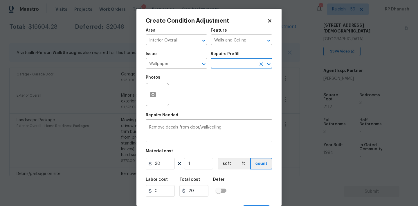
click at [230, 71] on div "Issue Wallpaper ​ Repairs Prefill ​" at bounding box center [209, 60] width 126 height 24
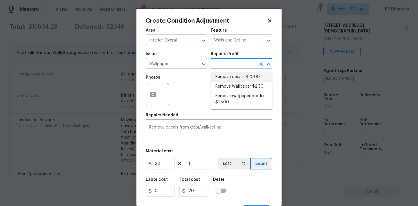
click at [230, 63] on input "text" at bounding box center [233, 63] width 45 height 9
click at [227, 92] on li "Remove wallpaper border $25.00" at bounding box center [242, 99] width 62 height 16
type textarea "Remove wallpaper border in rooms/areas identified by HPM, texture to match, and…"
type input "25"
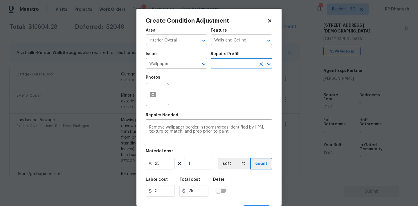
click at [243, 65] on input "text" at bounding box center [233, 63] width 45 height 9
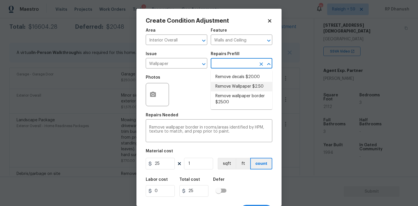
click at [233, 90] on li "Remove Wallpaper $2.50" at bounding box center [242, 87] width 62 height 10
type textarea "Remove wallpaper and texture walls to best match existing conditions"
type input "2.5"
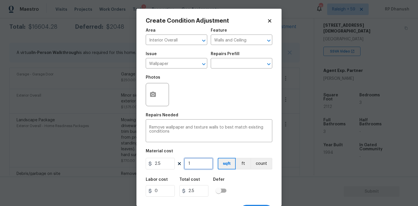
click at [203, 162] on input "1" at bounding box center [198, 164] width 29 height 12
type input "0"
type input "8"
type input "20"
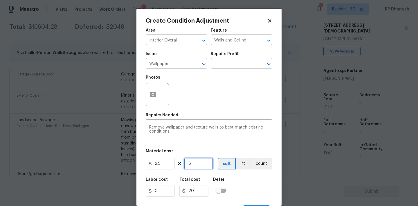
type input "80"
type input "200"
type input "8"
type input "20"
type input "0"
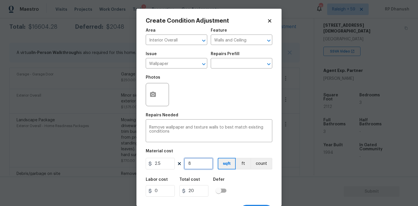
type input "0"
type input "7"
type input "17.5"
type input "70"
type input "175"
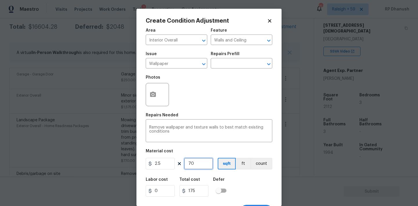
type input "70"
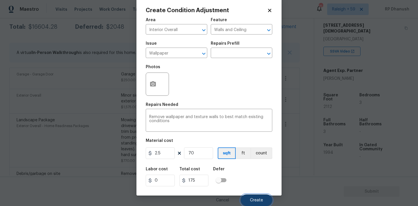
click at [263, 200] on span "Create" at bounding box center [256, 200] width 13 height 4
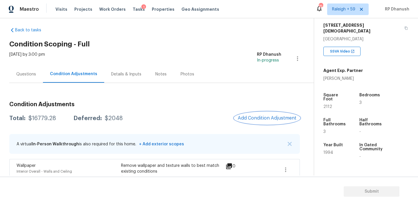
scroll to position [0, 0]
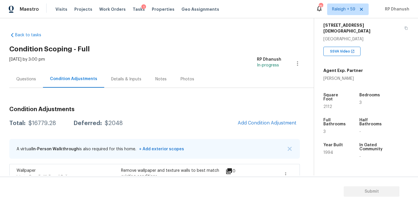
click at [239, 79] on div "Questions Condition Adjustments Details & Inputs Notes Photos" at bounding box center [161, 79] width 304 height 17
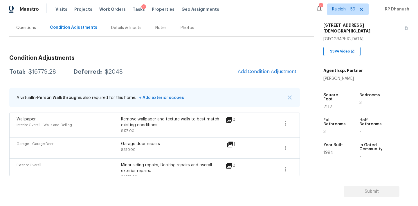
scroll to position [83, 0]
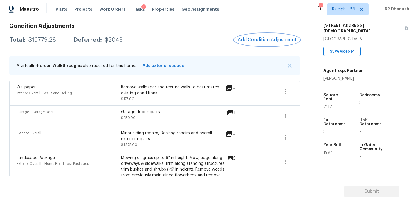
click at [266, 45] on button "Add Condition Adjustment" at bounding box center [267, 40] width 66 height 12
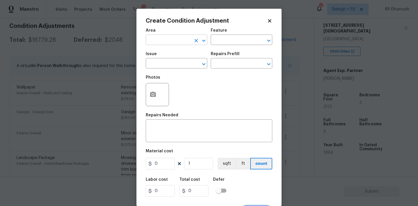
click at [171, 41] on input "text" at bounding box center [168, 40] width 45 height 9
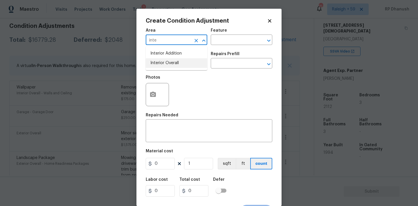
drag, startPoint x: 176, startPoint y: 63, endPoint x: 242, endPoint y: 50, distance: 67.1
click at [177, 62] on li "Interior Overall" at bounding box center [177, 63] width 62 height 10
type input "Interior Overall"
click at [171, 125] on div "x ​" at bounding box center [209, 131] width 126 height 21
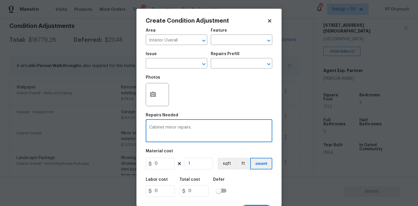
type textarea "Cabinet minor repairs."
click at [169, 166] on input "0" at bounding box center [160, 164] width 29 height 12
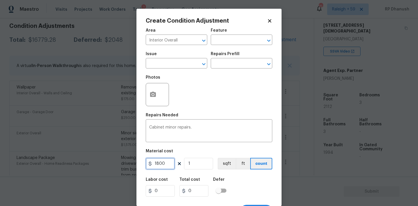
type input "1800"
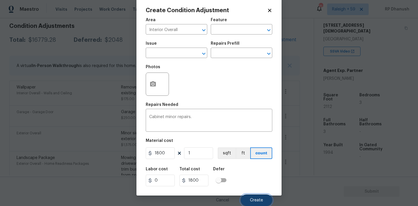
click at [247, 195] on button "Create" at bounding box center [257, 200] width 32 height 12
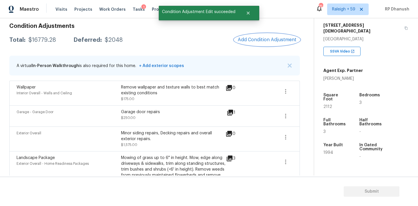
scroll to position [0, 0]
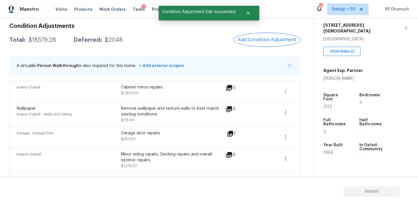
click at [281, 42] on button "Add Condition Adjustment" at bounding box center [267, 40] width 66 height 12
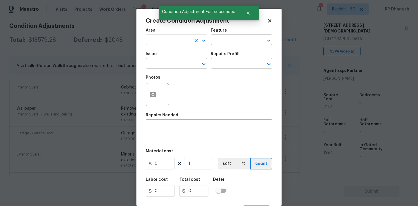
click at [187, 41] on input "text" at bounding box center [168, 40] width 45 height 9
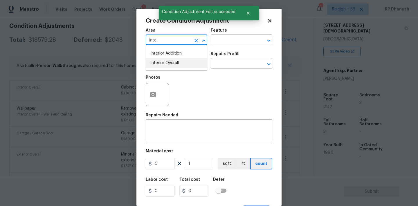
type input "inte"
click at [170, 74] on div "Photos" at bounding box center [209, 91] width 126 height 38
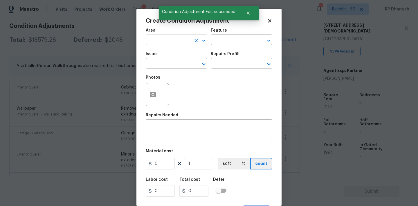
click at [174, 42] on input "text" at bounding box center [168, 40] width 45 height 9
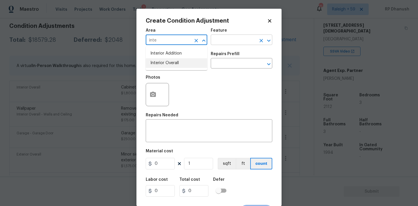
drag, startPoint x: 173, startPoint y: 62, endPoint x: 230, endPoint y: 39, distance: 62.2
click at [173, 62] on li "Interior Overall" at bounding box center [177, 63] width 62 height 10
type input "Interior Overall"
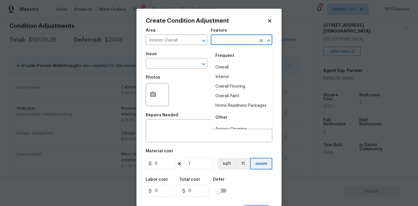
click at [230, 39] on input "text" at bounding box center [233, 40] width 45 height 9
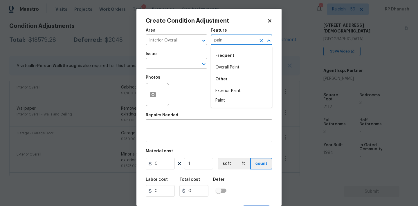
drag, startPoint x: 226, startPoint y: 57, endPoint x: 226, endPoint y: 61, distance: 3.5
click at [226, 57] on div "Frequent" at bounding box center [242, 56] width 62 height 14
click at [226, 61] on div "Frequent" at bounding box center [242, 56] width 62 height 14
click at [231, 68] on li "Overall Paint" at bounding box center [242, 68] width 62 height 10
type input "Overall Paint"
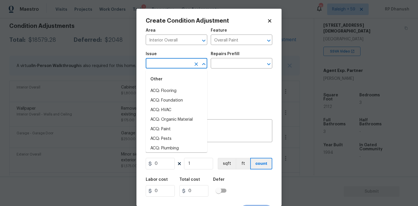
click at [172, 64] on input "text" at bounding box center [168, 63] width 45 height 9
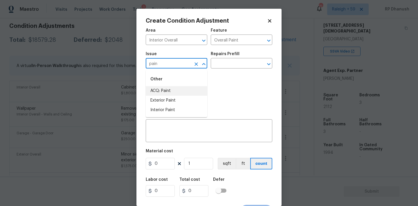
click at [166, 93] on li "ACQ: Paint" at bounding box center [177, 91] width 62 height 10
type input "ACQ: Paint"
click at [226, 66] on input "text" at bounding box center [233, 63] width 45 height 9
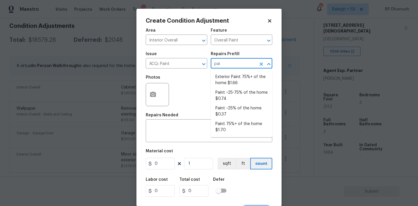
type input "pain"
click at [224, 128] on li "Paint 75%+ of the home $1.70" at bounding box center [242, 127] width 62 height 16
type input "Acquisition"
type textarea "Acquisition Scope: 75%+ of the home will likely require interior paint"
type input "1.7"
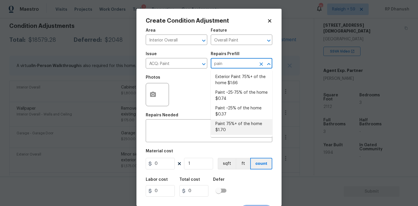
type input "1.7"
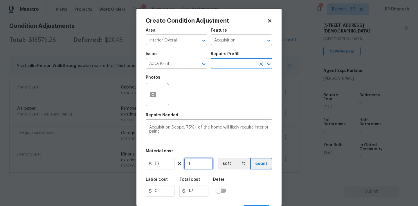
click at [190, 165] on input "1" at bounding box center [198, 164] width 29 height 12
type input "0"
type input "2"
type input "3.4"
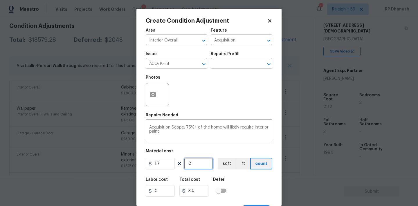
type input "21"
type input "35.7"
type input "211"
type input "358.7"
type input "2112"
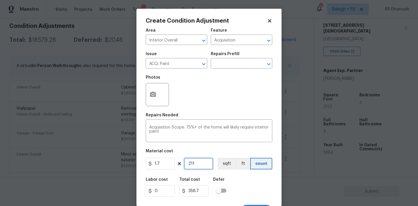
type input "3590.4"
click at [193, 163] on input "2112" at bounding box center [198, 164] width 29 height 12
type input "2112"
click at [202, 164] on input "2112" at bounding box center [198, 164] width 29 height 12
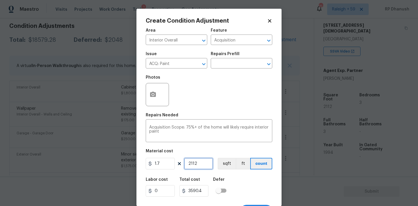
click at [202, 164] on input "2112" at bounding box center [198, 164] width 29 height 12
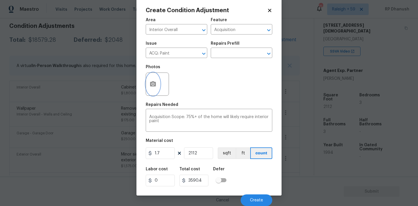
click at [156, 86] on icon "button" at bounding box center [152, 84] width 7 height 7
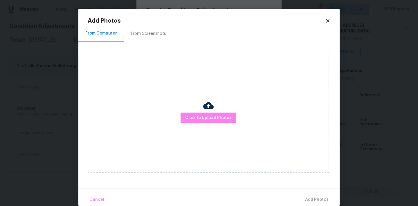
click at [149, 37] on div "From Screenshots" at bounding box center [148, 33] width 49 height 17
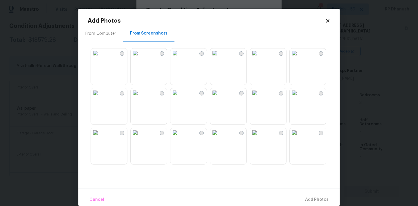
click at [180, 58] on img at bounding box center [174, 52] width 9 height 9
click at [180, 97] on img at bounding box center [174, 92] width 9 height 9
click at [219, 97] on img at bounding box center [214, 92] width 9 height 9
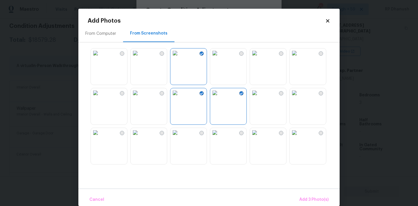
click at [219, 137] on img at bounding box center [214, 132] width 9 height 9
click at [259, 137] on img at bounding box center [254, 132] width 9 height 9
click at [316, 193] on div "Cancel Add 5 Photo(s)" at bounding box center [208, 197] width 261 height 17
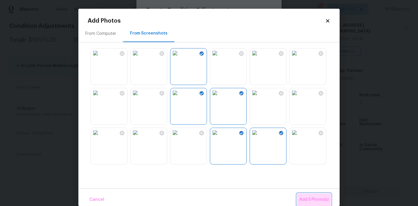
click at [305, 202] on span "Add 5 Photo(s)" at bounding box center [313, 199] width 29 height 7
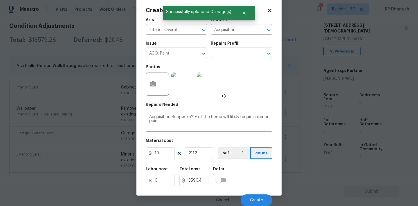
click at [255, 194] on div "Cancel Create" at bounding box center [209, 198] width 126 height 16
click at [261, 197] on button "Create" at bounding box center [257, 200] width 32 height 12
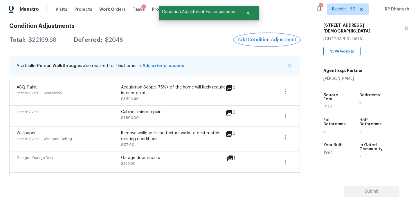
scroll to position [0, 0]
click at [280, 39] on span "Add Condition Adjustment" at bounding box center [267, 39] width 59 height 5
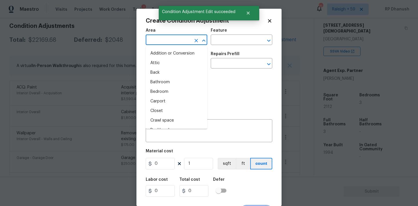
click at [178, 42] on input "text" at bounding box center [168, 40] width 45 height 9
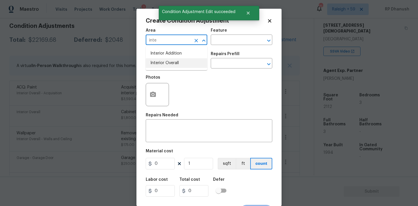
click at [173, 62] on li "Interior Overall" at bounding box center [177, 63] width 62 height 10
type input "Interior Overall"
click at [228, 37] on input "text" at bounding box center [233, 40] width 45 height 9
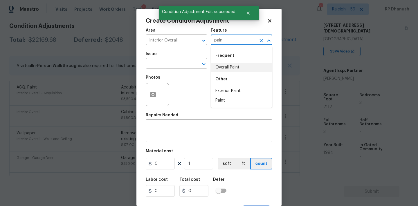
click at [222, 65] on li "Overall Paint" at bounding box center [242, 68] width 62 height 10
type input "Overall Paint"
click at [178, 67] on input "text" at bounding box center [168, 63] width 45 height 9
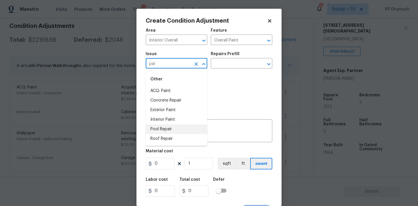
click at [165, 121] on li "Interior Paint" at bounding box center [177, 120] width 62 height 10
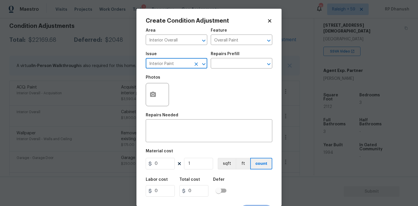
type input "Interior Paint"
click at [241, 59] on div "Repairs Prefill" at bounding box center [242, 56] width 62 height 8
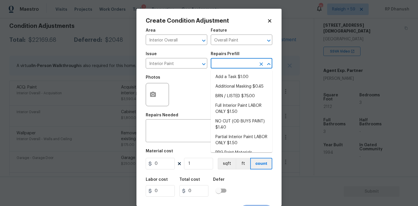
click at [241, 60] on input "text" at bounding box center [233, 63] width 45 height 9
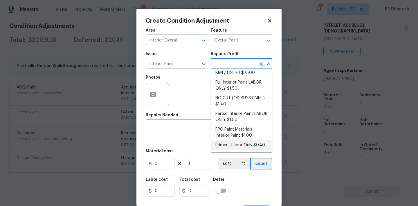
click at [230, 142] on li "Primer - Labor Only $0.40" at bounding box center [242, 145] width 62 height 10
type textarea "Interior primer - PRIMER PROVIDED BY OPENDOOR - All nails, screws, drywall anch…"
type input "0.4"
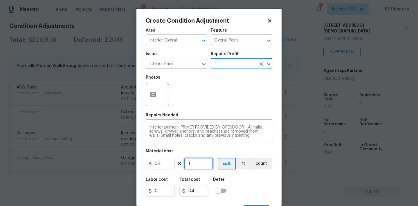
click at [193, 167] on input "1" at bounding box center [198, 164] width 29 height 12
type input "0"
type input "4"
type input "1.6"
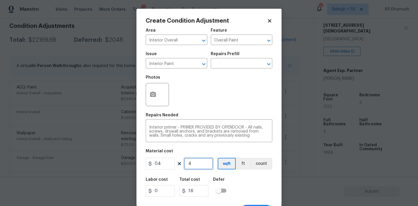
type input "0"
type input "5"
type input "2"
type input "50"
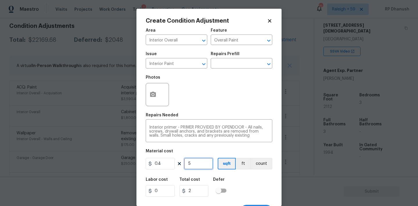
type input "20"
type input "500"
type input "200"
type input "500"
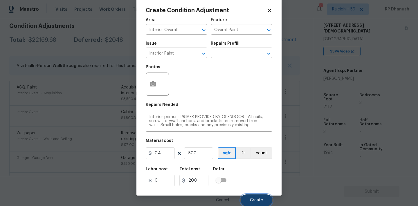
click at [252, 198] on span "Create" at bounding box center [256, 200] width 13 height 4
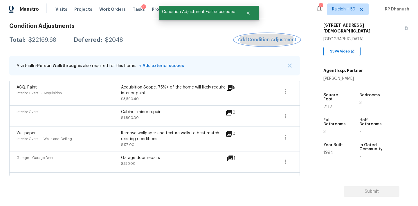
click at [277, 39] on span "Add Condition Adjustment" at bounding box center [267, 39] width 59 height 5
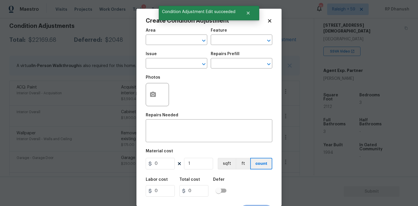
click at [277, 39] on div "Create Condition Adjustment Area ​ Feature ​ Issue ​ Repairs Prefill ​ Photos R…" at bounding box center [208, 107] width 145 height 197
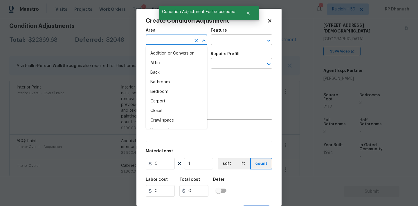
click at [185, 40] on input "text" at bounding box center [168, 40] width 45 height 9
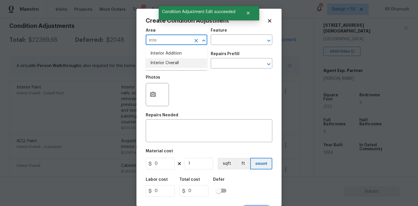
drag, startPoint x: 173, startPoint y: 61, endPoint x: 234, endPoint y: 48, distance: 61.8
click at [175, 60] on li "Interior Overall" at bounding box center [177, 63] width 62 height 10
type input "Interior Overall"
click at [232, 43] on input "text" at bounding box center [233, 40] width 45 height 9
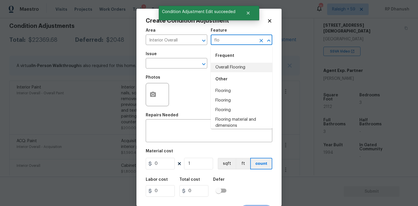
click at [229, 69] on li "Overall Flooring" at bounding box center [242, 68] width 62 height 10
type input "Overall Flooring"
click at [166, 68] on input "text" at bounding box center [168, 63] width 45 height 9
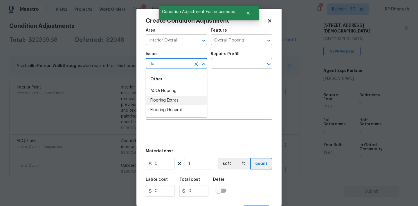
click at [155, 100] on li "Flooring Extras" at bounding box center [177, 101] width 62 height 10
type input "Flooring Extras"
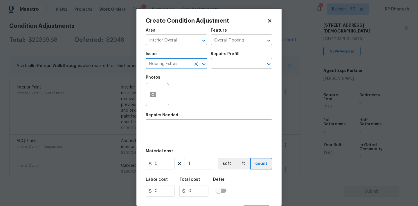
click at [196, 63] on icon "Clear" at bounding box center [196, 64] width 6 height 6
click at [184, 63] on input "text" at bounding box center [168, 63] width 45 height 9
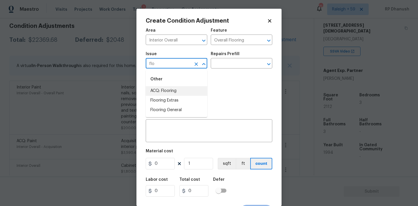
click at [174, 91] on li "ACQ: Flooring" at bounding box center [177, 91] width 62 height 10
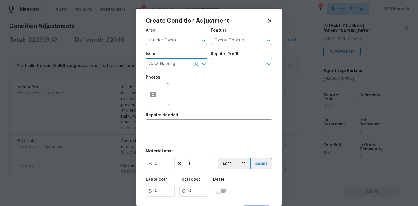
type input "ACQ: Flooring"
click at [242, 55] on div "Repairs Prefill" at bounding box center [242, 56] width 62 height 8
click at [235, 62] on input "text" at bounding box center [233, 63] width 45 height 9
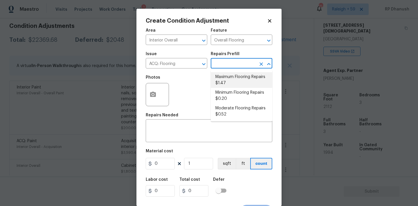
click at [222, 85] on li "Maximum Flooring Repairs $1.47" at bounding box center [242, 80] width 62 height 16
type input "Acquisition"
type textarea "Acquisition Scope: Maximum flooring repairs"
type input "1.47"
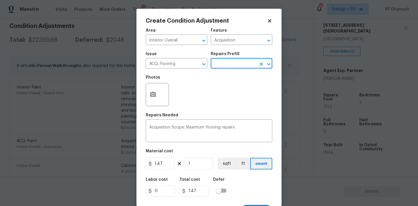
scroll to position [11, 0]
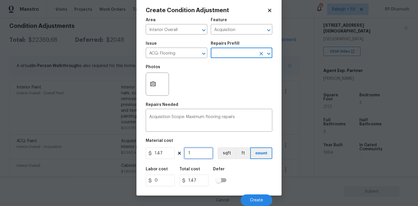
click at [195, 159] on input "1" at bounding box center [198, 153] width 29 height 12
type input "0"
paste input "2112"
type input "2112"
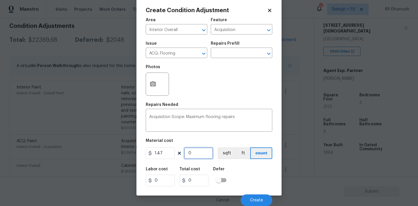
type input "3104.64"
type input "2112"
click at [159, 85] on button "button" at bounding box center [153, 84] width 14 height 23
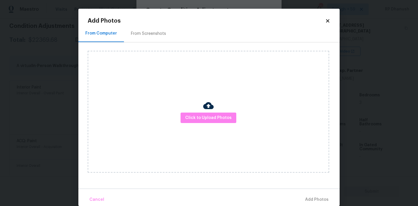
click at [153, 37] on div "From Screenshots" at bounding box center [148, 33] width 49 height 17
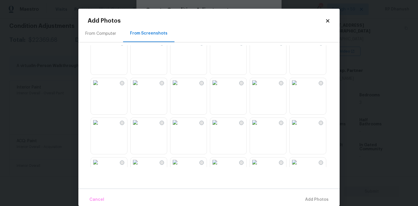
scroll to position [43, 0]
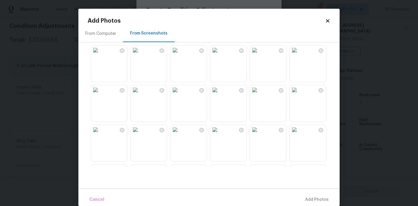
click at [180, 134] on img at bounding box center [174, 129] width 9 height 9
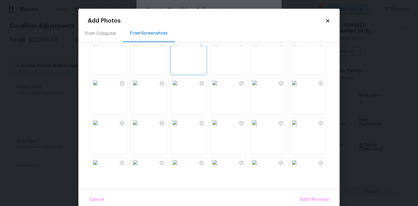
scroll to position [182, 0]
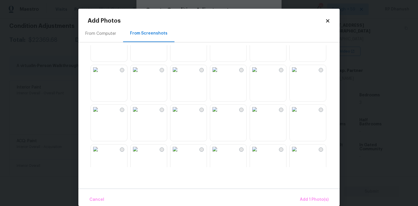
click at [180, 74] on img at bounding box center [174, 69] width 9 height 9
click at [140, 74] on img at bounding box center [135, 69] width 9 height 9
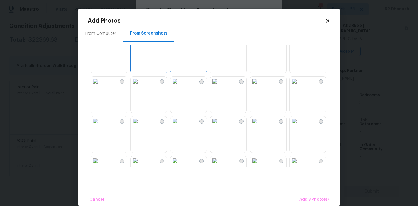
scroll to position [261, 0]
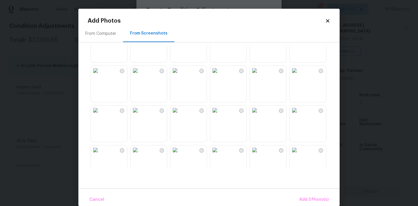
click at [219, 75] on img at bounding box center [214, 70] width 9 height 9
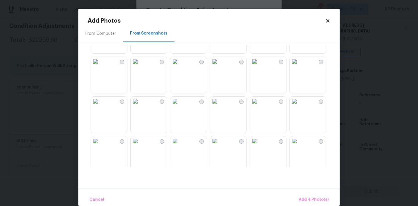
scroll to position [403, 0]
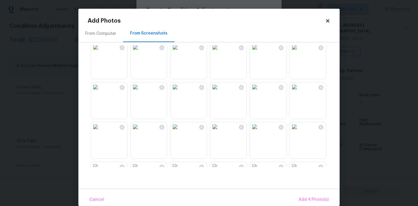
click at [100, 52] on img at bounding box center [95, 47] width 9 height 9
click at [307, 199] on span "Add 5 Photo(s)" at bounding box center [313, 199] width 29 height 7
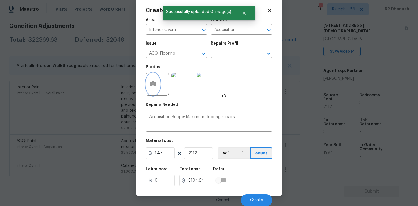
scroll to position [0, 0]
click at [260, 200] on span "Create" at bounding box center [256, 200] width 13 height 4
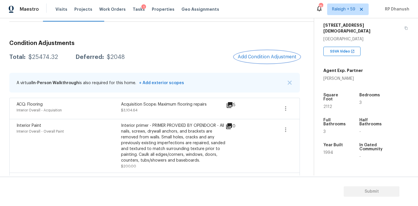
scroll to position [61, 0]
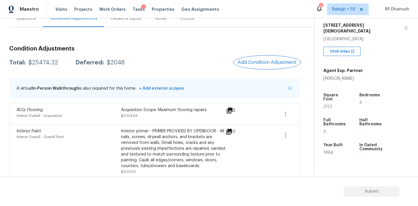
click at [271, 59] on button "Add Condition Adjustment" at bounding box center [267, 62] width 66 height 12
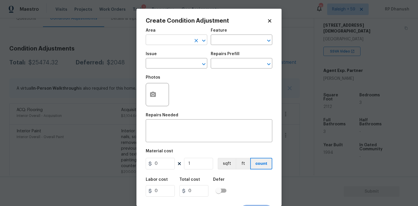
click at [170, 39] on input "text" at bounding box center [168, 40] width 45 height 9
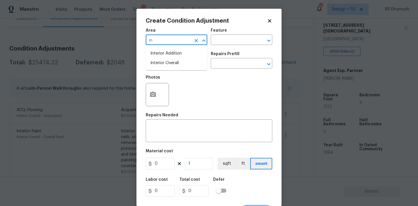
type input "i"
drag, startPoint x: 168, startPoint y: 64, endPoint x: 218, endPoint y: 44, distance: 53.4
click at [168, 64] on li "Interior Overall" at bounding box center [177, 63] width 62 height 10
type input "Interior Overall"
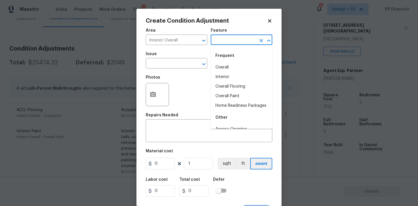
click at [244, 44] on input "text" at bounding box center [233, 40] width 45 height 9
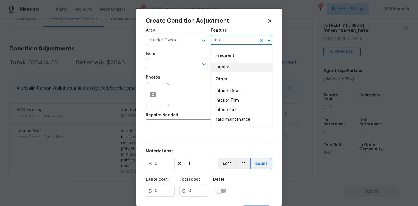
click at [233, 69] on li "Interior" at bounding box center [242, 68] width 62 height 10
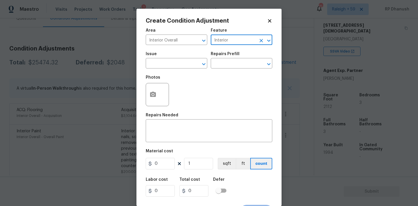
type input "Interior"
click at [159, 57] on div "Issue" at bounding box center [177, 56] width 62 height 8
click at [158, 64] on input "text" at bounding box center [168, 63] width 45 height 9
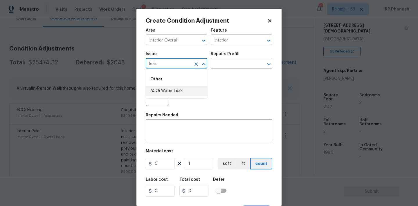
click at [161, 92] on li "ACQ: Water Leak" at bounding box center [177, 91] width 62 height 10
type input "ACQ: Water Leak"
click at [235, 66] on input "text" at bounding box center [233, 63] width 45 height 9
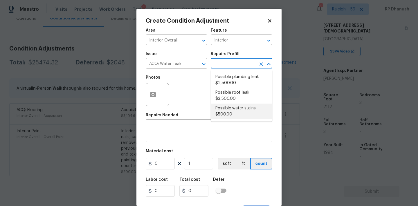
click at [237, 108] on li "Possible water stains $500.00" at bounding box center [242, 112] width 62 height 16
type input "Acquisition"
type textarea "Acquisition Scope: Possible water stains"
type input "500"
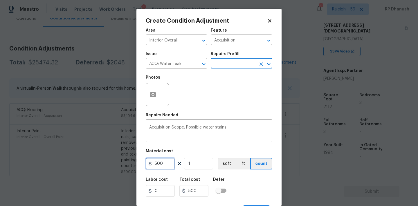
click at [167, 162] on input "500" at bounding box center [160, 164] width 29 height 12
type input "1000"
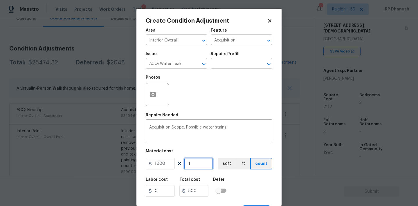
type input "1000"
click at [154, 91] on button "button" at bounding box center [153, 94] width 14 height 23
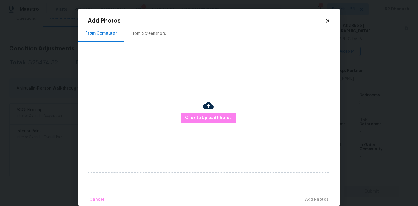
click at [200, 124] on div "Click to Upload Photos" at bounding box center [208, 112] width 241 height 122
click at [197, 122] on button "Click to Upload Photos" at bounding box center [208, 118] width 56 height 11
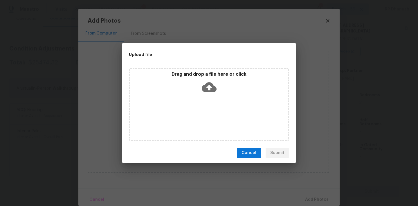
click at [204, 71] on p "Drag and drop a file here or click" at bounding box center [209, 74] width 158 height 6
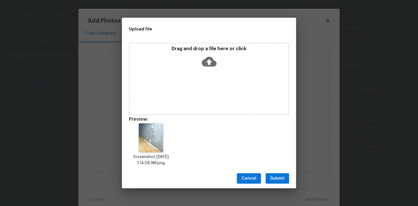
click at [269, 175] on button "Submit" at bounding box center [277, 178] width 24 height 11
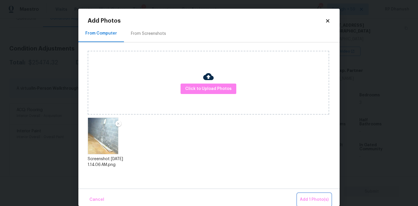
click at [301, 201] on span "Add 1 Photo(s)" at bounding box center [314, 199] width 29 height 7
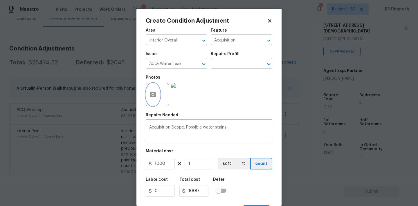
scroll to position [11, 0]
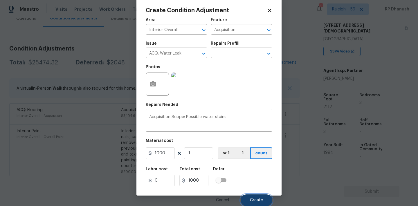
click at [256, 202] on span "Create" at bounding box center [256, 200] width 13 height 4
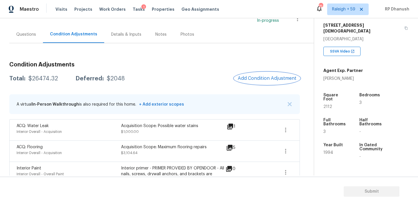
scroll to position [41, 0]
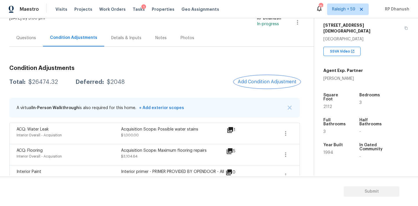
click at [258, 83] on span "Add Condition Adjustment" at bounding box center [267, 81] width 59 height 5
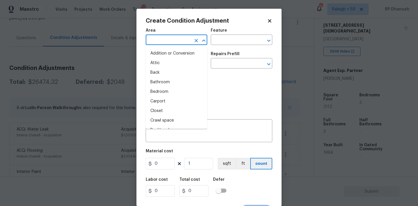
click at [182, 43] on input "text" at bounding box center [168, 40] width 45 height 9
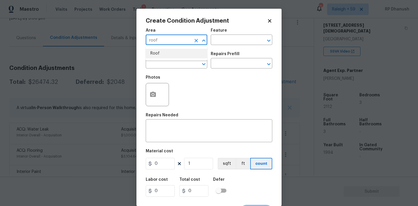
click at [175, 56] on li "Roof" at bounding box center [177, 54] width 62 height 10
type input "Roof"
click at [230, 41] on input "text" at bounding box center [233, 40] width 45 height 9
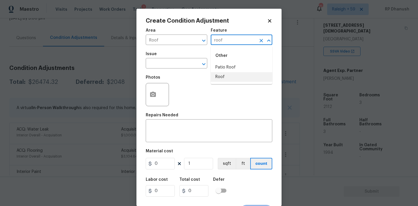
click at [223, 75] on li "Roof" at bounding box center [242, 77] width 62 height 10
type input "Roof"
click at [184, 67] on input "text" at bounding box center [168, 63] width 45 height 9
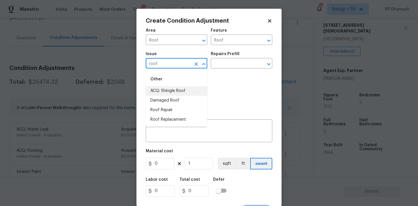
click at [177, 93] on li "ACQ: Shingle Roof" at bounding box center [177, 91] width 62 height 10
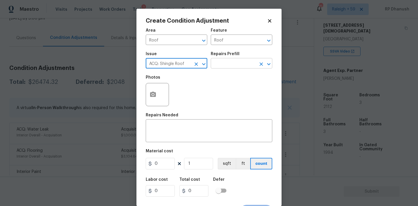
type input "ACQ: Shingle Roof"
click at [224, 66] on input "text" at bounding box center [233, 63] width 45 height 9
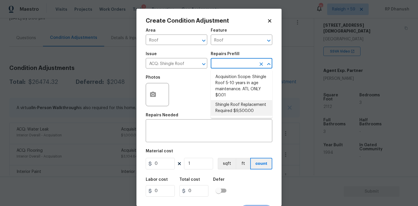
click at [244, 107] on li "Shingle Roof Replacement Required $9,500.00" at bounding box center [242, 108] width 62 height 16
type input "Acquisition"
type textarea "Acquisition Scope: Shingle Roof Replacement required."
type input "9500"
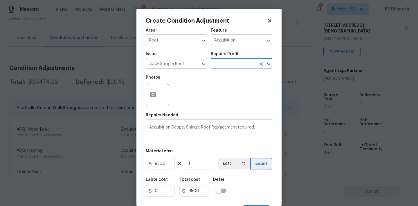
click at [213, 127] on textarea "Acquisition Scope: Shingle Roof Replacement required." at bounding box center [209, 131] width 120 height 12
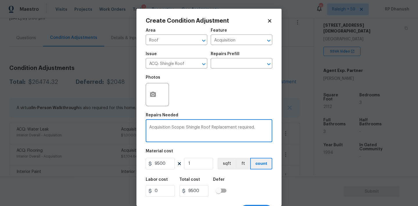
drag, startPoint x: 213, startPoint y: 127, endPoint x: 268, endPoint y: 127, distance: 54.8
click at [268, 127] on textarea "Acquisition Scope: Shingle Roof Replacement required." at bounding box center [209, 131] width 120 height 12
type textarea "Acquisition Scope: Shingle Roof repairs"
click at [173, 165] on input "9500" at bounding box center [160, 164] width 29 height 12
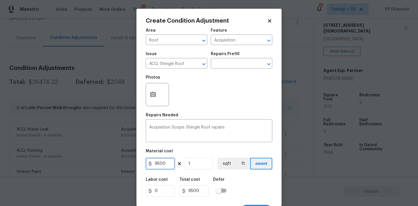
click at [173, 165] on input "9500" at bounding box center [160, 164] width 29 height 12
type input "1500"
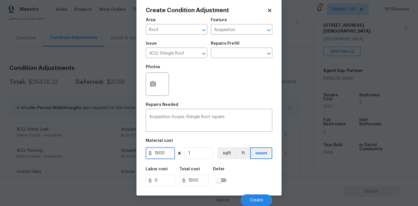
click at [160, 152] on input "1500" at bounding box center [160, 153] width 29 height 12
type input "1800"
click at [248, 200] on button "Create" at bounding box center [257, 200] width 32 height 12
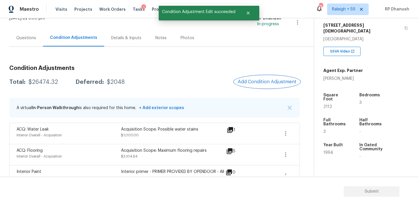
scroll to position [0, 0]
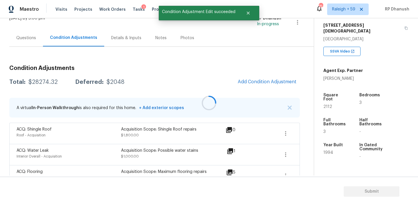
click at [40, 80] on div at bounding box center [209, 103] width 418 height 206
click at [40, 80] on div "$28274.32" at bounding box center [42, 82] width 29 height 6
copy div "$28274.32"
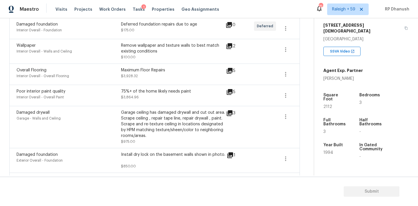
scroll to position [554, 0]
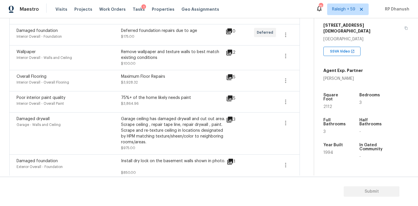
click at [229, 119] on icon at bounding box center [230, 120] width 6 height 6
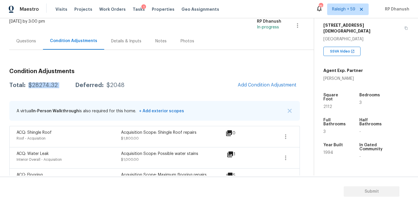
scroll to position [18, 0]
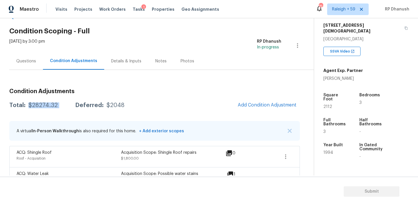
click at [41, 107] on div "$28274.32" at bounding box center [42, 105] width 29 height 6
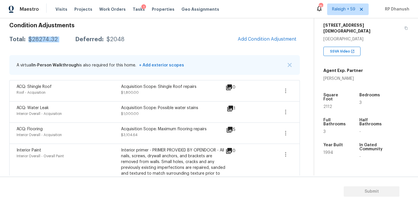
scroll to position [75, 0]
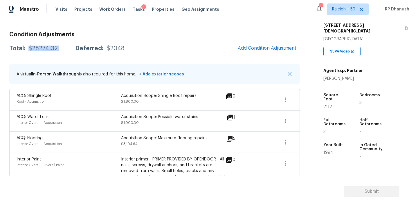
click at [48, 46] on div "$28274.32" at bounding box center [42, 49] width 29 height 6
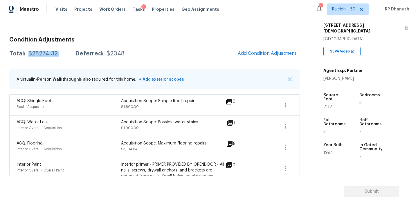
scroll to position [57, 0]
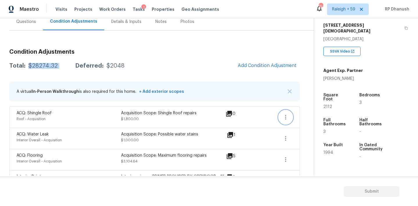
click at [284, 117] on icon "button" at bounding box center [285, 117] width 7 height 7
click at [306, 118] on div "Edit" at bounding box center [318, 116] width 45 height 6
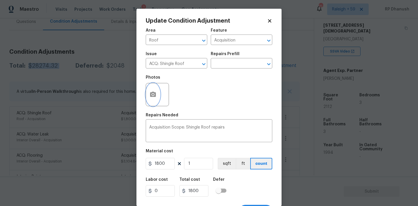
click at [154, 101] on button "button" at bounding box center [153, 94] width 14 height 23
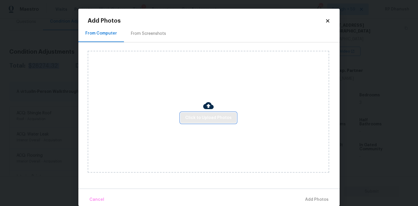
click at [201, 113] on button "Click to Upload Photos" at bounding box center [208, 118] width 56 height 11
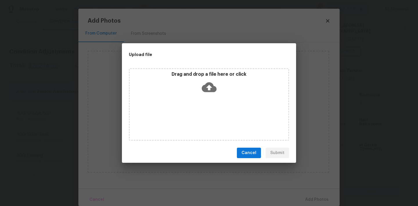
click at [205, 80] on icon at bounding box center [209, 87] width 15 height 15
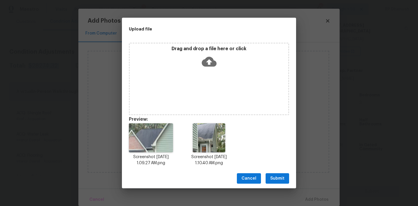
click at [280, 178] on span "Submit" at bounding box center [277, 178] width 14 height 7
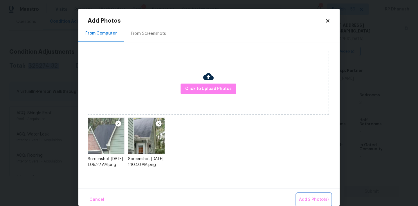
click at [310, 198] on span "Add 2 Photo(s)" at bounding box center [314, 199] width 30 height 7
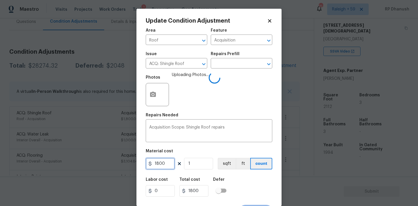
click at [161, 165] on input "1800" at bounding box center [160, 164] width 29 height 12
type input "1500"
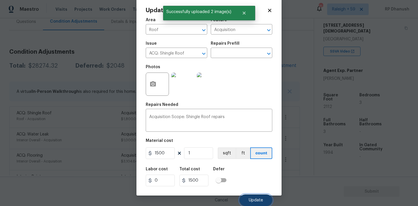
click at [253, 201] on span "Update" at bounding box center [256, 200] width 14 height 4
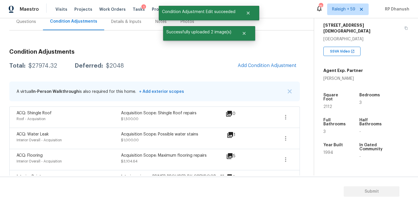
scroll to position [0, 0]
click at [43, 69] on div "Total: $27974.32 Deferred: $2048 Add Condition Adjustment" at bounding box center [154, 65] width 290 height 13
copy div "$27974.32"
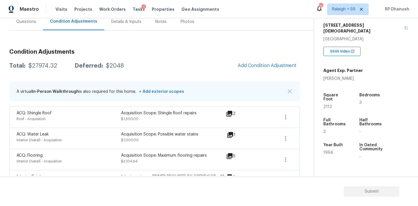
click at [43, 64] on div "$27974.32" at bounding box center [42, 66] width 29 height 6
copy div "$27974.32"
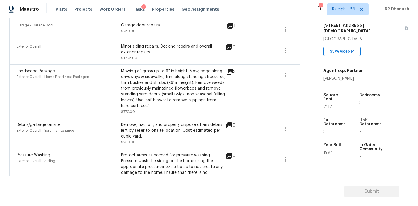
scroll to position [353, 0]
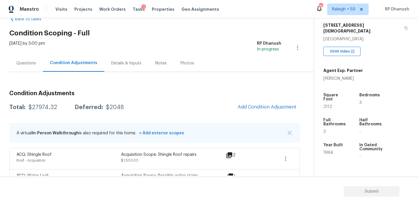
click at [27, 62] on div "Questions" at bounding box center [26, 63] width 20 height 6
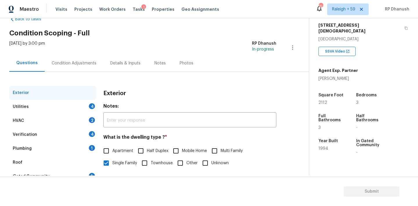
scroll to position [73, 0]
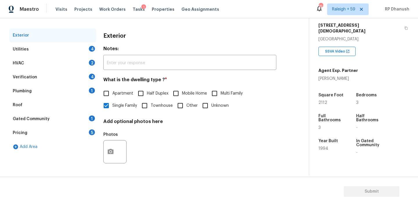
click at [77, 41] on div "Exterior" at bounding box center [52, 35] width 87 height 14
click at [94, 46] on div "Utilities 4" at bounding box center [52, 49] width 87 height 14
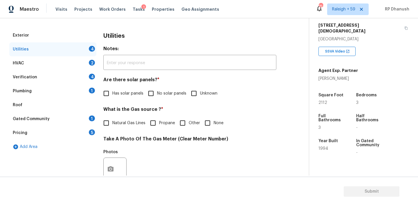
click at [156, 94] on input "No solar panels" at bounding box center [151, 93] width 12 height 12
checkbox input "true"
click at [116, 122] on span "Natural Gas Lines" at bounding box center [128, 124] width 33 height 6
click at [112, 122] on input "Natural Gas Lines" at bounding box center [106, 124] width 12 height 12
checkbox input "true"
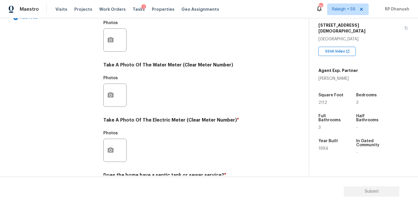
scroll to position [231, 0]
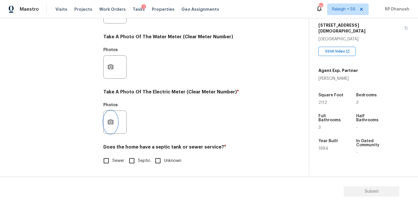
click at [107, 127] on button "button" at bounding box center [111, 122] width 14 height 23
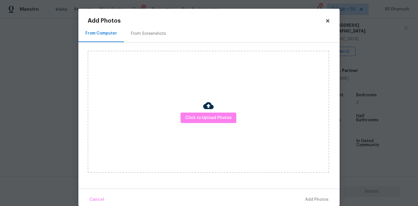
click at [156, 30] on div "From Screenshots" at bounding box center [148, 33] width 49 height 17
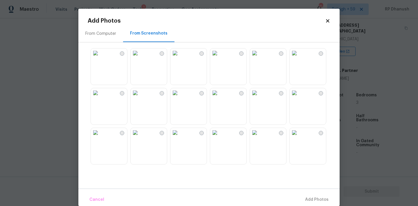
click at [219, 58] on img at bounding box center [214, 52] width 9 height 9
click at [259, 58] on img at bounding box center [254, 52] width 9 height 9
click at [300, 196] on button "Add 1 Photo(s)" at bounding box center [313, 200] width 33 height 12
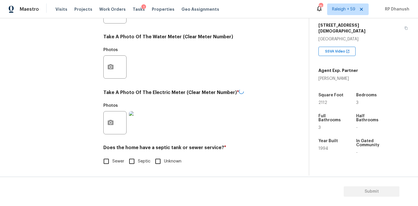
click at [103, 158] on input "Sewer" at bounding box center [106, 161] width 12 height 12
checkbox input "false"
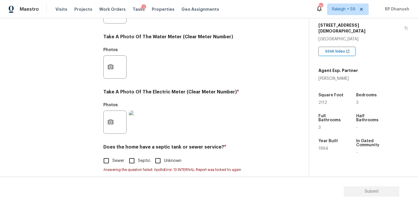
click at [124, 162] on div "Sewer Septic Unknown" at bounding box center [189, 161] width 173 height 12
click at [131, 161] on input "Septic" at bounding box center [132, 161] width 12 height 12
checkbox input "true"
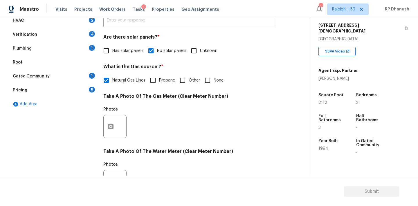
scroll to position [83, 0]
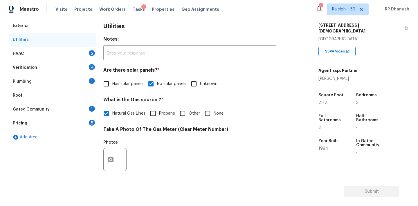
click at [86, 54] on div "HVAC 2" at bounding box center [52, 54] width 87 height 14
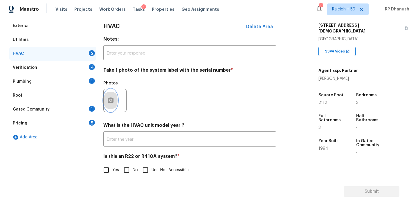
click at [105, 99] on button "button" at bounding box center [111, 100] width 14 height 23
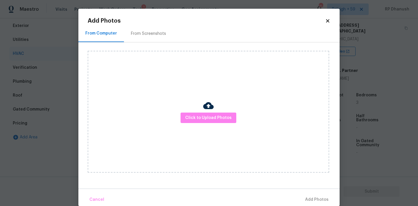
click at [167, 28] on div "From Screenshots" at bounding box center [148, 33] width 49 height 17
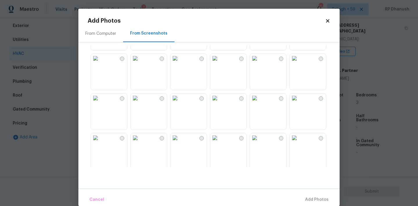
scroll to position [82, 0]
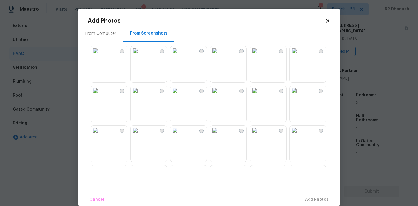
click at [100, 95] on img at bounding box center [95, 90] width 9 height 9
click at [310, 199] on span "Add 1 Photo(s)" at bounding box center [314, 199] width 29 height 7
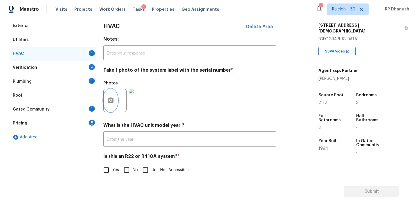
scroll to position [93, 0]
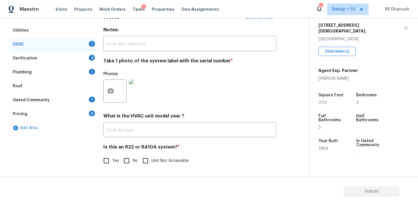
click at [129, 161] on input "No" at bounding box center [126, 161] width 12 height 12
checkbox input "true"
click at [94, 59] on div "4" at bounding box center [92, 58] width 6 height 6
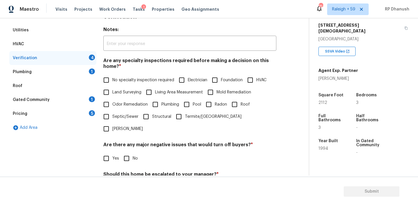
click at [119, 83] on span "No specialty inspection required" at bounding box center [143, 80] width 62 height 6
click at [112, 83] on input "No specialty inspection required" at bounding box center [106, 80] width 12 height 12
checkbox input "true"
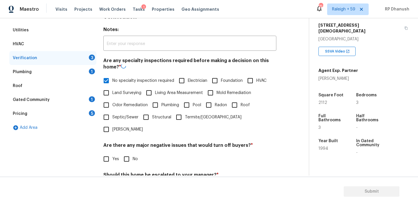
click at [124, 153] on input "No" at bounding box center [126, 159] width 12 height 12
checkbox input "true"
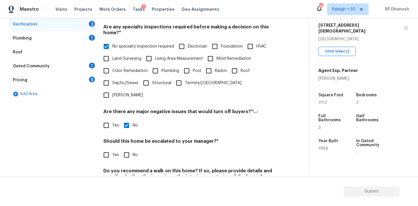
scroll to position [138, 0]
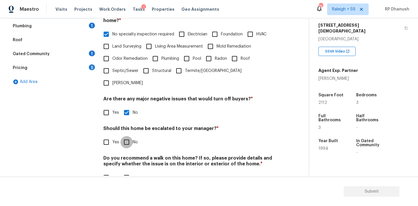
click at [127, 136] on input "No" at bounding box center [126, 142] width 12 height 12
checkbox input "true"
click at [127, 172] on input "No" at bounding box center [126, 178] width 12 height 12
checkbox input "true"
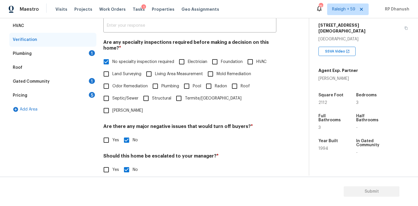
click at [88, 50] on div "Plumbing 1" at bounding box center [52, 54] width 87 height 14
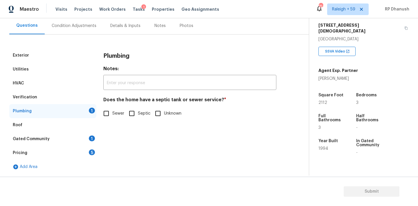
scroll to position [53, 0]
click at [145, 114] on span "Septic" at bounding box center [144, 114] width 12 height 6
click at [138, 114] on input "Septic" at bounding box center [132, 113] width 12 height 12
checkbox input "true"
click at [87, 135] on div "Gated Community 1" at bounding box center [52, 139] width 87 height 14
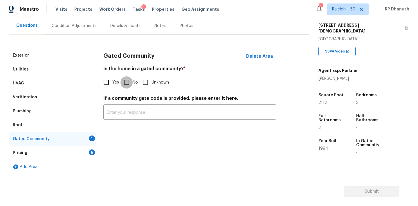
click at [131, 81] on input "No" at bounding box center [126, 82] width 12 height 12
checkbox input "true"
click at [86, 151] on div "Pricing 5" at bounding box center [52, 153] width 87 height 14
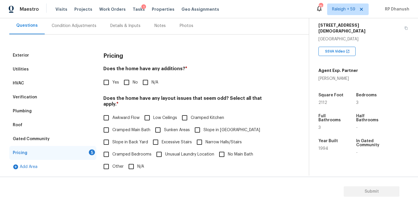
click at [133, 82] on span "No" at bounding box center [135, 82] width 5 height 6
click at [133, 82] on input "No" at bounding box center [126, 82] width 12 height 12
checkbox input "true"
click at [114, 139] on span "Slope in Back Yard" at bounding box center [130, 142] width 36 height 6
click at [112, 136] on input "Slope in Back Yard" at bounding box center [106, 142] width 12 height 12
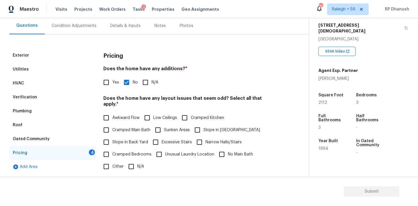
checkbox input "true"
click at [197, 125] on input "Slope in [GEOGRAPHIC_DATA]" at bounding box center [197, 130] width 12 height 12
checkbox input "true"
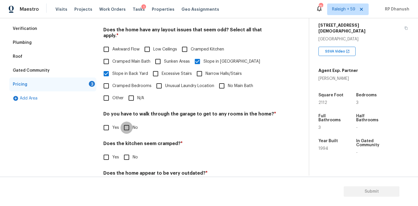
click at [129, 122] on input "No" at bounding box center [126, 128] width 12 height 12
checkbox input "true"
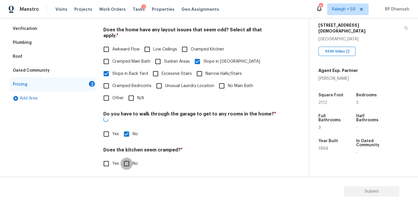
click at [129, 158] on input "No" at bounding box center [126, 164] width 12 height 12
checkbox input "true"
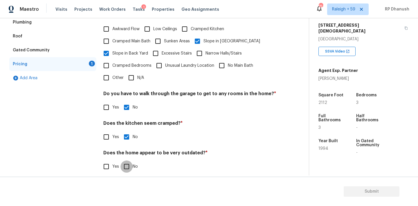
click at [128, 160] on input "No" at bounding box center [126, 166] width 12 height 12
checkbox input "true"
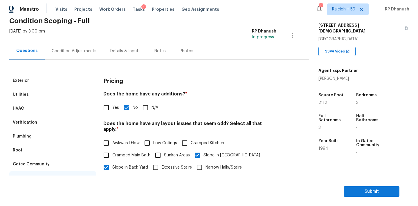
click at [79, 51] on div "Condition Adjustments" at bounding box center [74, 51] width 45 height 6
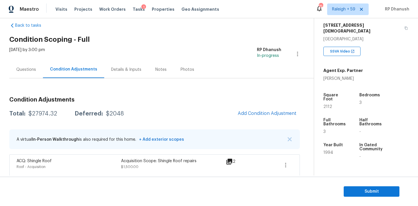
scroll to position [7, 0]
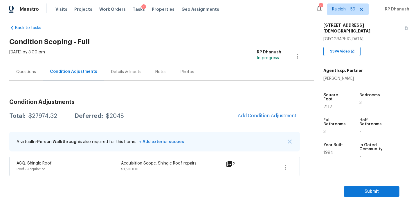
click at [23, 68] on div "Questions" at bounding box center [26, 71] width 34 height 17
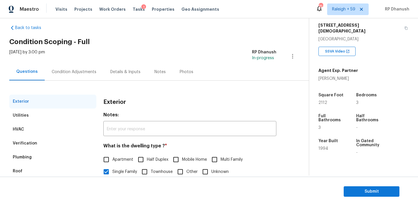
scroll to position [73, 0]
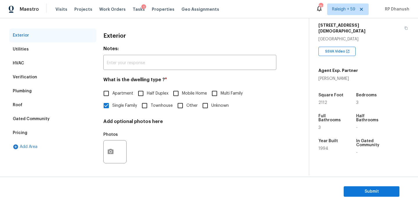
click at [21, 131] on div "Pricing" at bounding box center [20, 133] width 15 height 6
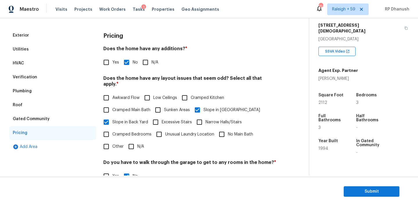
scroll to position [142, 0]
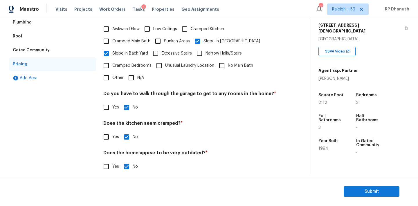
click at [29, 23] on div "Plumbing" at bounding box center [22, 22] width 19 height 6
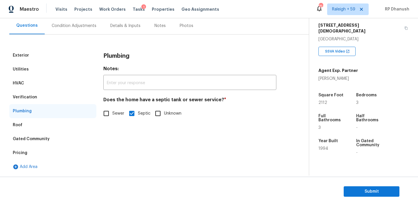
click at [57, 95] on div "Verification" at bounding box center [52, 97] width 87 height 14
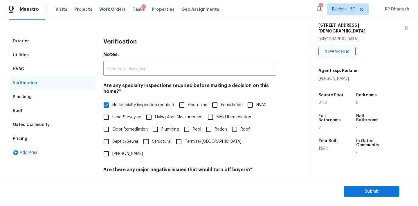
scroll to position [20, 0]
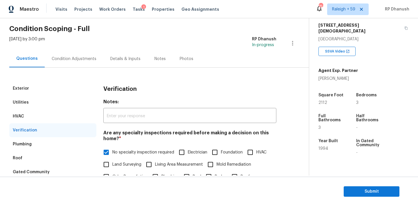
click at [84, 58] on div "Condition Adjustments" at bounding box center [74, 59] width 45 height 6
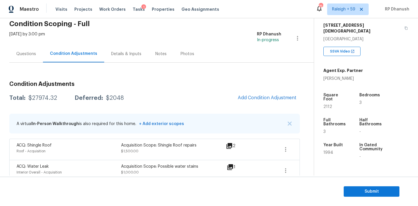
scroll to position [19, 0]
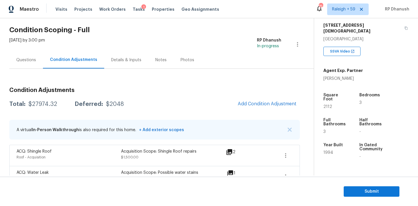
click at [28, 57] on div "Questions" at bounding box center [26, 60] width 20 height 6
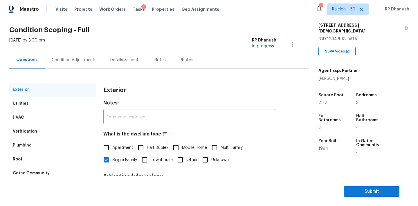
click at [78, 62] on div "Condition Adjustments" at bounding box center [74, 60] width 45 height 6
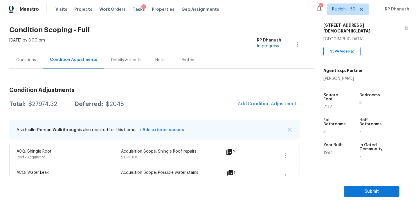
click at [39, 103] on div "$27974.32" at bounding box center [42, 104] width 29 height 6
copy div "$27974.32"
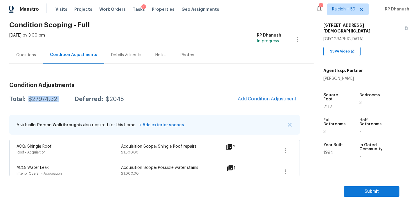
scroll to position [24, 0]
click at [32, 62] on div "Questions" at bounding box center [26, 55] width 34 height 17
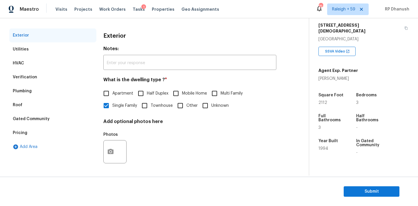
click at [24, 134] on div "Pricing" at bounding box center [20, 133] width 15 height 6
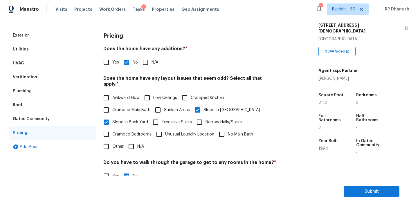
click at [113, 160] on h4 "Do you have to walk through the garage to get to any rooms in the home? *" at bounding box center [189, 164] width 173 height 8
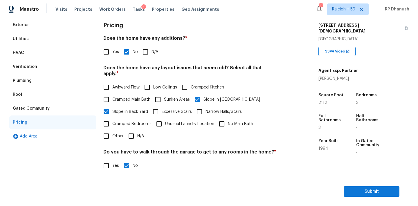
scroll to position [53, 0]
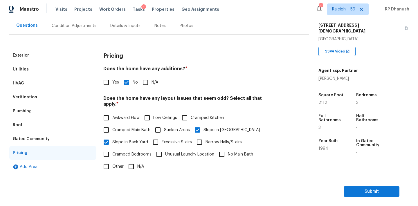
click at [38, 104] on div "Verification" at bounding box center [52, 97] width 87 height 14
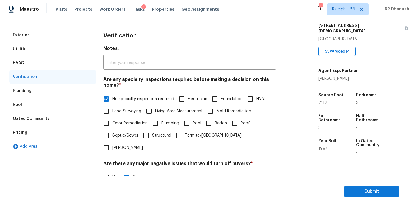
scroll to position [48, 0]
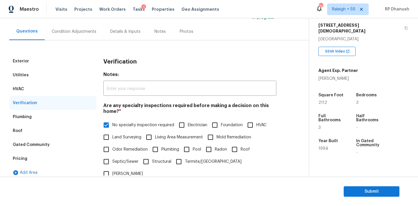
click at [67, 26] on div "Condition Adjustments" at bounding box center [74, 31] width 59 height 17
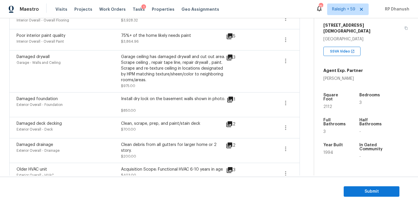
scroll to position [708, 0]
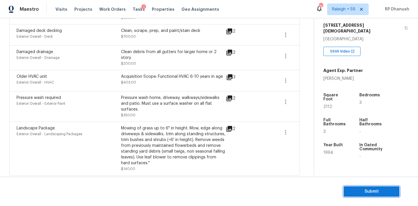
click at [368, 189] on span "Submit" at bounding box center [371, 191] width 46 height 7
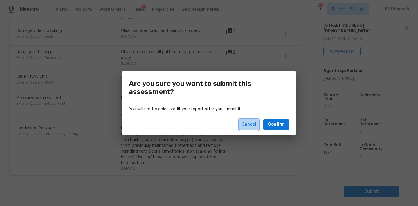
click at [254, 124] on span "Cancel" at bounding box center [248, 124] width 15 height 7
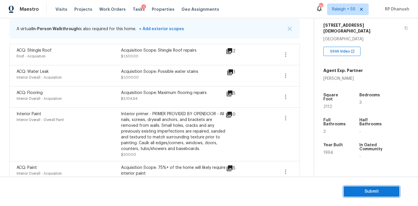
scroll to position [71, 0]
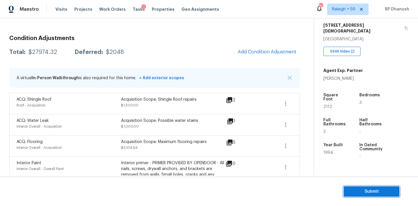
click at [360, 192] on span "Submit" at bounding box center [371, 191] width 46 height 7
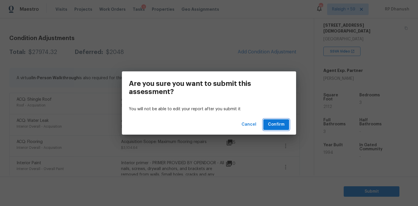
click at [269, 125] on span "Confirm" at bounding box center [276, 124] width 17 height 7
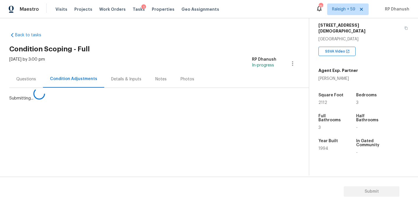
scroll to position [0, 0]
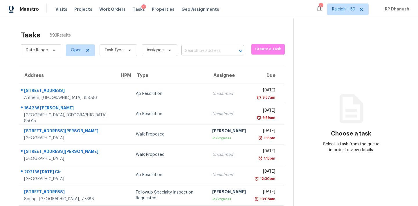
click at [201, 49] on input "text" at bounding box center [204, 50] width 46 height 9
paste input "[STREET_ADDRESS]"
type input "[STREET_ADDRESS]"
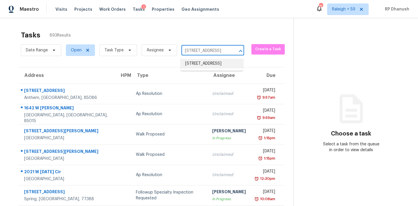
click at [203, 62] on li "[STREET_ADDRESS]" at bounding box center [211, 64] width 63 height 10
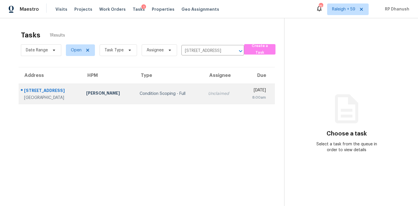
click at [203, 84] on td "Unclaimed" at bounding box center [221, 94] width 37 height 20
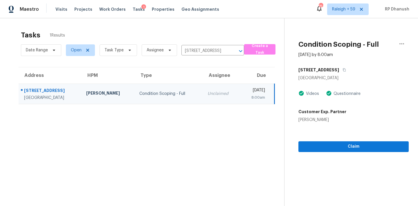
click at [337, 158] on section "Condition Scoping - Full [DATE] by 8:00am [STREET_ADDRESS] Videos Questionnaire…" at bounding box center [346, 121] width 124 height 206
click at [344, 140] on div "Claim" at bounding box center [353, 137] width 110 height 29
click at [343, 143] on span "Claim" at bounding box center [353, 146] width 101 height 7
click at [314, 143] on span "Start Assessment" at bounding box center [353, 146] width 101 height 7
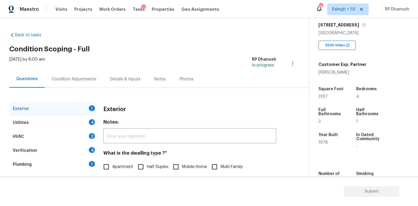
scroll to position [59, 0]
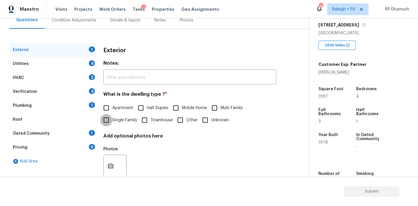
click at [107, 118] on input "Single Family" at bounding box center [106, 120] width 12 height 12
checkbox input "true"
click at [73, 24] on div "Condition Adjustments" at bounding box center [74, 20] width 59 height 17
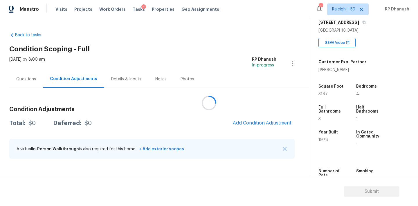
scroll to position [98, 0]
click at [272, 120] on div at bounding box center [209, 103] width 418 height 206
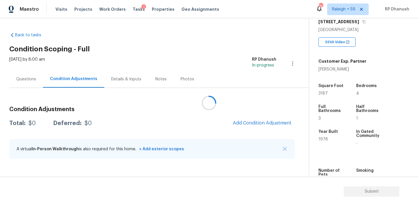
click at [272, 120] on div at bounding box center [209, 103] width 418 height 206
click at [272, 122] on div at bounding box center [209, 103] width 418 height 206
click at [272, 130] on div at bounding box center [209, 103] width 418 height 206
click at [272, 126] on div at bounding box center [209, 103] width 418 height 206
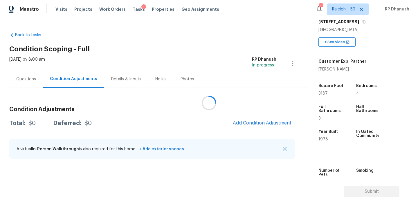
click at [272, 126] on div at bounding box center [209, 103] width 418 height 206
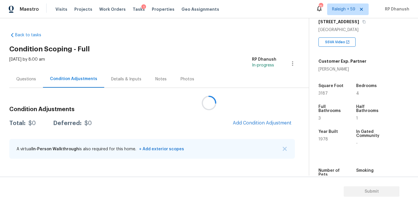
click at [272, 126] on div at bounding box center [209, 103] width 418 height 206
click at [272, 121] on div at bounding box center [209, 103] width 418 height 206
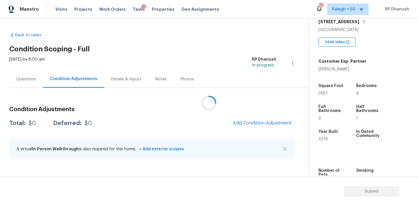
click at [272, 121] on div at bounding box center [209, 103] width 418 height 206
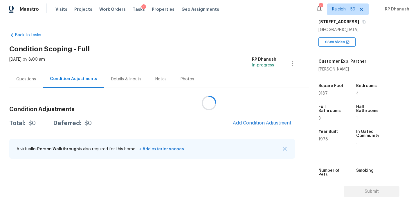
click at [272, 121] on div at bounding box center [209, 103] width 418 height 206
click at [272, 121] on span "Add Condition Adjustment" at bounding box center [262, 122] width 59 height 5
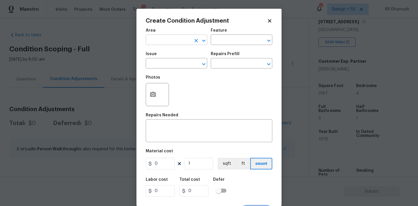
click at [158, 41] on input "text" at bounding box center [168, 40] width 45 height 9
type input "e"
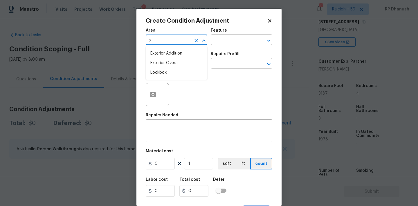
click at [158, 63] on li "Exterior Overall" at bounding box center [177, 63] width 62 height 10
type input "Exterior Overall"
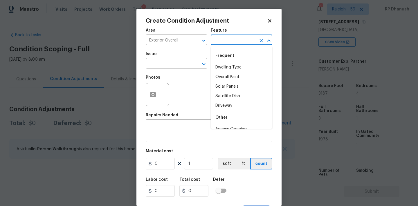
click at [223, 38] on input "text" at bounding box center [233, 40] width 45 height 9
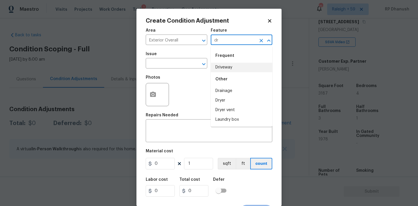
click at [217, 64] on li "Driveway" at bounding box center [242, 68] width 62 height 10
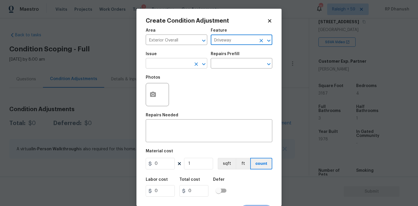
type input "Driveway"
click at [171, 64] on input "text" at bounding box center [168, 63] width 45 height 9
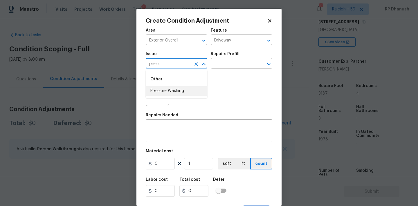
click at [165, 89] on li "Pressure Washing" at bounding box center [177, 91] width 62 height 10
type input "Pressure Washing"
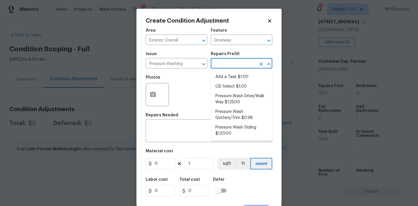
click at [234, 67] on input "text" at bounding box center [233, 63] width 45 height 9
click at [223, 133] on li "Pressure Wash Siding $120.00" at bounding box center [242, 131] width 62 height 16
type input "Siding"
type textarea "Protect areas as needed for pressure washing. Pressure wash the siding on the h…"
type input "120"
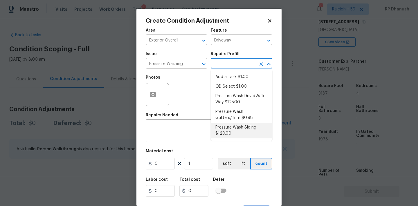
type input "120"
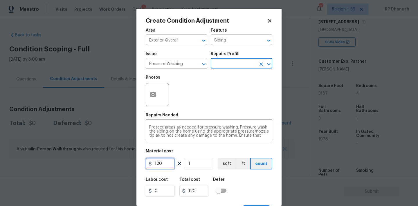
click at [165, 159] on input "120" at bounding box center [160, 164] width 29 height 12
type input "200"
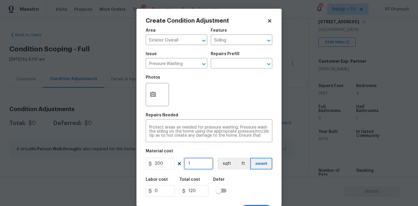
type input "200"
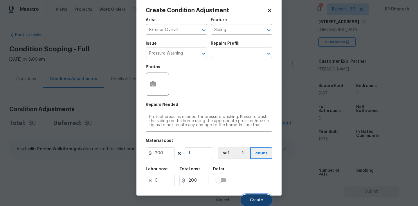
click at [257, 195] on button "Create" at bounding box center [257, 200] width 32 height 12
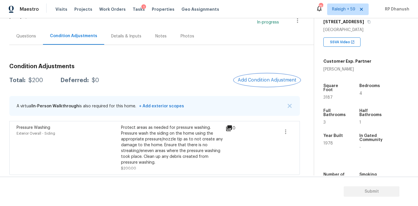
scroll to position [44, 0]
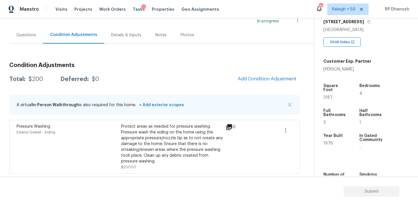
click at [202, 62] on div "Condition Adjustments Total: $200 Deferred: $0 Add Condition Adjustment A virtu…" at bounding box center [154, 116] width 290 height 116
click at [264, 79] on span "Add Condition Adjustment" at bounding box center [267, 78] width 59 height 5
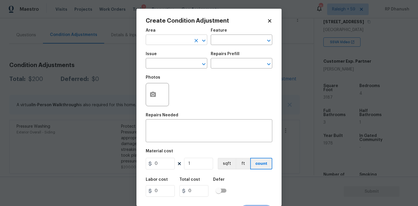
click at [173, 41] on input "text" at bounding box center [168, 40] width 45 height 9
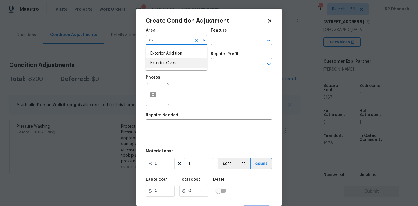
click at [162, 64] on li "Exterior Overall" at bounding box center [177, 63] width 62 height 10
type input "Exterior Overall"
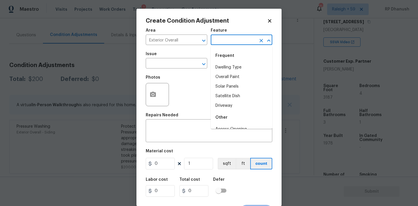
click at [228, 41] on input "text" at bounding box center [233, 40] width 45 height 9
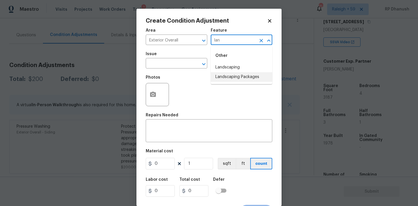
click at [228, 78] on li "Landscaping Packages" at bounding box center [242, 77] width 62 height 10
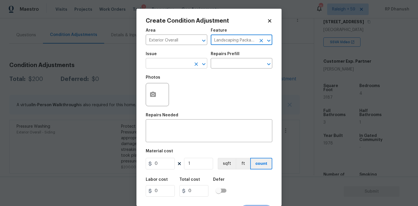
type input "Landscaping Packages"
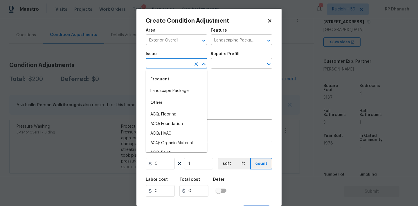
click at [153, 67] on input "text" at bounding box center [168, 63] width 45 height 9
click at [172, 87] on li "Landscape Package" at bounding box center [177, 91] width 62 height 10
type input "Landscape Package"
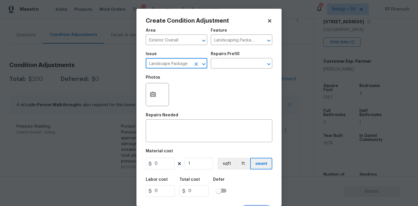
click at [194, 80] on div "Photos" at bounding box center [209, 91] width 126 height 38
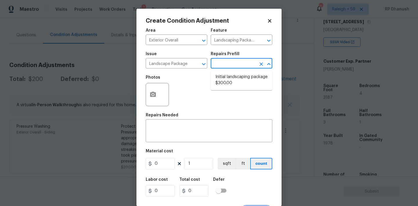
click at [227, 63] on input "text" at bounding box center [233, 63] width 45 height 9
click at [232, 79] on li "Initial landscaping package $300.00" at bounding box center [242, 80] width 62 height 16
type input "Home Readiness Packages"
type textarea "Mowing of grass up to 6" in height. Mow, edge along driveways & sidewalks, trim…"
type input "300"
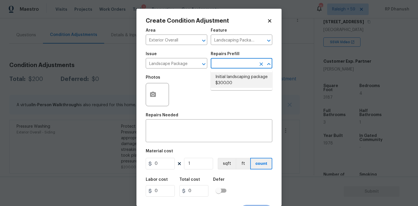
type input "300"
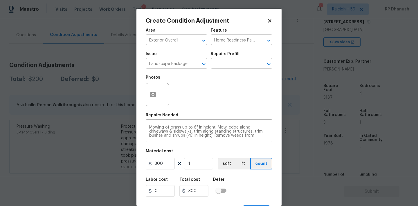
click at [223, 103] on div "Photos" at bounding box center [209, 91] width 126 height 38
click at [161, 165] on input "300" at bounding box center [160, 164] width 29 height 12
type input "750"
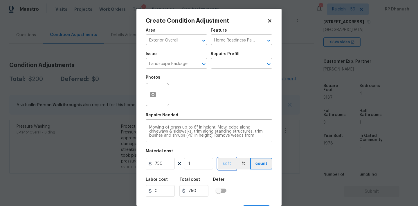
scroll to position [11, 0]
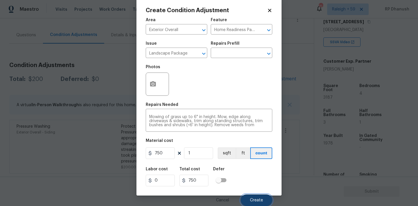
click at [250, 198] on button "Create" at bounding box center [257, 200] width 32 height 12
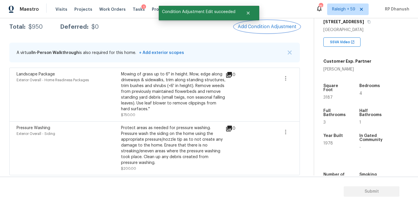
scroll to position [98, 0]
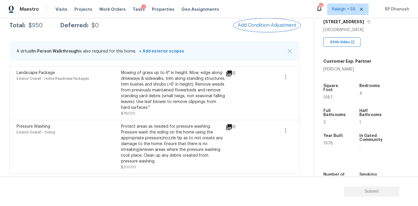
click at [282, 23] on span "Add Condition Adjustment" at bounding box center [267, 25] width 59 height 5
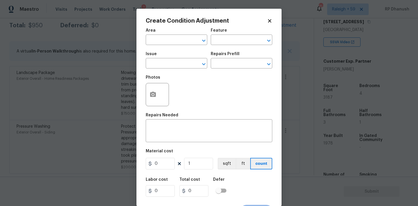
click at [97, 100] on body "Maestro Visits Projects Work Orders Tasks 1 Properties Geo Assignments 751 [GEO…" at bounding box center [209, 103] width 418 height 206
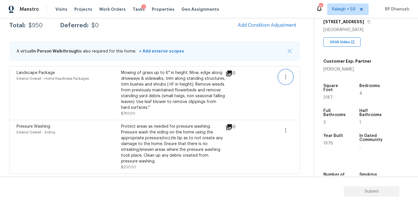
click at [287, 75] on icon "button" at bounding box center [285, 76] width 7 height 7
click at [296, 75] on div "Edit" at bounding box center [318, 76] width 45 height 6
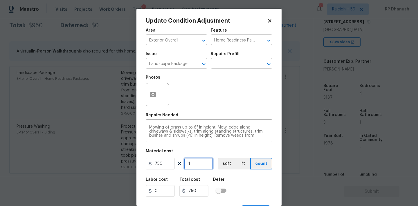
click at [201, 161] on input "1" at bounding box center [198, 164] width 29 height 12
type input "0"
type input "1"
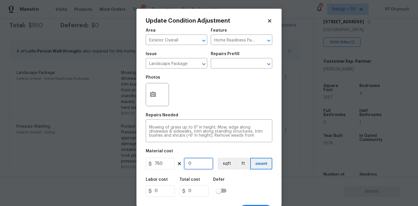
type input "750"
type input "12"
type input "9000"
type input "1"
type input "750"
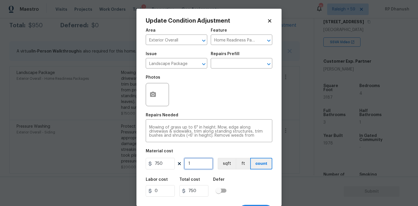
type input "0"
type input "1"
type input "750"
type input "11"
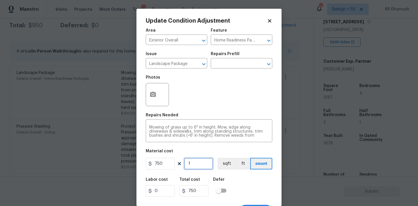
type input "8250"
type input "1"
type input "750"
type input "0"
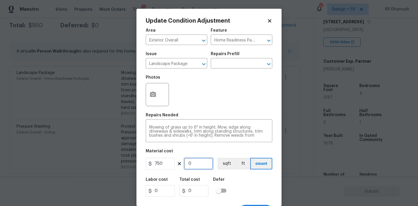
type input "1"
type input "750"
type input "0"
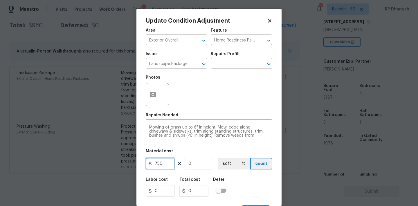
click at [168, 162] on input "750" at bounding box center [160, 164] width 29 height 12
type input "75"
type input "1"
type input "75"
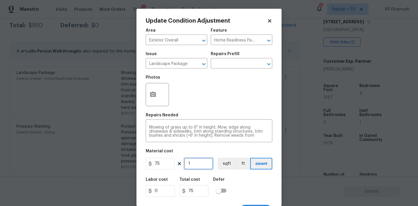
type input "12"
type input "900"
type input "12"
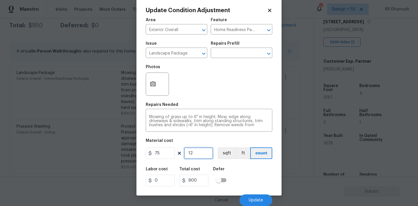
click at [196, 152] on input "12" at bounding box center [198, 153] width 29 height 12
type input "1"
type input "75"
type input "13"
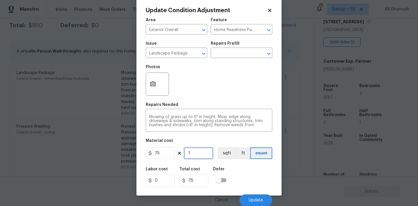
type input "975"
click at [259, 198] on span "Update" at bounding box center [256, 200] width 14 height 4
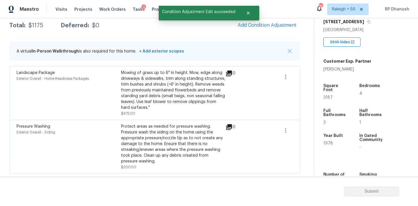
scroll to position [86, 0]
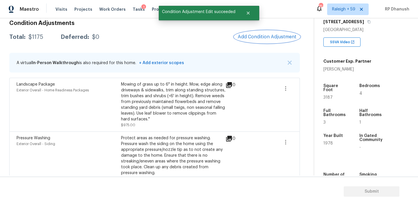
click at [268, 36] on span "Add Condition Adjustment" at bounding box center [267, 36] width 59 height 5
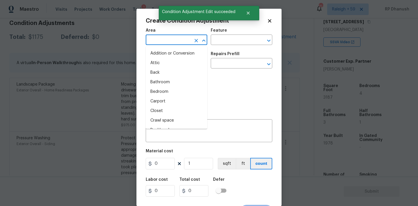
click at [159, 40] on input "text" at bounding box center [168, 40] width 45 height 9
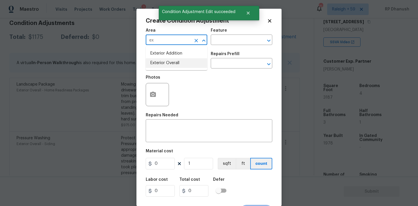
click at [161, 64] on li "Exterior Overall" at bounding box center [177, 63] width 62 height 10
click at [236, 46] on div "Area Exterior Overall ​ Feature ​" at bounding box center [209, 37] width 126 height 24
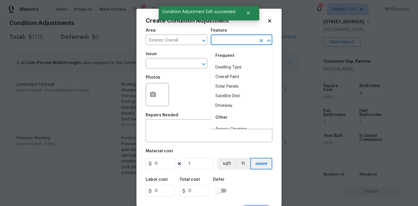
click at [234, 41] on input "text" at bounding box center [233, 40] width 45 height 9
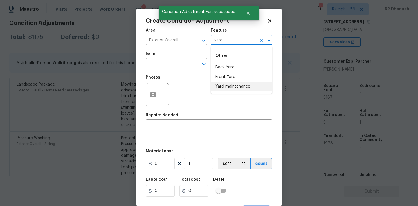
click at [228, 84] on li "Yard maintenance" at bounding box center [242, 87] width 62 height 10
click at [158, 65] on input "text" at bounding box center [168, 63] width 45 height 9
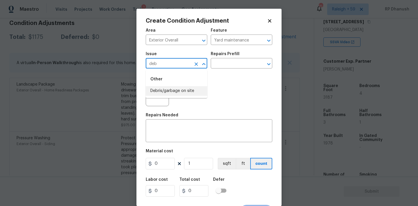
click at [157, 93] on li "Debris/garbage on site" at bounding box center [177, 91] width 62 height 10
click at [228, 68] on input "text" at bounding box center [233, 63] width 45 height 9
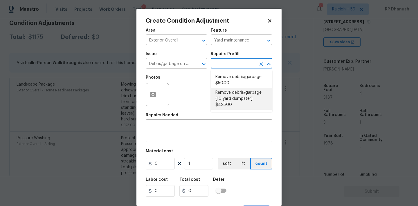
click at [233, 88] on li "Remove debris/garbage (10 yard dumpster) $425.00" at bounding box center [242, 99] width 62 height 22
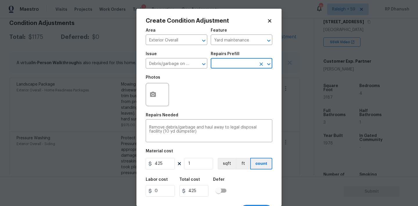
click at [223, 64] on input "text" at bounding box center [233, 63] width 45 height 9
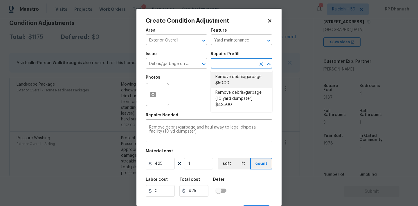
click at [223, 80] on li "Remove debris/garbage $50.00" at bounding box center [242, 80] width 62 height 16
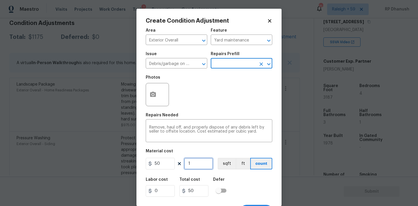
click at [199, 161] on input "1" at bounding box center [198, 164] width 29 height 12
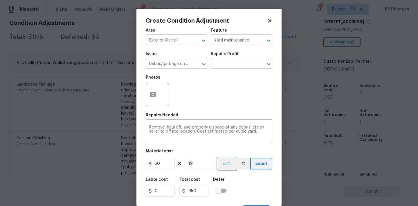
scroll to position [11, 0]
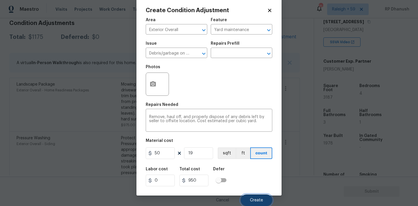
click at [247, 198] on button "Create" at bounding box center [257, 200] width 32 height 12
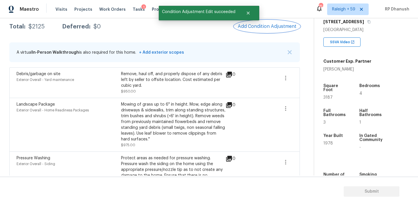
scroll to position [96, 0]
click at [267, 27] on span "Add Condition Adjustment" at bounding box center [267, 26] width 59 height 5
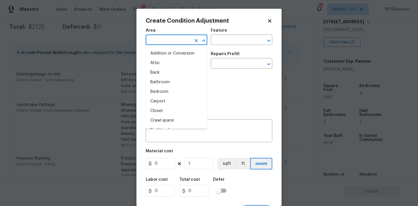
click at [159, 40] on input "text" at bounding box center [168, 40] width 45 height 9
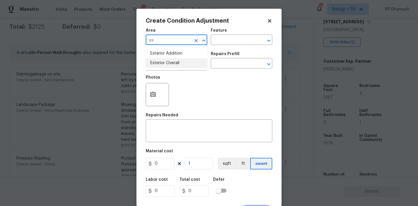
click at [157, 59] on li "Exterior Overall" at bounding box center [177, 63] width 62 height 10
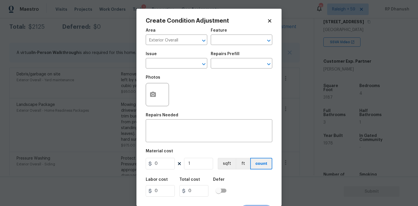
click at [176, 144] on div "Area Exterior Overall ​ Feature ​ Issue ​ Repairs Prefill ​ Photos Repairs Need…" at bounding box center [209, 120] width 126 height 191
click at [174, 133] on textarea at bounding box center [209, 131] width 120 height 12
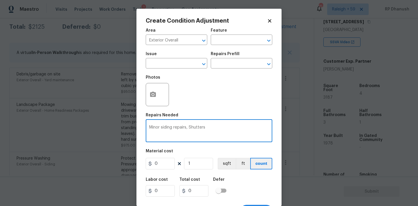
click at [191, 128] on textarea "Minor siding repairs, Shutters" at bounding box center [209, 131] width 120 height 12
click at [215, 126] on textarea "Minor siding repairs, Shutters" at bounding box center [209, 131] width 120 height 12
click at [191, 127] on textarea "Minor siding repairs, Shutter" at bounding box center [209, 131] width 120 height 12
click at [210, 128] on textarea "Minor siding repairs, shutter" at bounding box center [209, 131] width 120 height 12
click at [198, 129] on textarea "Minor siding repairs, shutter" at bounding box center [209, 131] width 120 height 12
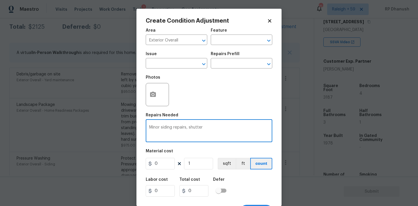
click at [198, 129] on textarea "Minor siding repairs, shutter" at bounding box center [209, 131] width 120 height 12
click at [196, 128] on textarea "Minor siding repairs, shutter" at bounding box center [209, 131] width 120 height 12
paste textarea "shutter"
click at [163, 161] on input "0" at bounding box center [160, 164] width 29 height 12
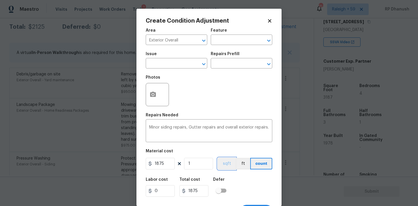
scroll to position [11, 0]
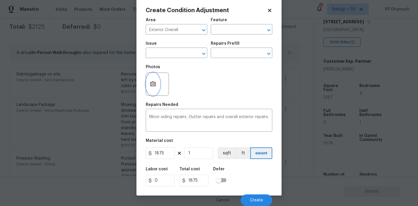
click at [151, 89] on button "button" at bounding box center [153, 84] width 14 height 23
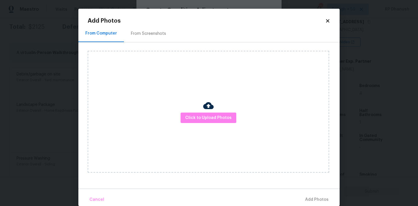
click at [150, 32] on div "From Screenshots" at bounding box center [148, 34] width 35 height 6
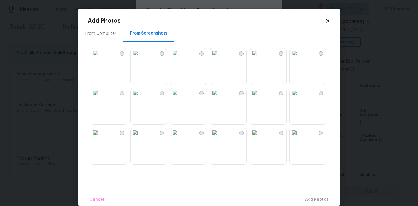
click at [100, 97] on img at bounding box center [95, 92] width 9 height 9
click at [140, 137] on img at bounding box center [135, 132] width 9 height 9
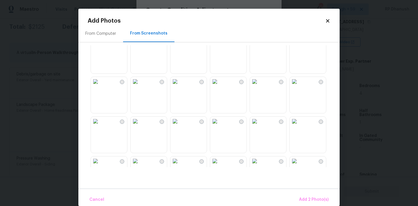
scroll to position [171, 0]
click at [271, 75] on div at bounding box center [214, 106] width 252 height 122
click at [259, 85] on img at bounding box center [254, 80] width 9 height 9
click at [305, 195] on button "Add 3 Photo(s)" at bounding box center [314, 200] width 34 height 12
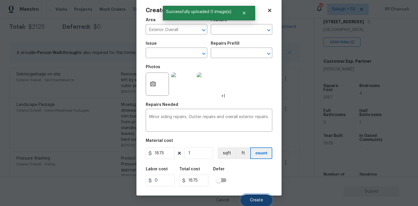
click at [263, 202] on button "Create" at bounding box center [257, 200] width 32 height 12
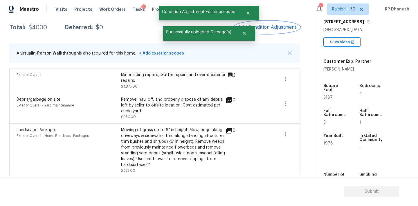
scroll to position [73, 0]
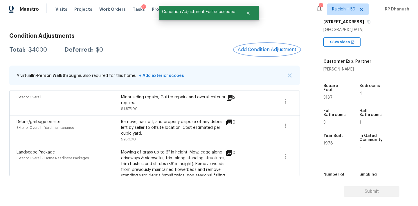
click at [250, 48] on span "Add Condition Adjustment" at bounding box center [267, 49] width 59 height 5
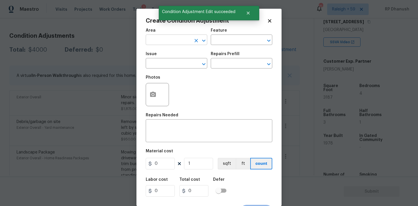
click at [178, 41] on input "text" at bounding box center [168, 40] width 45 height 9
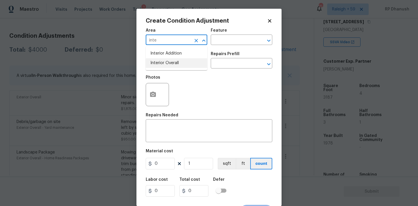
click at [174, 62] on li "Interior Overall" at bounding box center [177, 63] width 62 height 10
